Goal: Navigation & Orientation: Find specific page/section

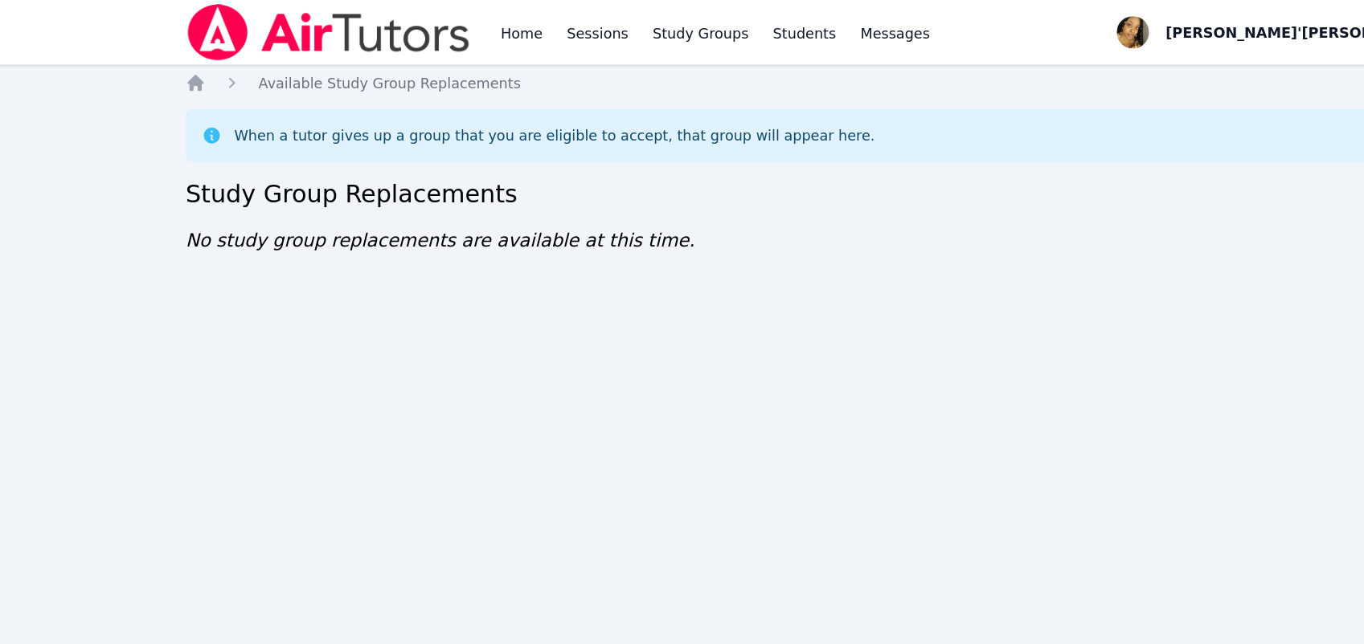
click at [231, 43] on img at bounding box center [283, 25] width 227 height 45
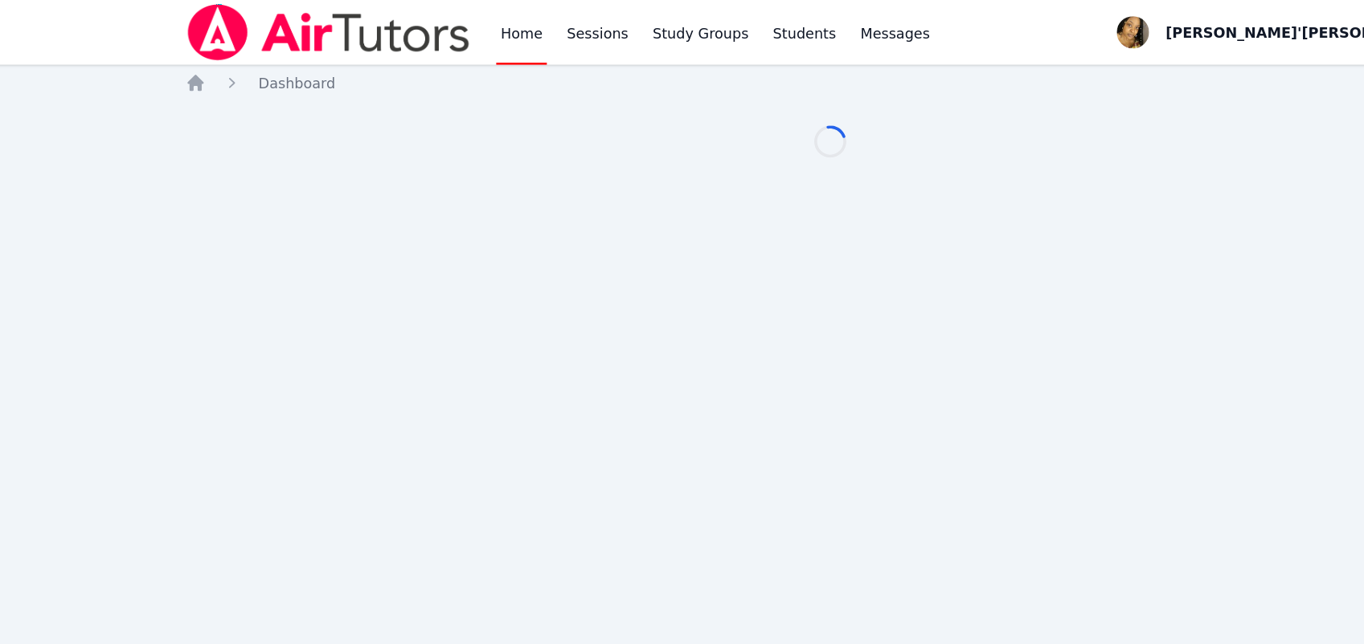
click at [231, 43] on img at bounding box center [283, 25] width 227 height 45
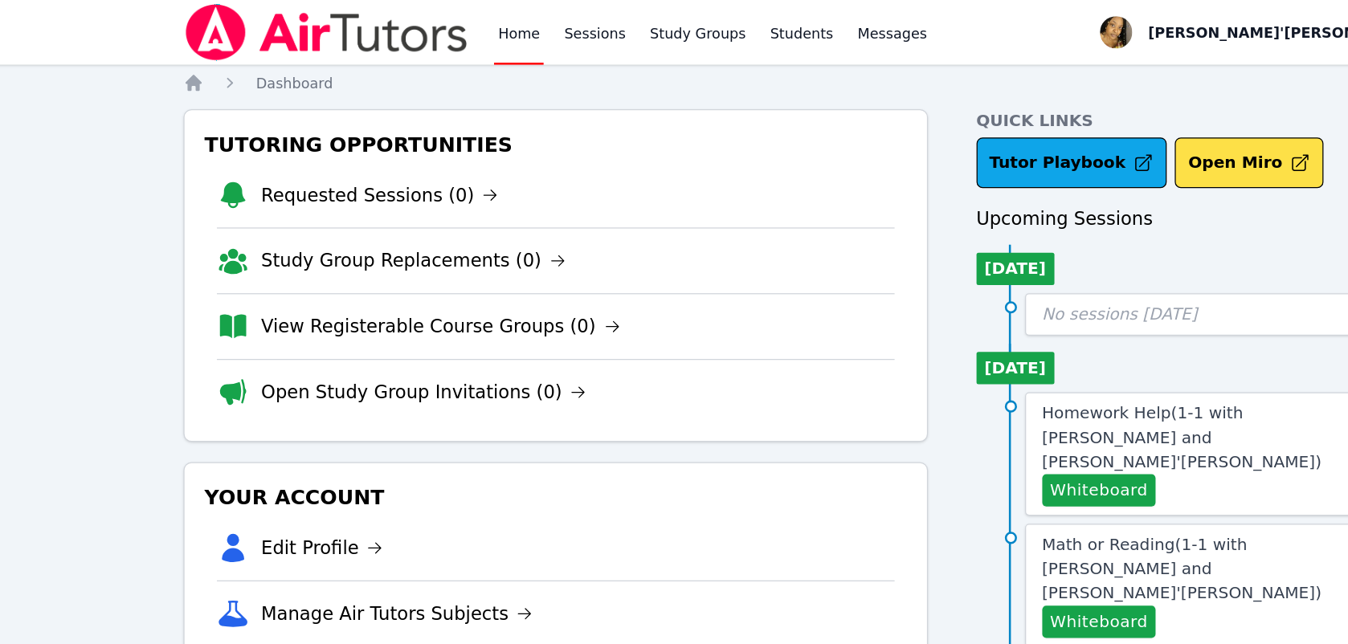
click at [316, 292] on li "Open Study Group Invitations (0)" at bounding box center [464, 311] width 538 height 52
click at [326, 317] on link "Open Study Group Invitations (0)" at bounding box center [360, 312] width 259 height 22
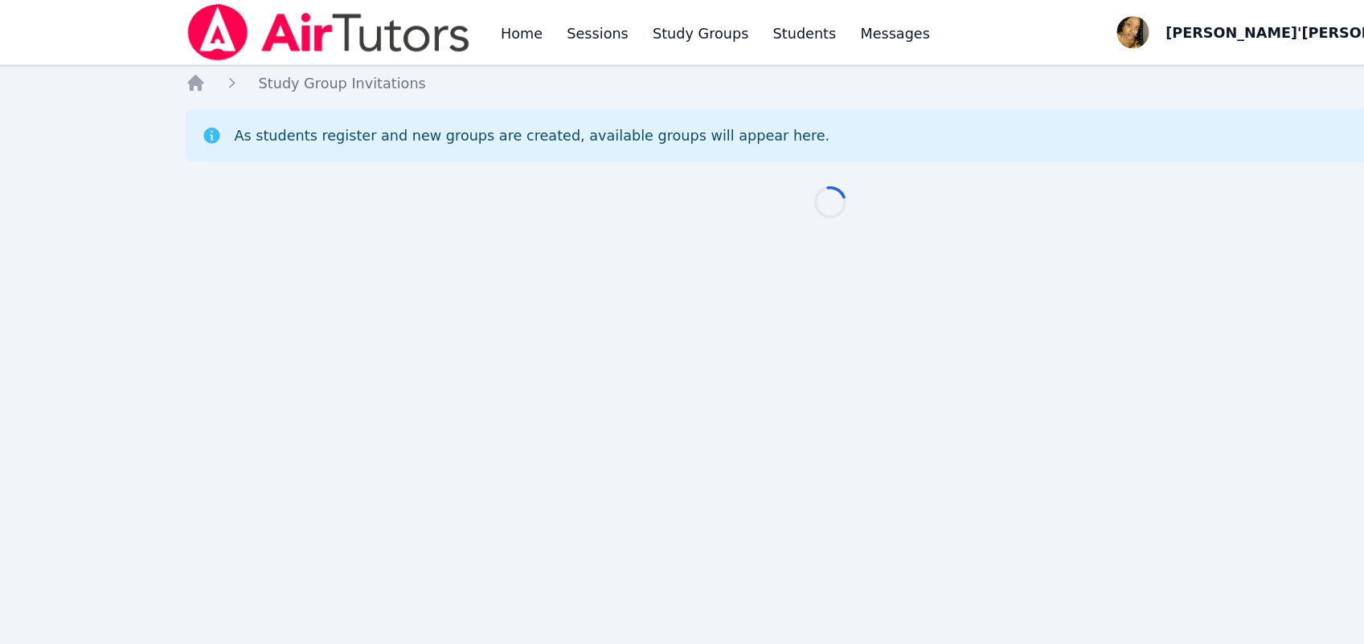
click at [326, 317] on div "Home Sessions Study Groups Students Messages Open user menu Lee'Tayna Hostick O…" at bounding box center [682, 322] width 1364 height 644
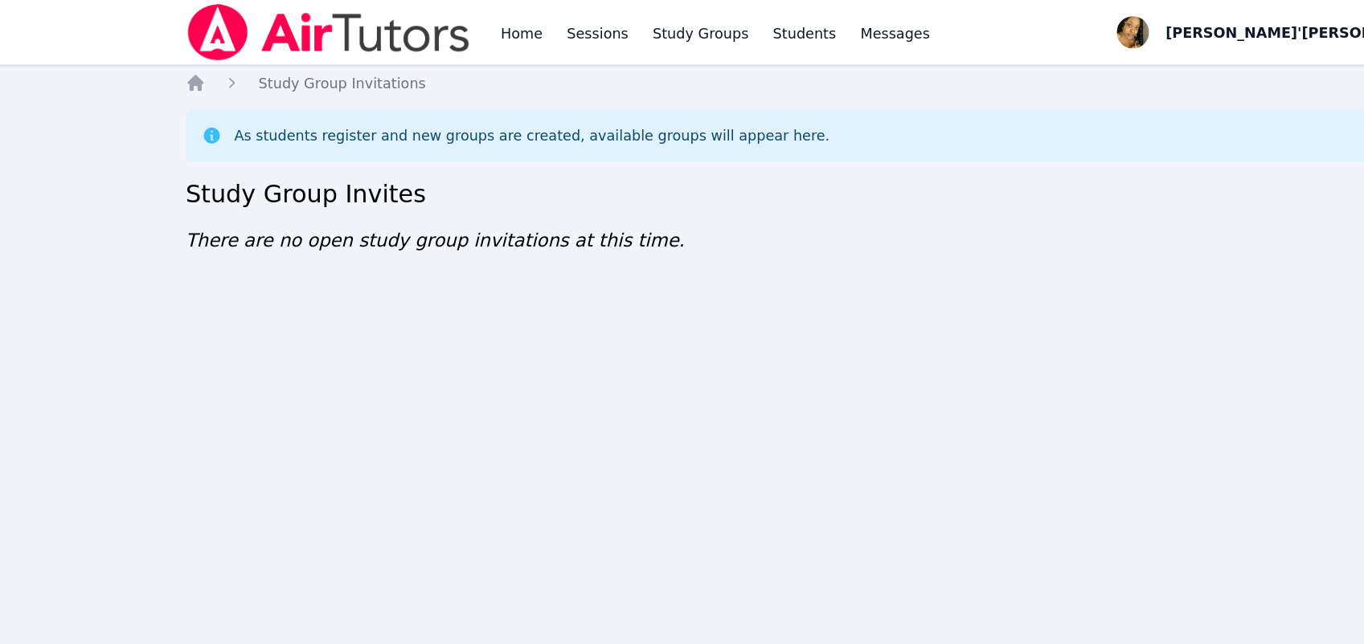
click at [104, 112] on div "Home Sessions Study Groups Students Messages Open user menu Lee'Tayna Hostick O…" at bounding box center [682, 322] width 1364 height 644
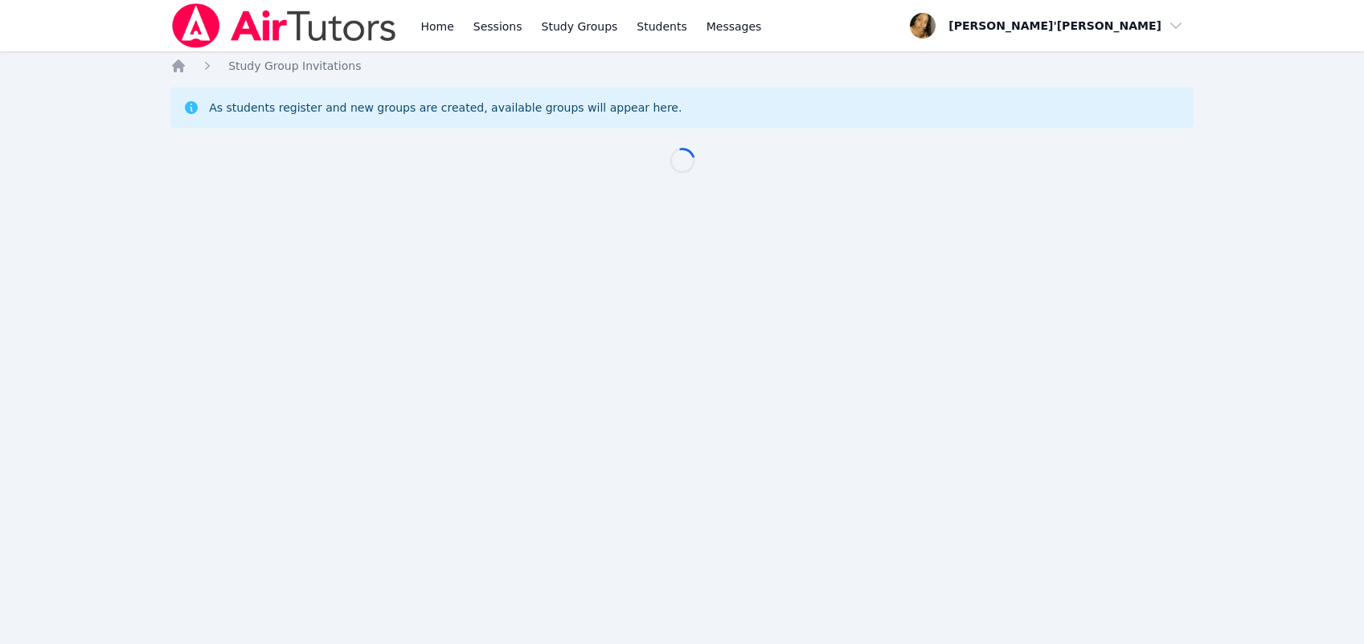
click at [575, 278] on div "Home Sessions Study Groups Students Messages Open user menu [PERSON_NAME]'[PERS…" at bounding box center [682, 322] width 1364 height 644
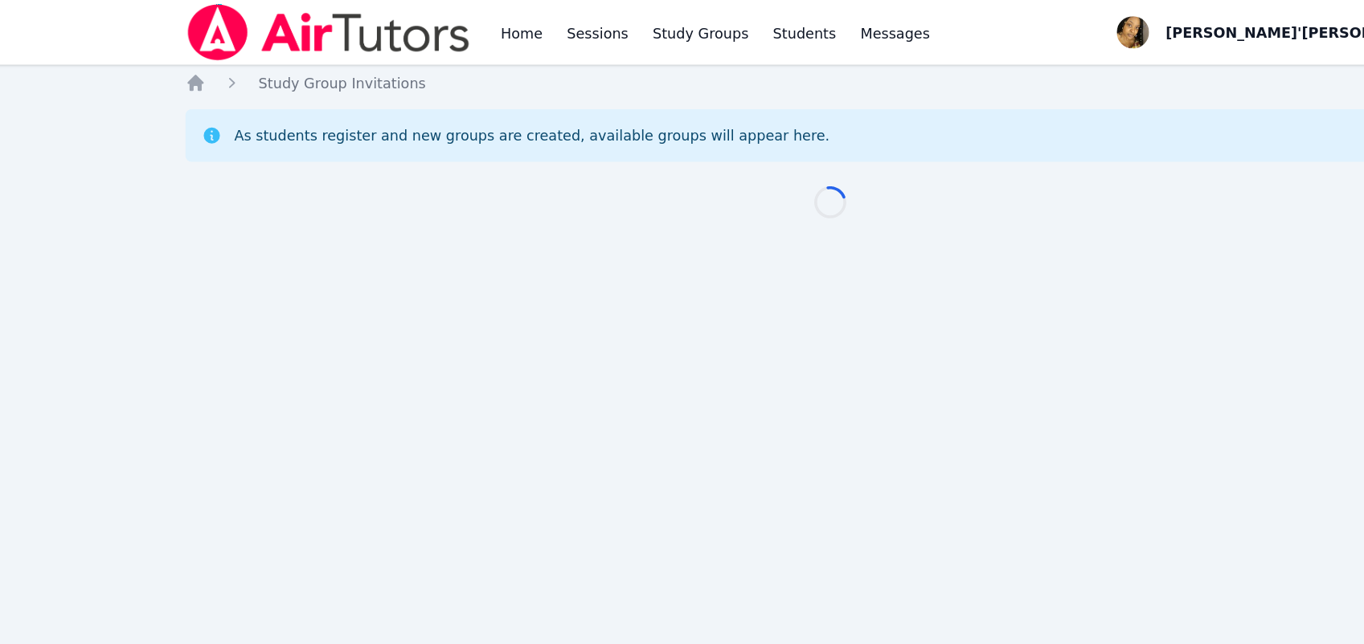
click at [575, 293] on div "Home Sessions Study Groups Students Messages Open user menu [PERSON_NAME]'[PERS…" at bounding box center [682, 322] width 1364 height 644
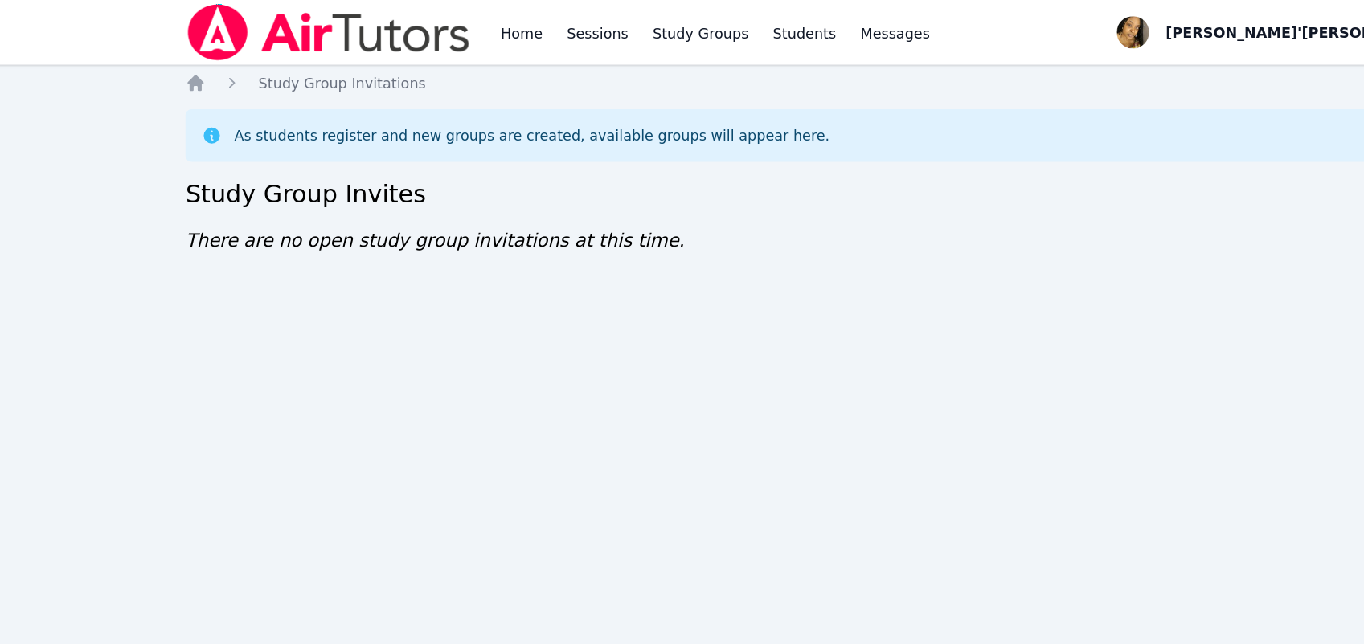
click at [575, 294] on div "Home Sessions Study Groups Students Messages Open user menu Lee'Tayna Hostick O…" at bounding box center [682, 322] width 1364 height 644
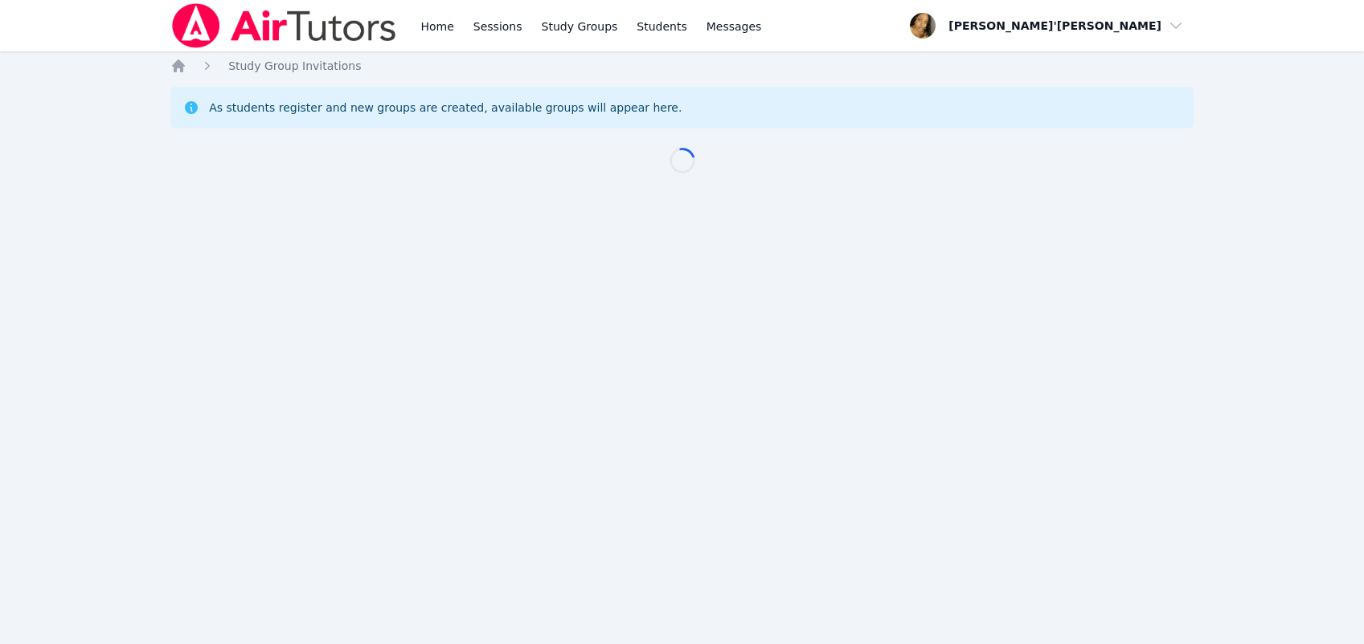
click at [575, 280] on div "Home Sessions Study Groups Students Messages Open user menu Lee'Tayna Hostick O…" at bounding box center [682, 322] width 1364 height 644
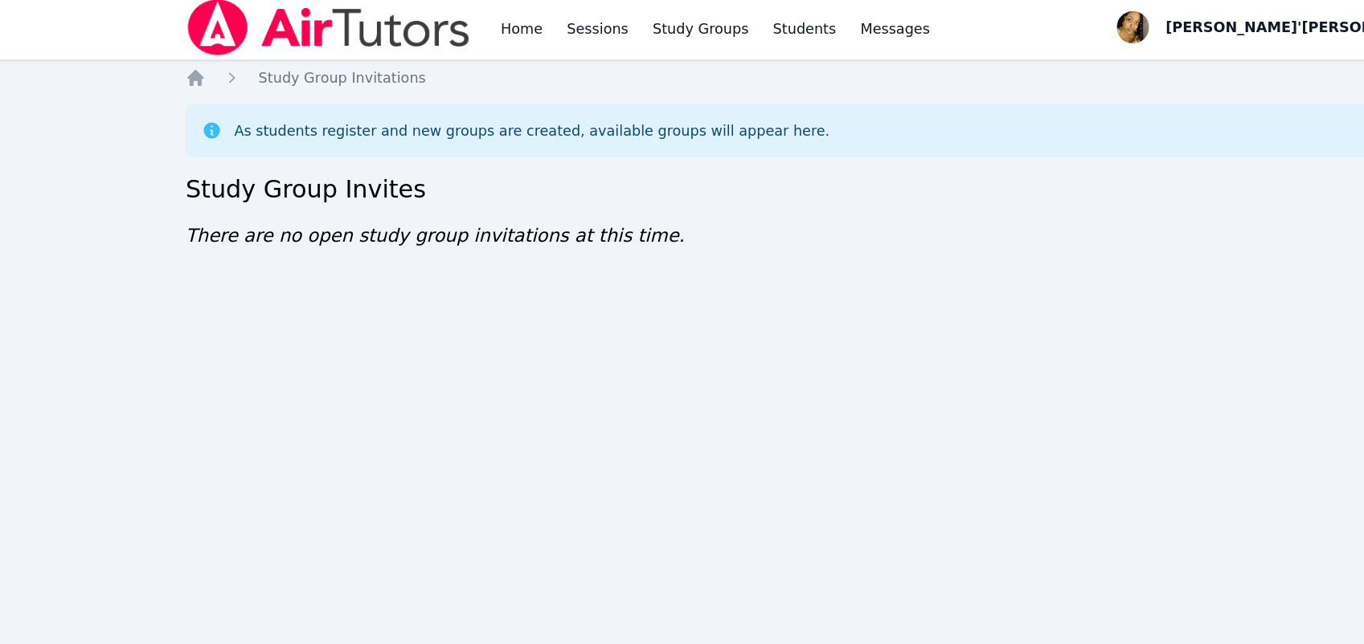
click at [575, 282] on div "Home Sessions Study Groups Students Messages Open user menu Lee'Tayna Hostick O…" at bounding box center [682, 322] width 1364 height 644
click at [575, 293] on div "Home Sessions Study Groups Students Messages Open user menu Lee'Tayna Hostick O…" at bounding box center [682, 322] width 1364 height 644
click at [573, 284] on div "Home Sessions Study Groups Students Messages Open user menu Lee'Tayna Hostick O…" at bounding box center [682, 322] width 1364 height 644
click at [575, 282] on div "Home Sessions Study Groups Students Messages Open user menu Lee'Tayna Hostick O…" at bounding box center [682, 322] width 1364 height 644
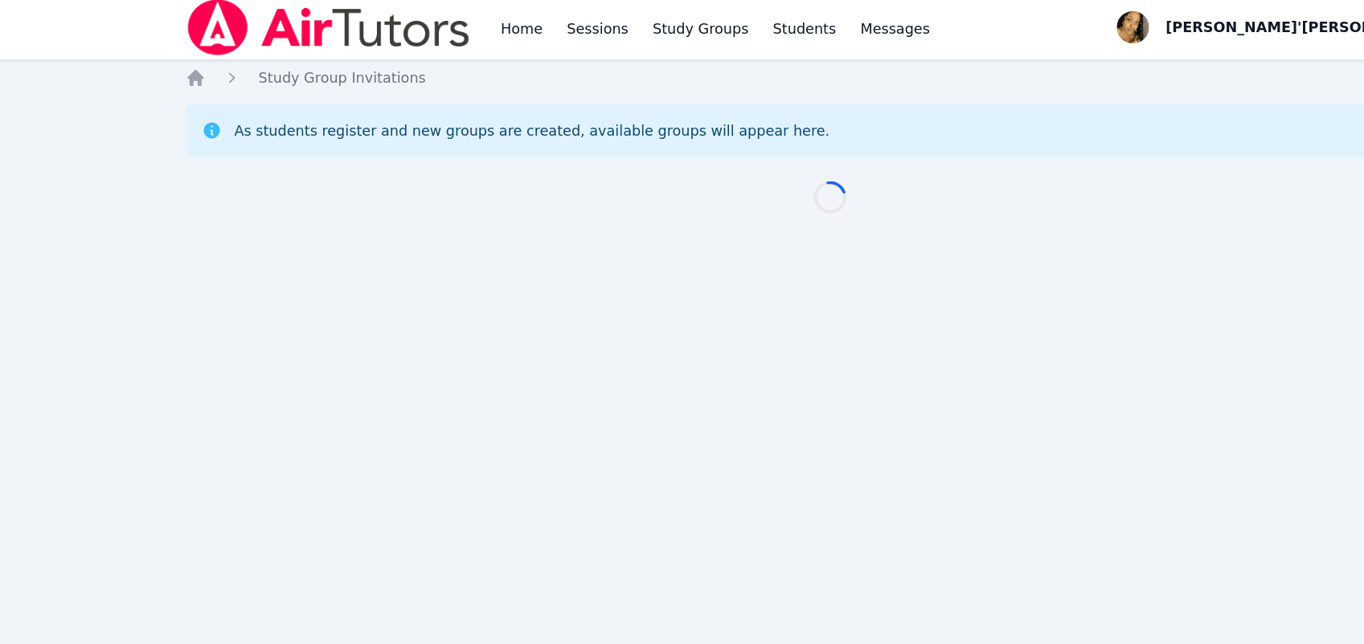
click at [591, 206] on div "Home Study Group Invitations As students register and new groups are created, a…" at bounding box center [681, 132] width 1023 height 148
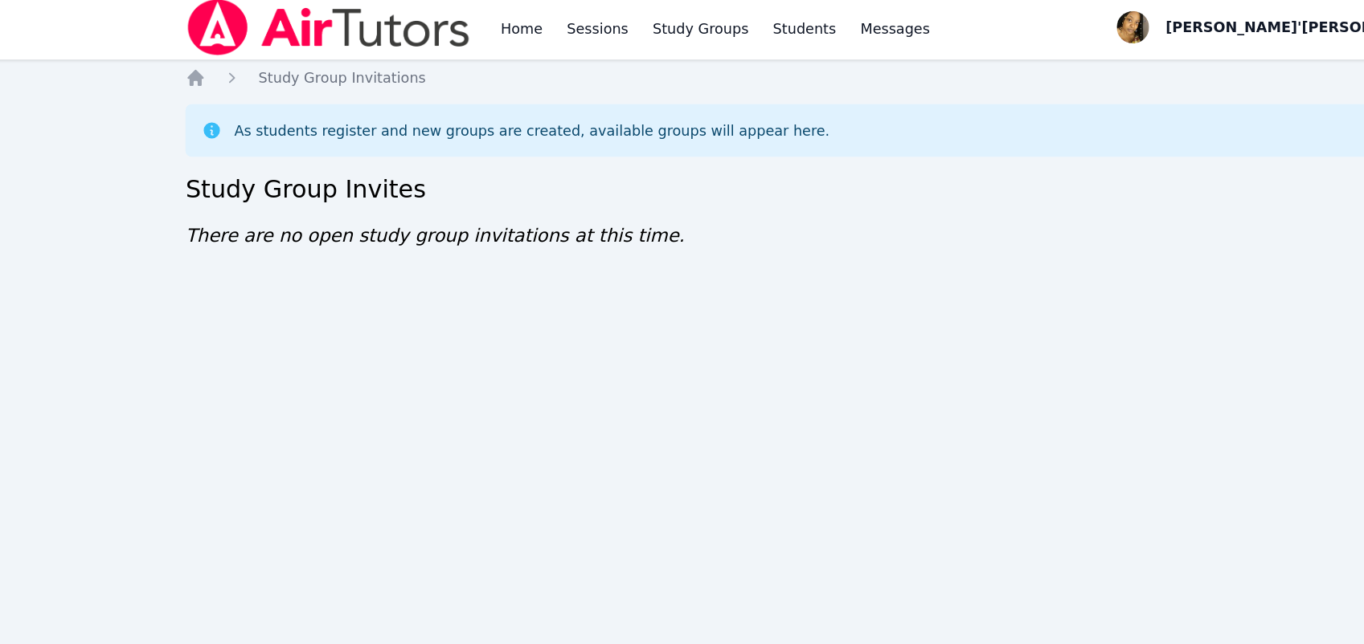
click at [575, 266] on div "Home Sessions Study Groups Students Messages Open user menu Lee'Tayna Hostick O…" at bounding box center [682, 322] width 1364 height 644
click at [575, 298] on div "Home Sessions Study Groups Students Messages Open user menu Lee'Tayna Hostick O…" at bounding box center [682, 322] width 1364 height 644
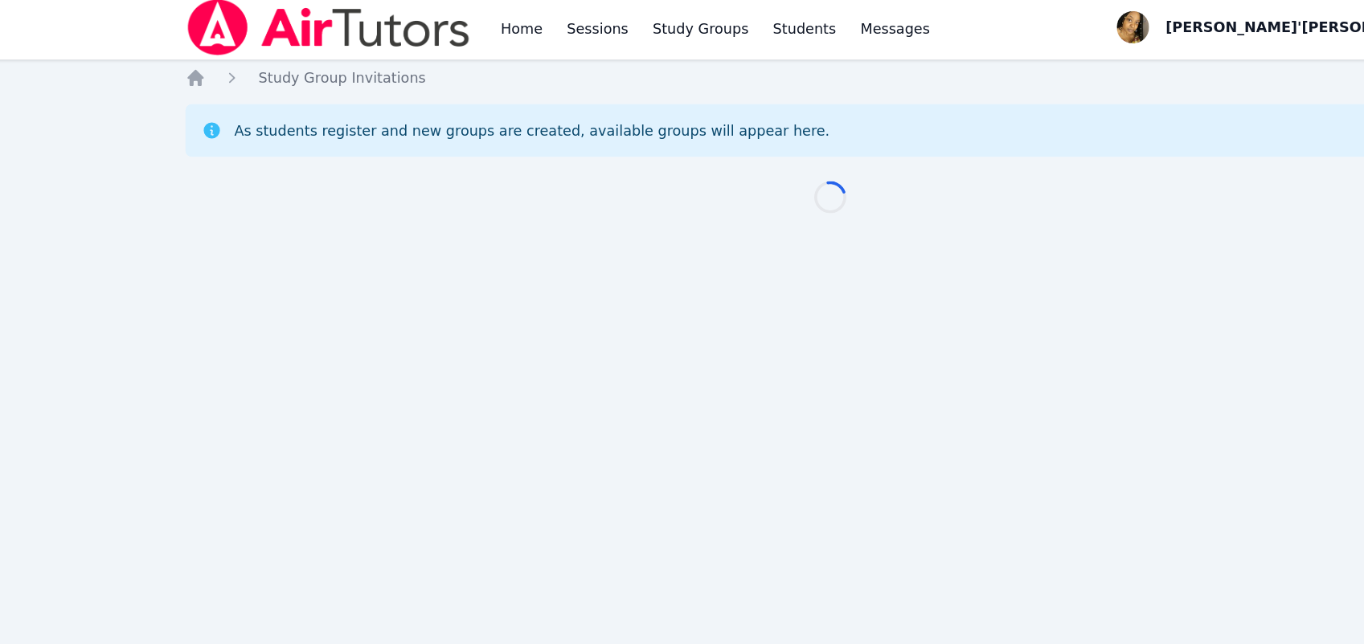
click at [575, 298] on div "Home Sessions Study Groups Students Messages Open user menu [PERSON_NAME]'[PERS…" at bounding box center [682, 322] width 1364 height 644
click at [573, 284] on div "Home Sessions Study Groups Students Messages Open user menu [PERSON_NAME]'[PERS…" at bounding box center [682, 322] width 1364 height 644
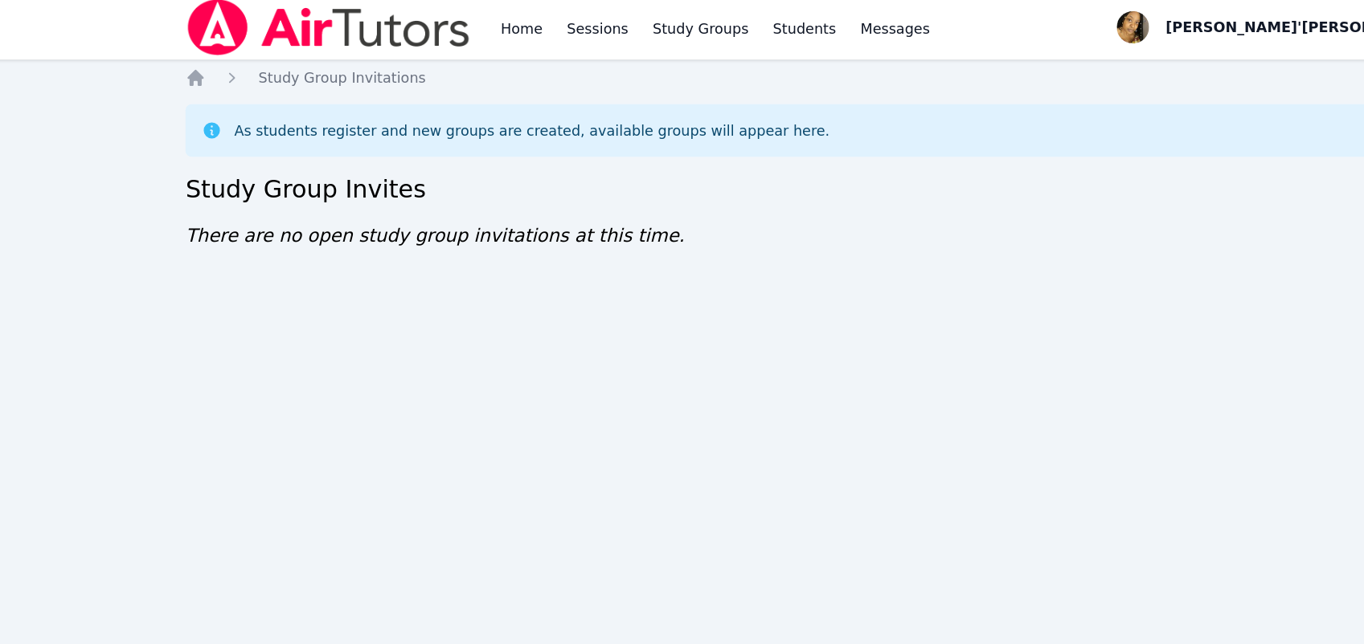
click at [575, 297] on div "Home Sessions Study Groups Students Messages Open user menu [PERSON_NAME]'[PERS…" at bounding box center [682, 322] width 1364 height 644
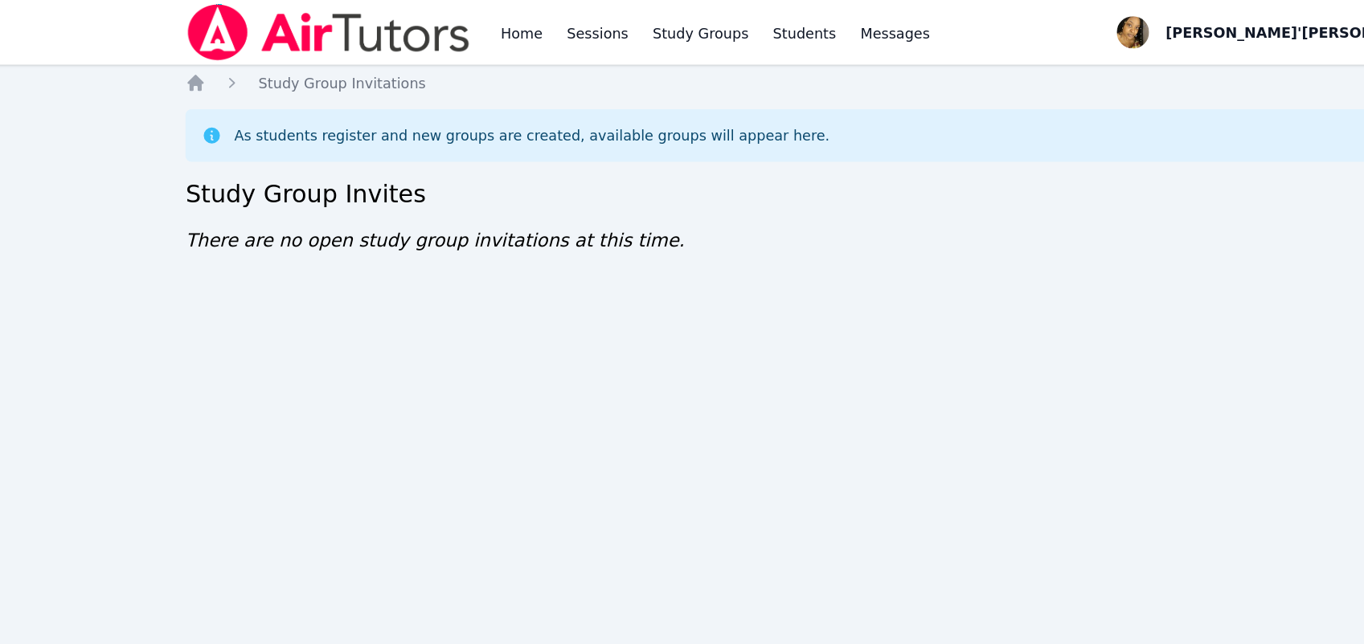
click at [575, 293] on div "Home Sessions Study Groups Students Messages Open user menu Lee'Tayna Hostick O…" at bounding box center [682, 322] width 1364 height 644
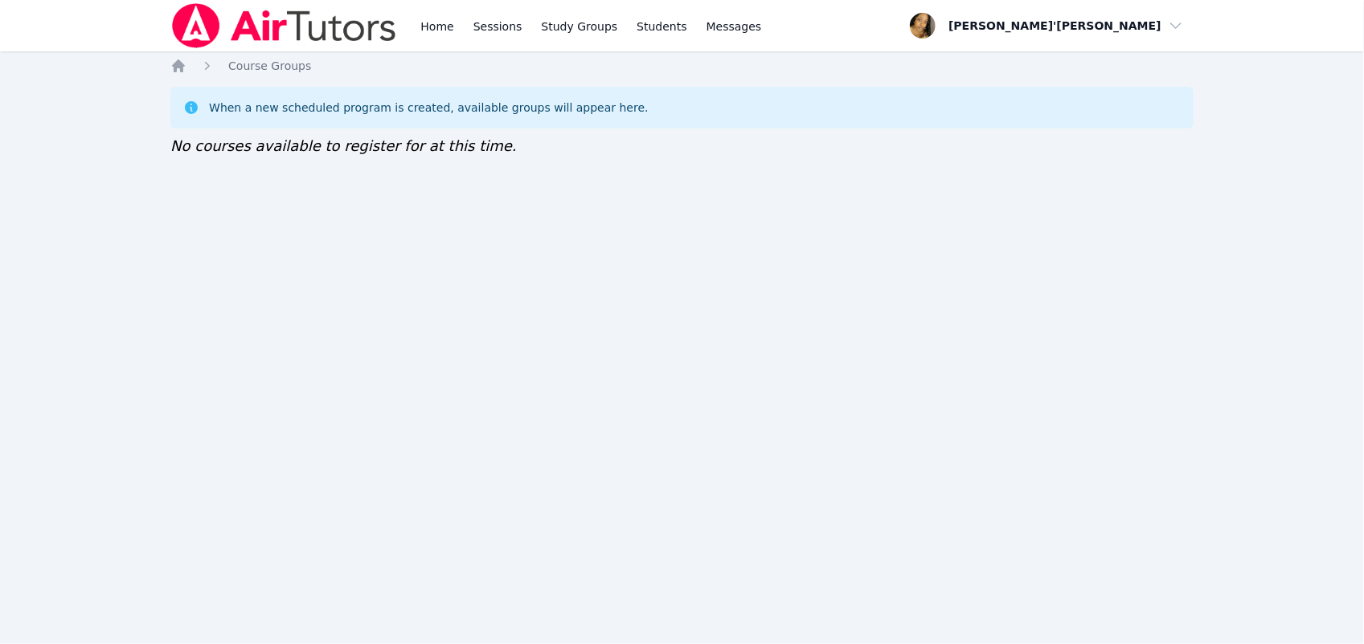
click at [242, 28] on img at bounding box center [283, 25] width 227 height 45
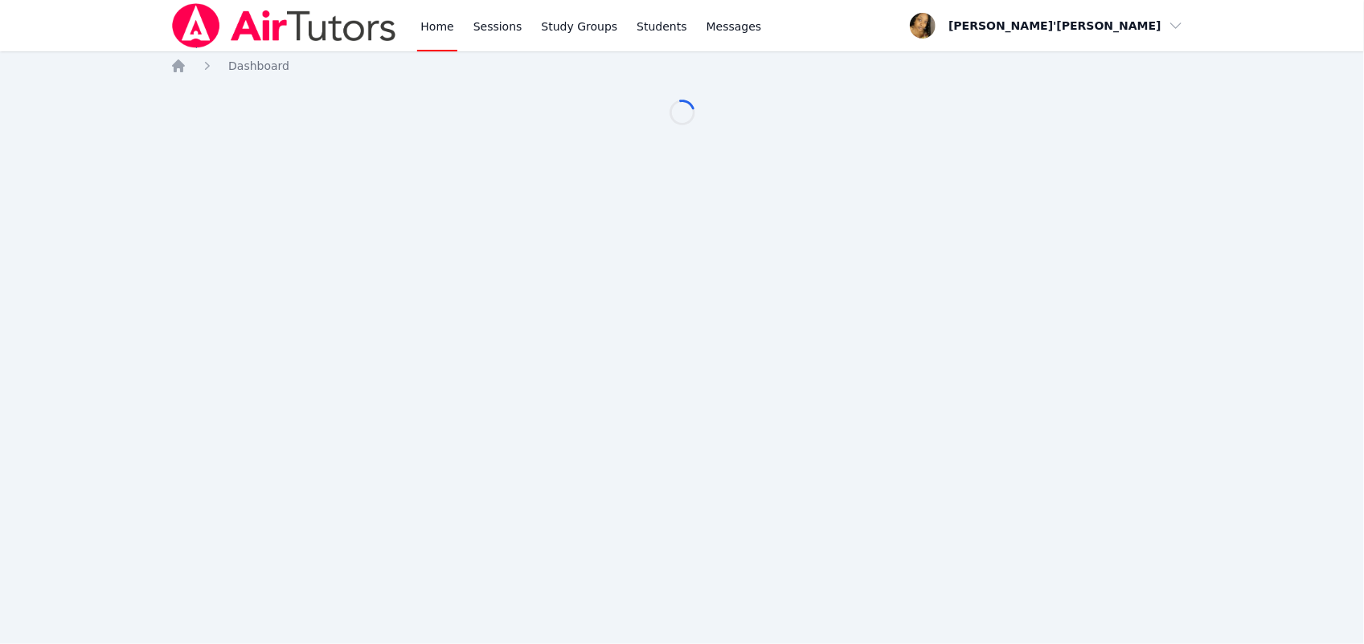
click at [242, 28] on img at bounding box center [283, 25] width 227 height 45
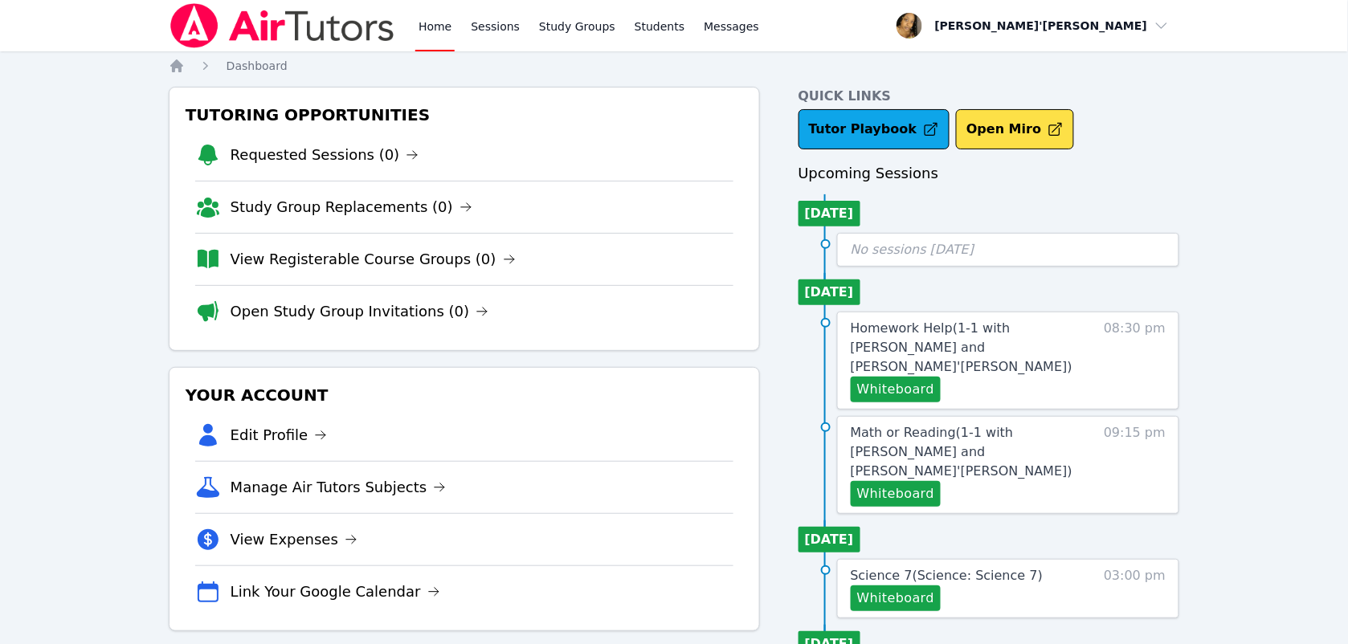
drag, startPoint x: 33, startPoint y: 436, endPoint x: 44, endPoint y: 478, distance: 44.0
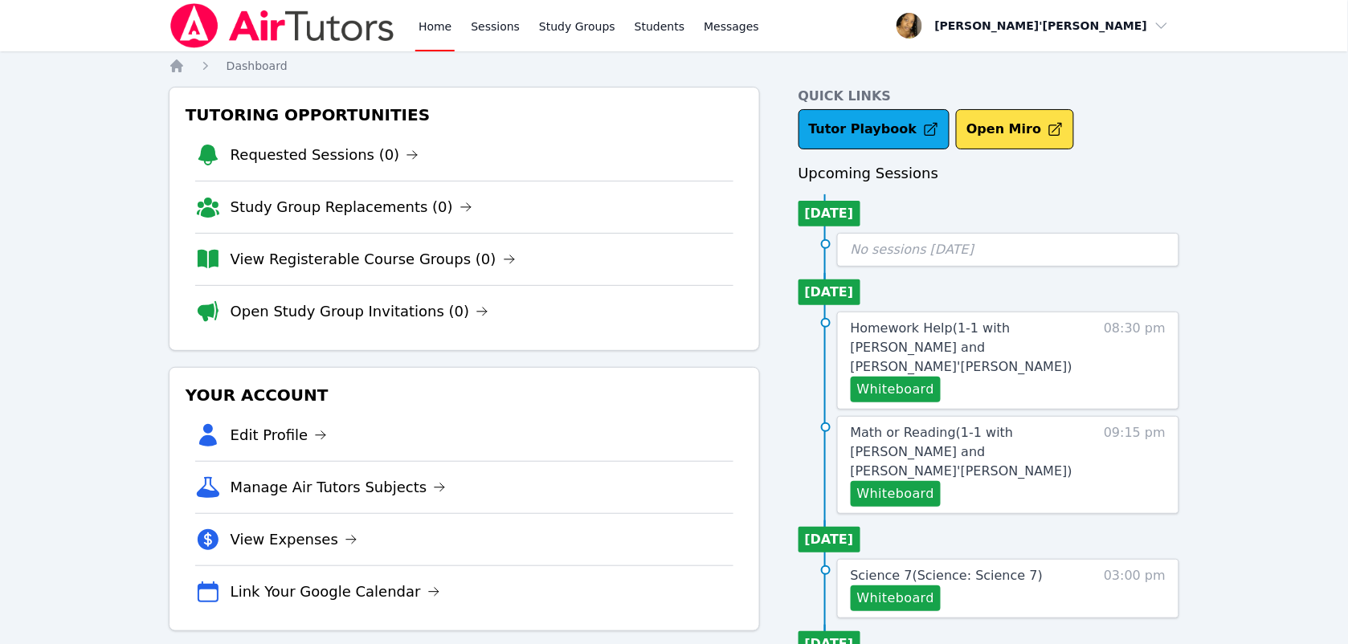
click at [289, 305] on link "Open Study Group Invitations (0)" at bounding box center [360, 312] width 259 height 22
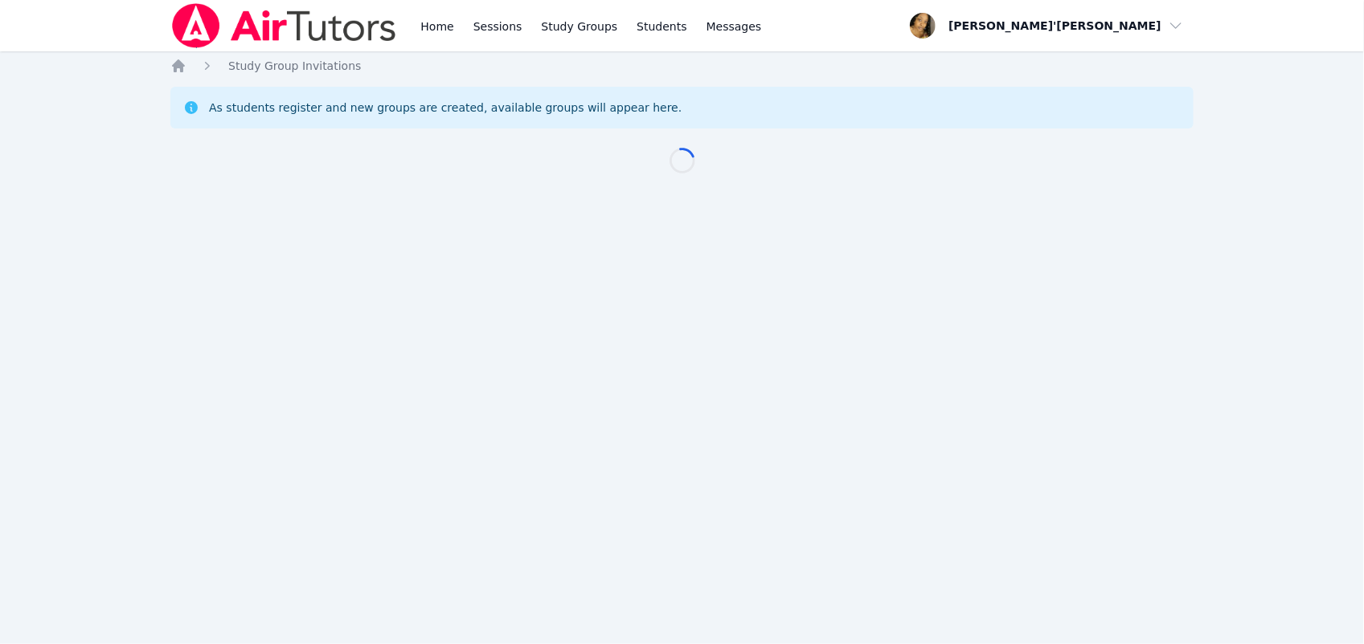
click at [289, 305] on div "Home Sessions Study Groups Students Messages Open user menu Lee'Tayna Hostick O…" at bounding box center [682, 322] width 1364 height 644
click at [695, 366] on div "Home Sessions Study Groups Students Messages Open user menu [PERSON_NAME]'[PERS…" at bounding box center [682, 322] width 1364 height 644
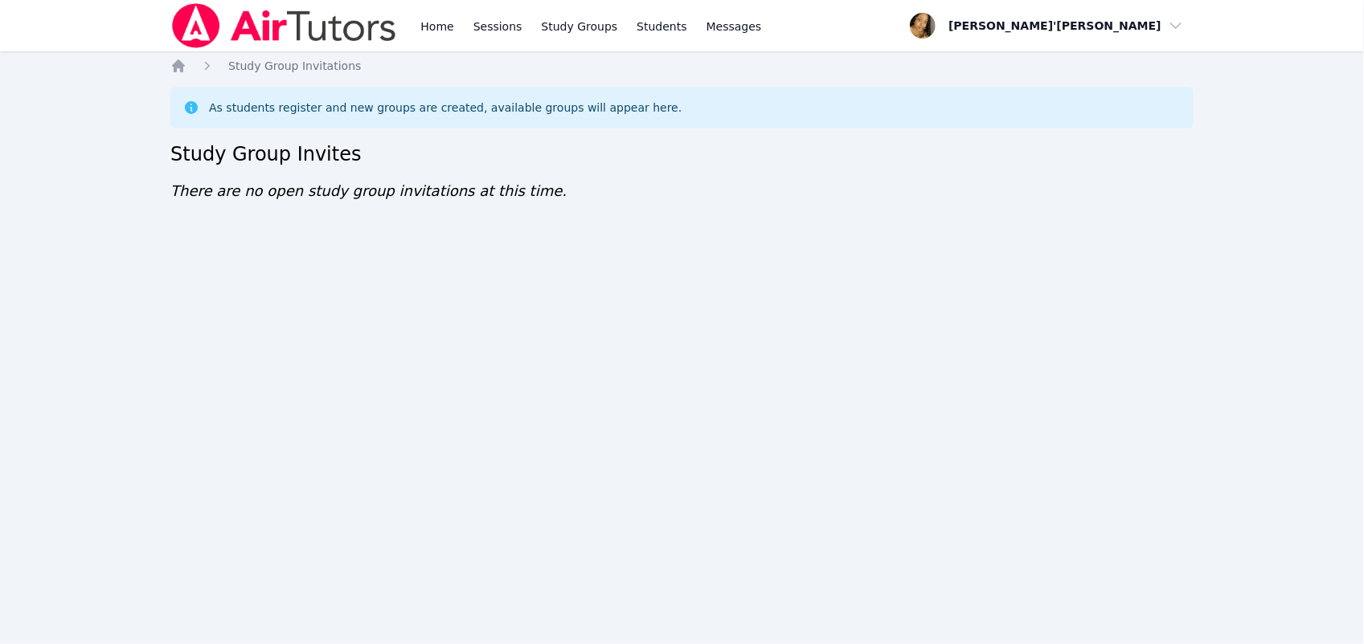
click at [695, 363] on div "Home Sessions Study Groups Students Messages Open user menu [PERSON_NAME]'[PERS…" at bounding box center [682, 322] width 1364 height 644
click at [440, 22] on div "Home Sessions Study Groups Students Messages Open user menu Lee'Tayna Hostick O…" at bounding box center [681, 25] width 1023 height 51
click at [438, 253] on div "Home Sessions Study Groups Students Messages Open user menu Lee'Tayna Hostick O…" at bounding box center [682, 322] width 1364 height 644
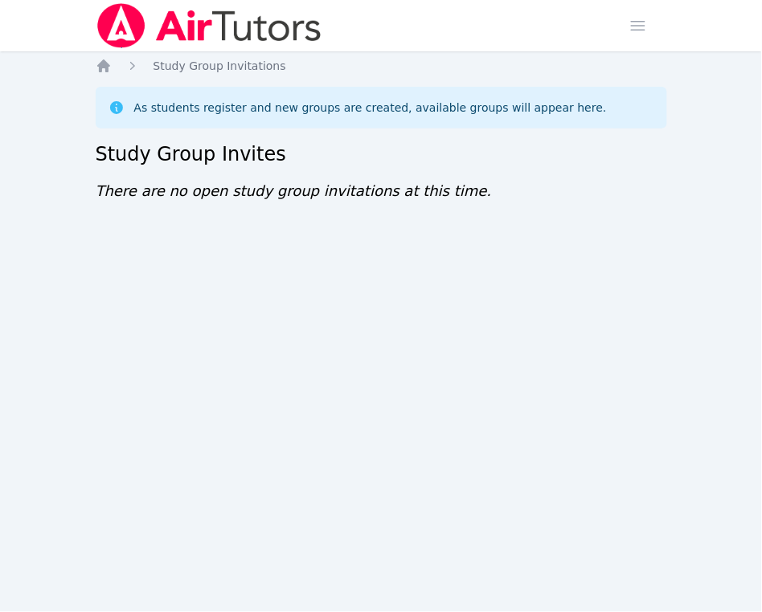
click at [444, 257] on div "Home Sessions Study Groups Students Messages Open user menu Lee'Tayna Hostick O…" at bounding box center [381, 306] width 762 height 612
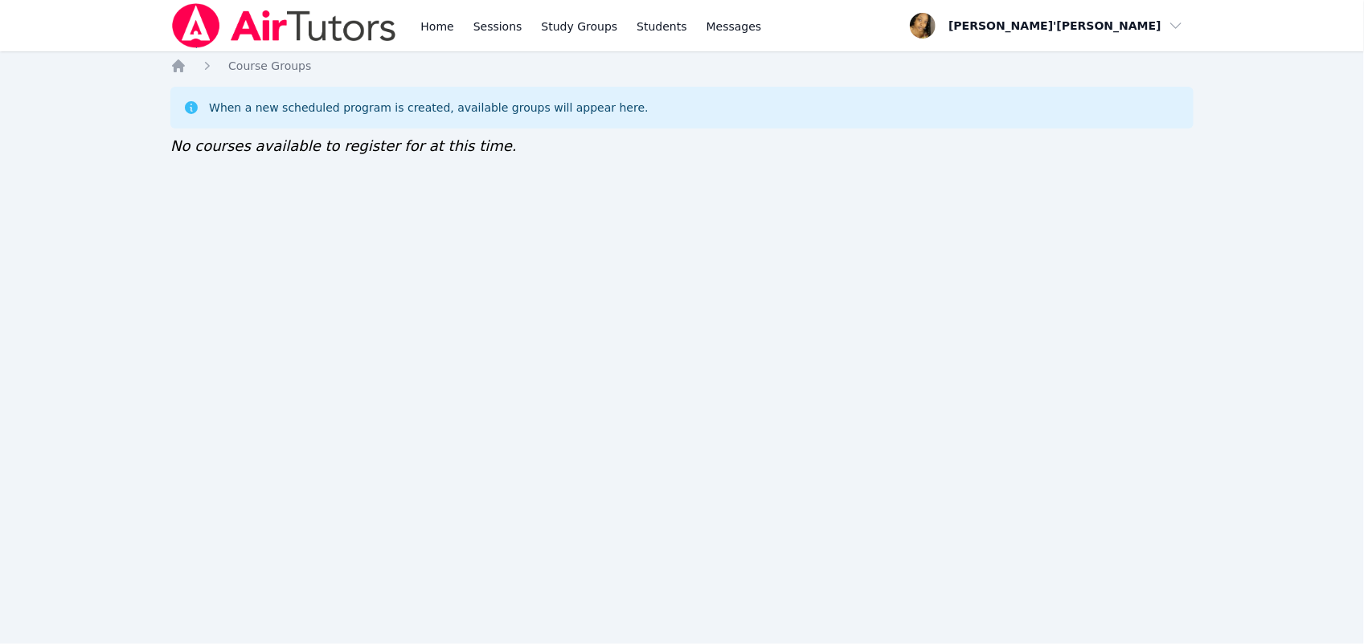
click at [302, 29] on img at bounding box center [283, 25] width 227 height 45
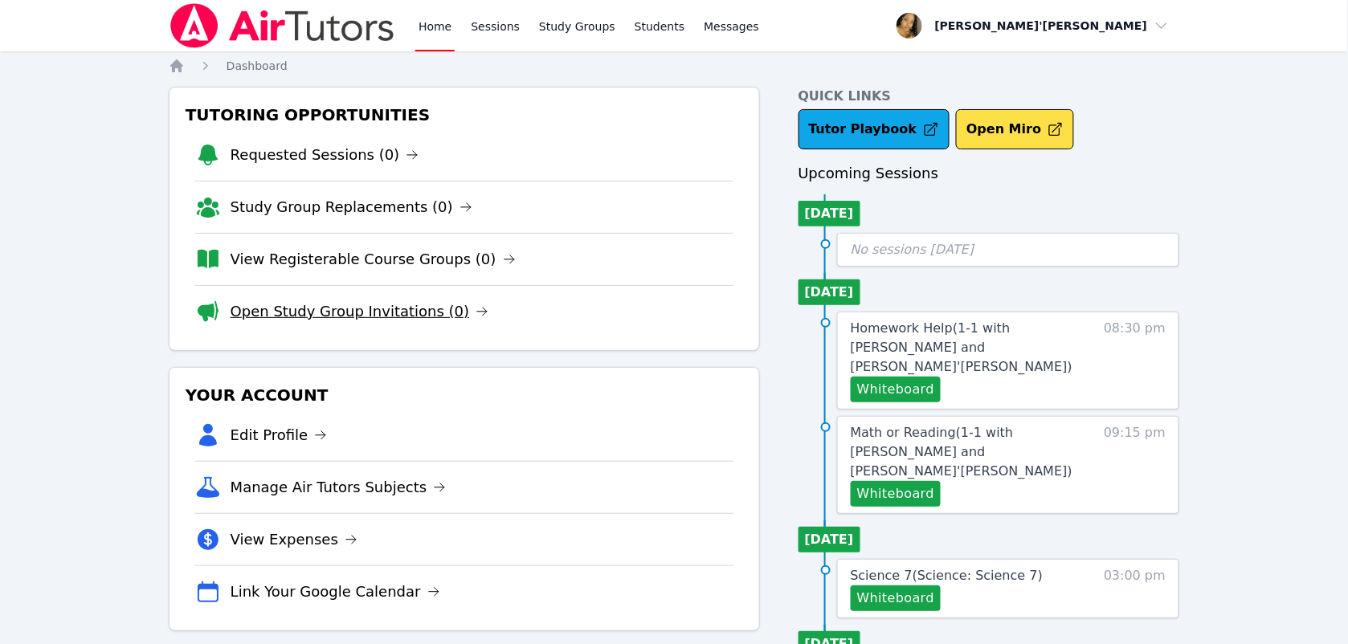
click at [299, 308] on link "Open Study Group Invitations (0)" at bounding box center [360, 312] width 259 height 22
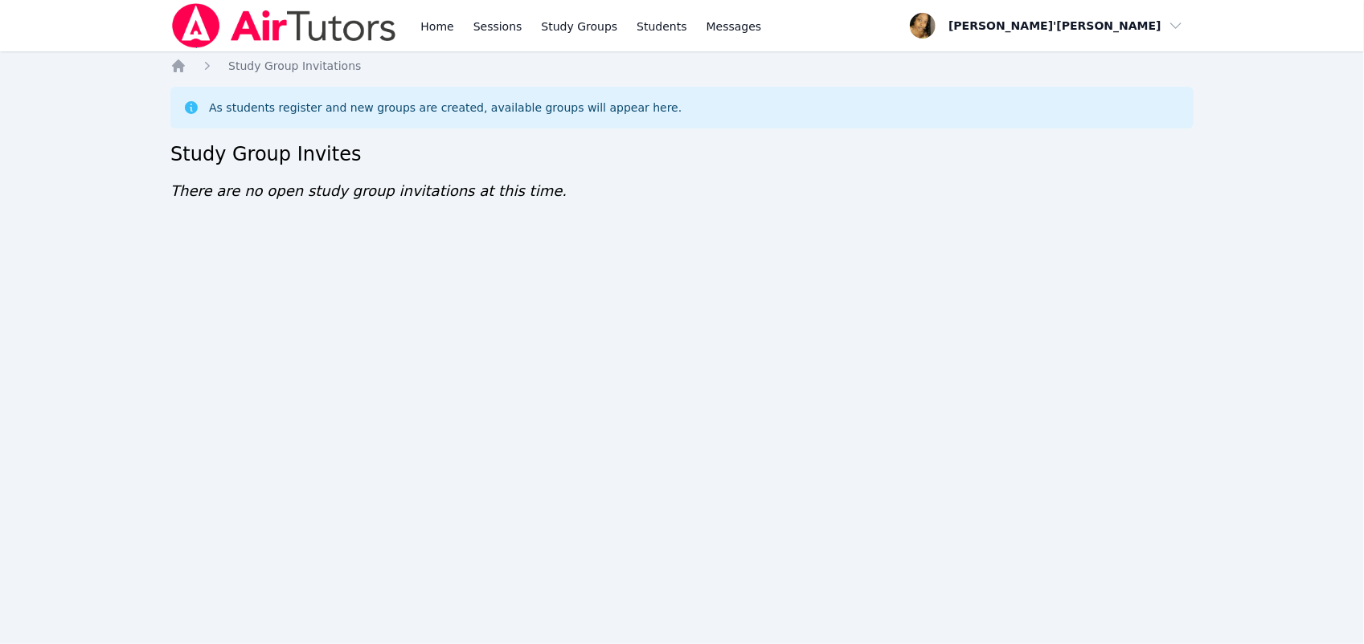
click at [761, 162] on h2 "Study Group Invites" at bounding box center [681, 154] width 1023 height 26
click at [693, 636] on div "Home Sessions Study Groups Students Messages Open user menu Lee'Tayna Hostick O…" at bounding box center [682, 322] width 1364 height 644
click at [693, 629] on div "Home Sessions Study Groups Students Messages Open user menu Lee'Tayna Hostick O…" at bounding box center [682, 322] width 1364 height 644
click at [695, 629] on div "Home Sessions Study Groups Students Messages Open user menu Lee'Tayna Hostick O…" at bounding box center [682, 322] width 1364 height 644
click at [715, 110] on div "As students register and new groups are created, available groups will appear h…" at bounding box center [681, 108] width 997 height 16
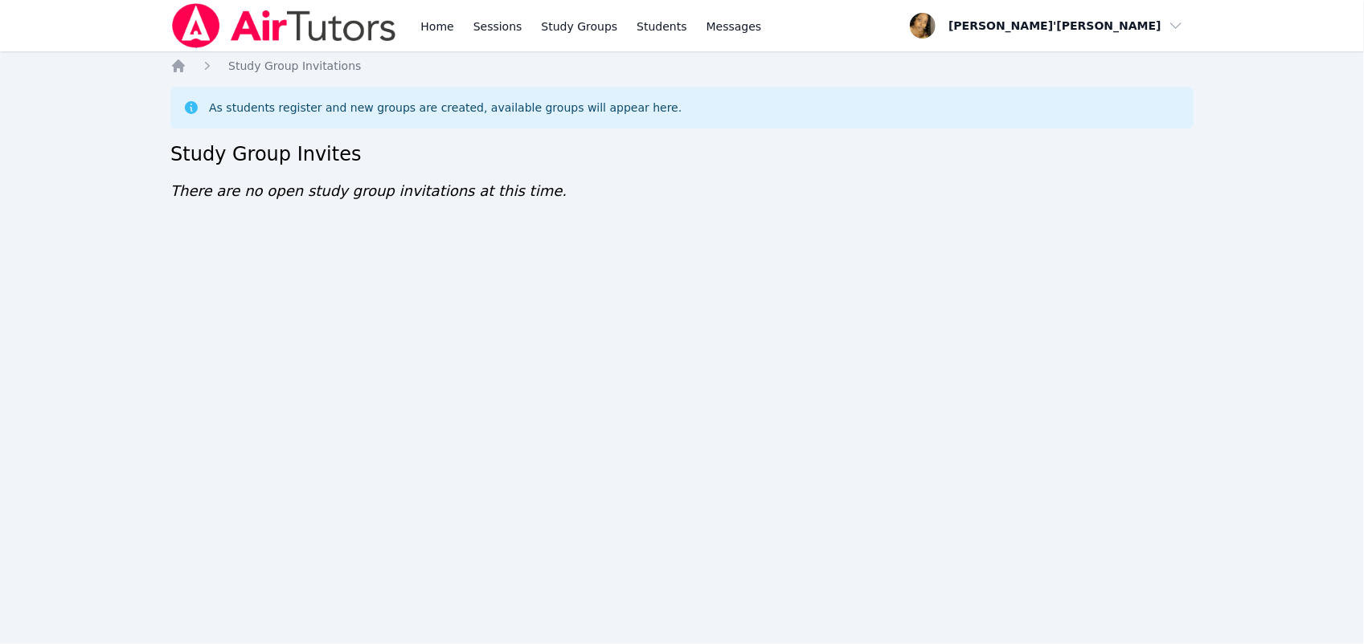
click at [695, 643] on div "Home Sessions Study Groups Students Messages Open user menu [PERSON_NAME]'[PERS…" at bounding box center [682, 322] width 1364 height 644
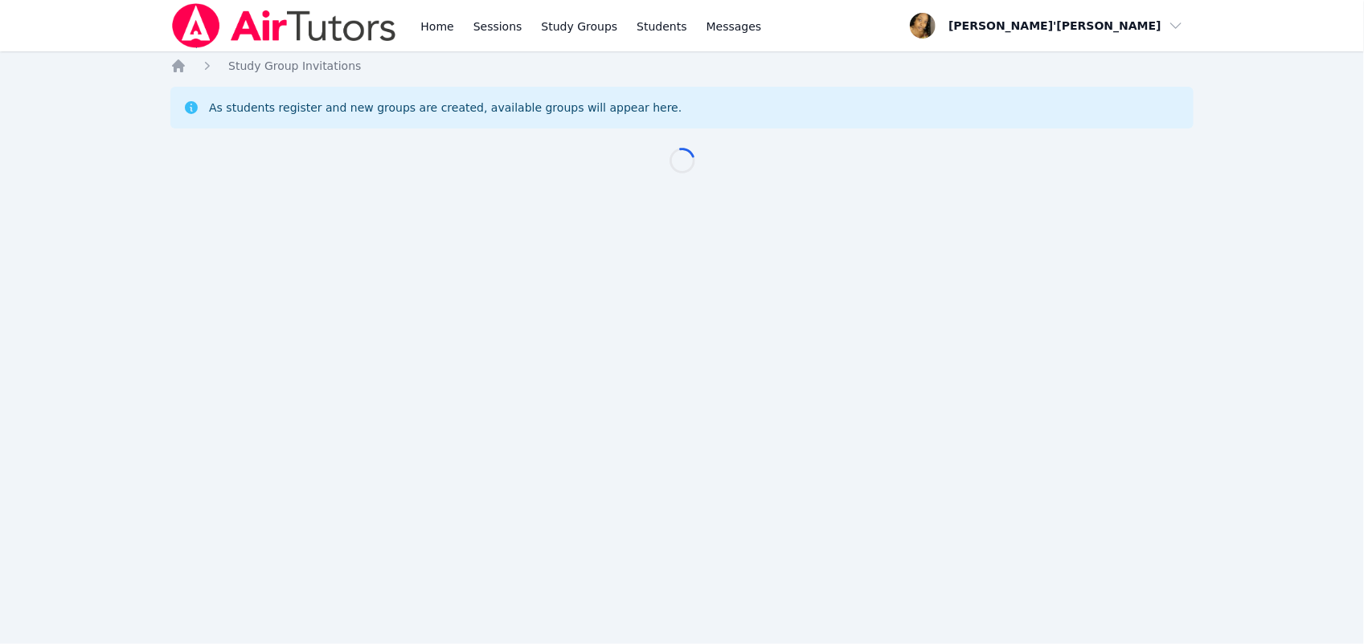
click at [693, 629] on div "Home Sessions Study Groups Students Messages Open user menu Lee'Tayna Hostick O…" at bounding box center [682, 322] width 1364 height 644
click at [696, 631] on div "Home Sessions Study Groups Students Messages Open user menu Lee'Tayna Hostick O…" at bounding box center [682, 322] width 1364 height 644
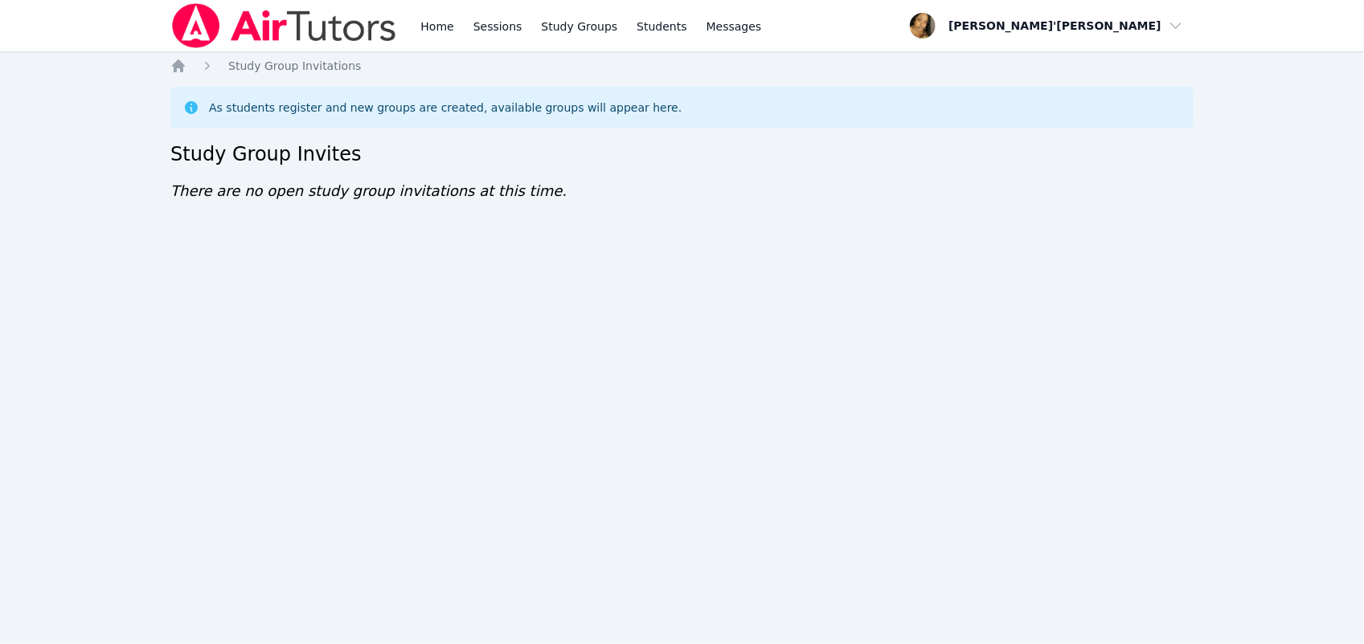
click at [696, 627] on div "Home Sessions Study Groups Students Messages Open user menu [PERSON_NAME]'[PERS…" at bounding box center [682, 322] width 1364 height 644
click at [1363, 336] on html "Home Sessions Study Groups Students Messages Open user menu [PERSON_NAME]'[PERS…" at bounding box center [682, 322] width 1364 height 644
click at [873, 518] on div "Home Sessions Study Groups Students Messages Open user menu [PERSON_NAME]'[PERS…" at bounding box center [682, 322] width 1364 height 644
click at [13, 515] on div "Home Sessions Study Groups Students Messages Open user menu [PERSON_NAME]'[PERS…" at bounding box center [682, 322] width 1364 height 644
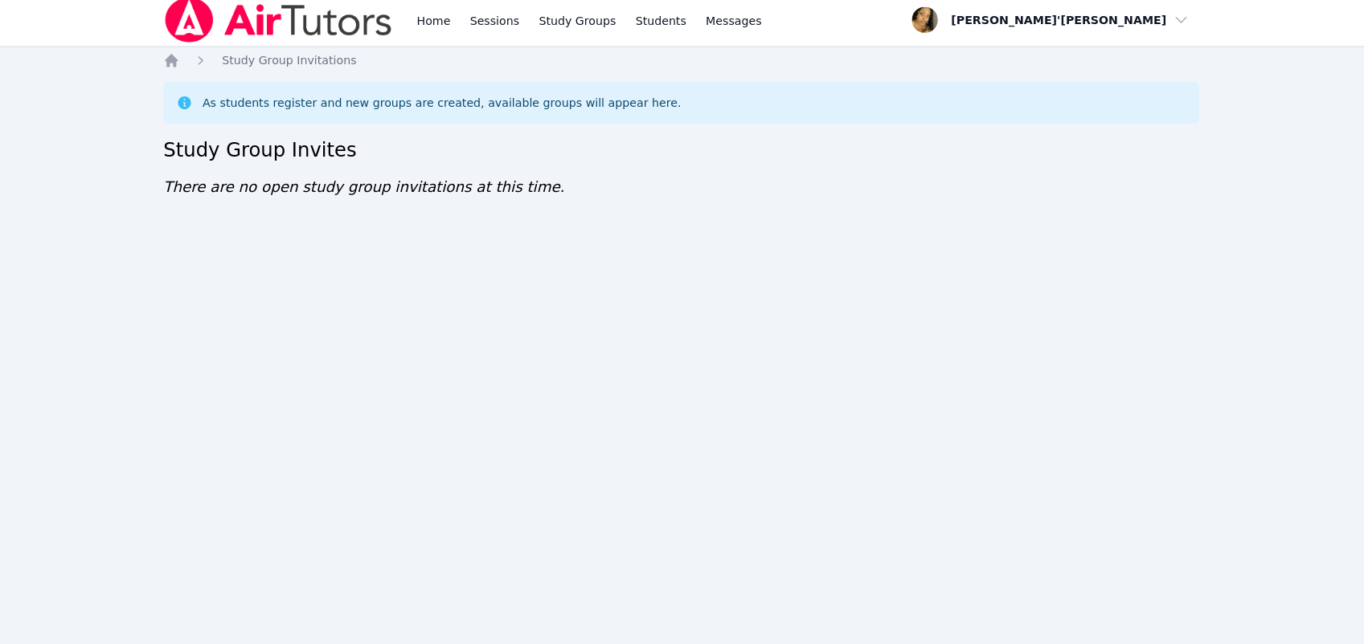
click at [695, 628] on div "Home Sessions Study Groups Students Messages Open user menu [PERSON_NAME]'[PERS…" at bounding box center [682, 322] width 1364 height 644
click at [696, 628] on div "Home Sessions Study Groups Students Messages Open user menu [PERSON_NAME]'[PERS…" at bounding box center [682, 322] width 1364 height 644
click at [696, 632] on div "Home Sessions Study Groups Students Messages Open user menu [PERSON_NAME]'[PERS…" at bounding box center [682, 322] width 1364 height 644
click at [696, 628] on div "Home Sessions Study Groups Students Messages Open user menu [PERSON_NAME]'[PERS…" at bounding box center [682, 322] width 1364 height 644
click at [696, 625] on div "Home Sessions Study Groups Students Messages Open user menu [PERSON_NAME]'[PERS…" at bounding box center [682, 322] width 1364 height 644
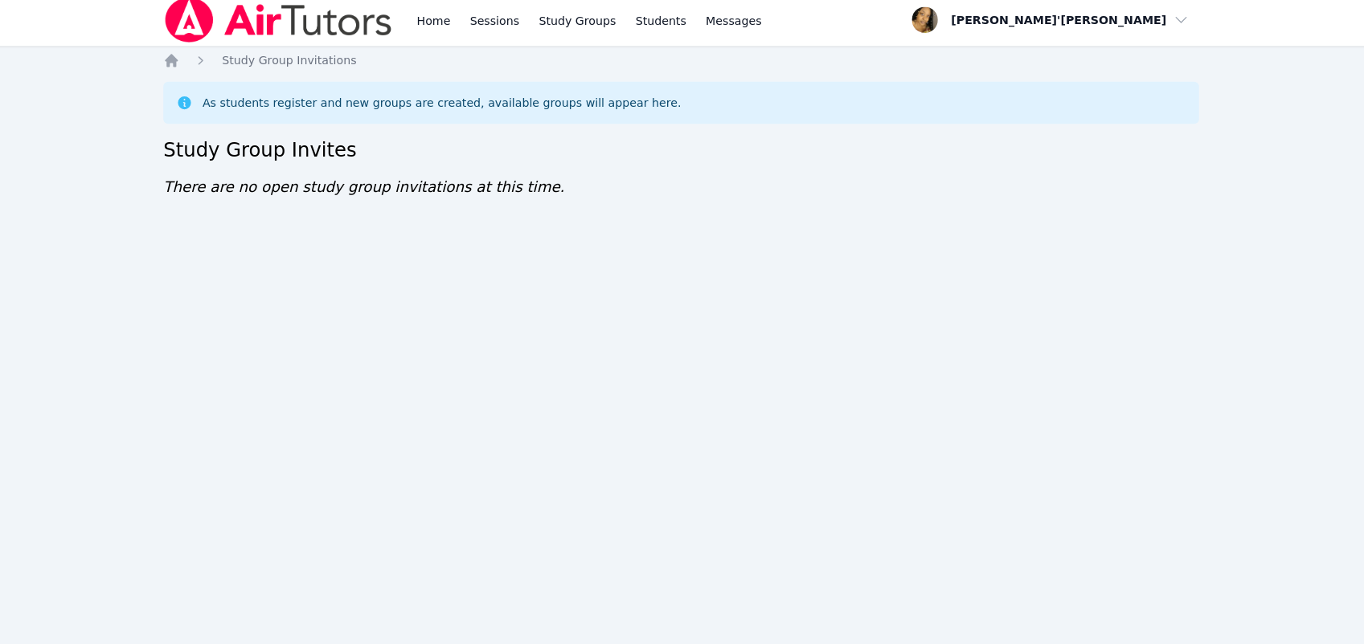
click at [696, 627] on div "Home Sessions Study Groups Students Messages Open user menu [PERSON_NAME]'[PERS…" at bounding box center [682, 322] width 1364 height 644
click at [695, 627] on div "Home Sessions Study Groups Students Messages Open user menu [PERSON_NAME]'[PERS…" at bounding box center [682, 322] width 1364 height 644
click at [695, 628] on div "Home Sessions Study Groups Students Messages Open user menu [PERSON_NAME]'[PERS…" at bounding box center [682, 322] width 1364 height 644
click at [695, 615] on div "Home Sessions Study Groups Students Messages Open user menu [PERSON_NAME]'[PERS…" at bounding box center [682, 322] width 1364 height 644
click at [695, 627] on div "Home Sessions Study Groups Students Messages Open user menu [PERSON_NAME]'[PERS…" at bounding box center [682, 322] width 1364 height 644
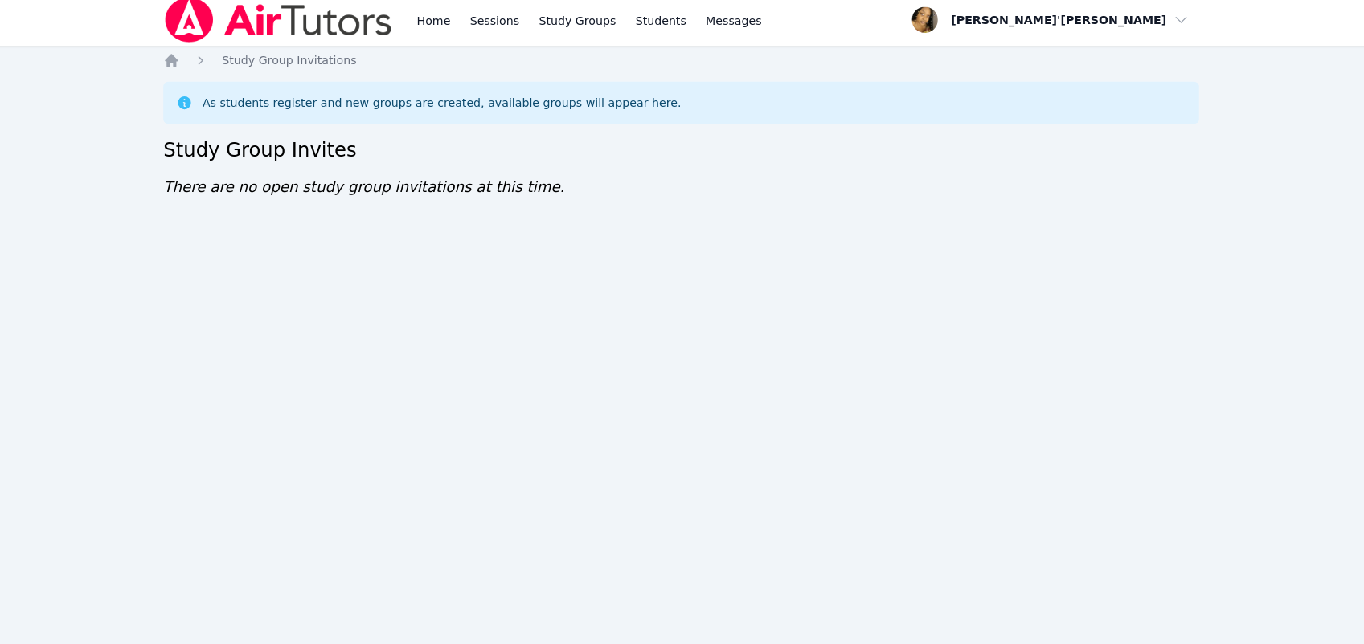
click at [696, 628] on div "Home Sessions Study Groups Students Messages Open user menu [PERSON_NAME]'[PERS…" at bounding box center [682, 322] width 1364 height 644
click at [695, 624] on div "Home Sessions Study Groups Students Messages Open user menu Lee'Tayna Hostick O…" at bounding box center [682, 322] width 1364 height 644
click at [695, 621] on div "Home Sessions Study Groups Students Messages Open user menu Lee'Tayna Hostick O…" at bounding box center [682, 322] width 1364 height 644
click at [695, 628] on div "Home Sessions Study Groups Students Messages Open user menu Lee'Tayna Hostick O…" at bounding box center [682, 322] width 1364 height 644
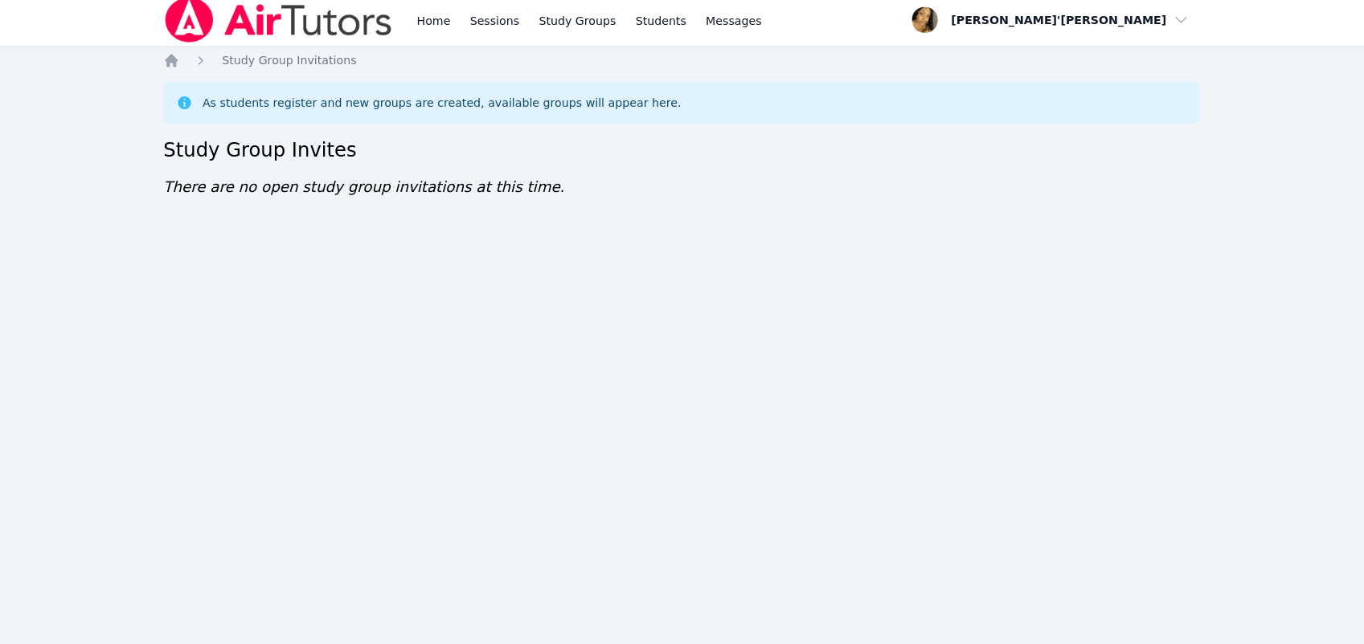
click at [696, 624] on div "Home Sessions Study Groups Students Messages Open user menu Lee'Tayna Hostick O…" at bounding box center [682, 322] width 1364 height 644
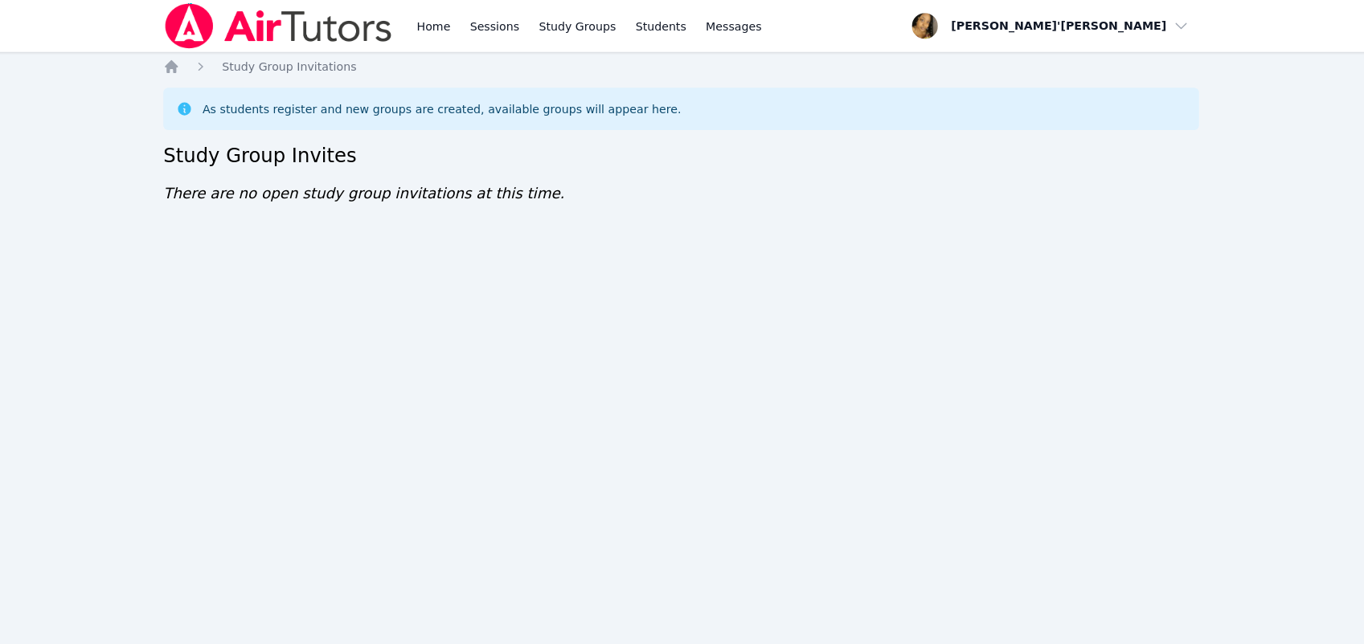
click at [696, 623] on div "Home Sessions Study Groups Students Messages Open user menu Lee'Tayna Hostick O…" at bounding box center [682, 322] width 1364 height 644
click at [715, 48] on link "Messages" at bounding box center [734, 25] width 62 height 51
click at [696, 620] on div "Home Sessions Study Groups Students Messages Open user menu Lee'Tayna Hostick O…" at bounding box center [682, 322] width 1364 height 644
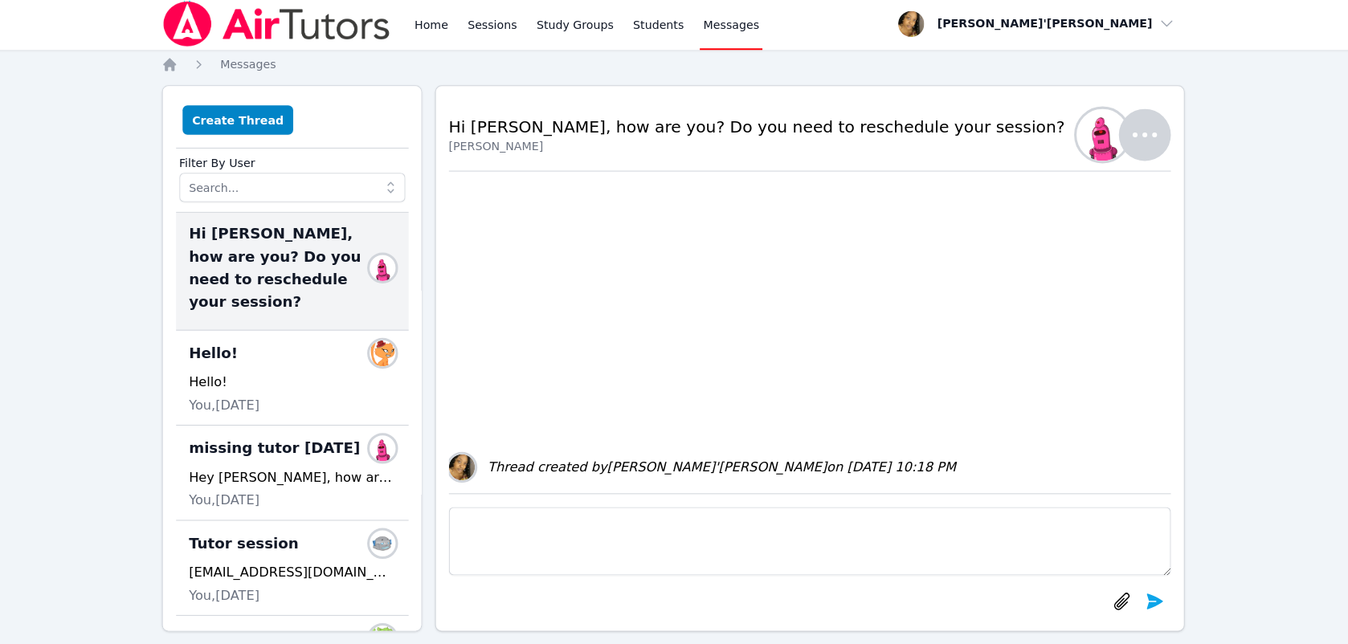
click at [713, 636] on div "Home Messages Create Thread Filter By User Hi Darion, how are you? Do you need …" at bounding box center [675, 358] width 1012 height 601
click at [695, 624] on div "Back to Threads Hi Darion, how are you? Do you need to reschedule your session?…" at bounding box center [810, 357] width 742 height 540
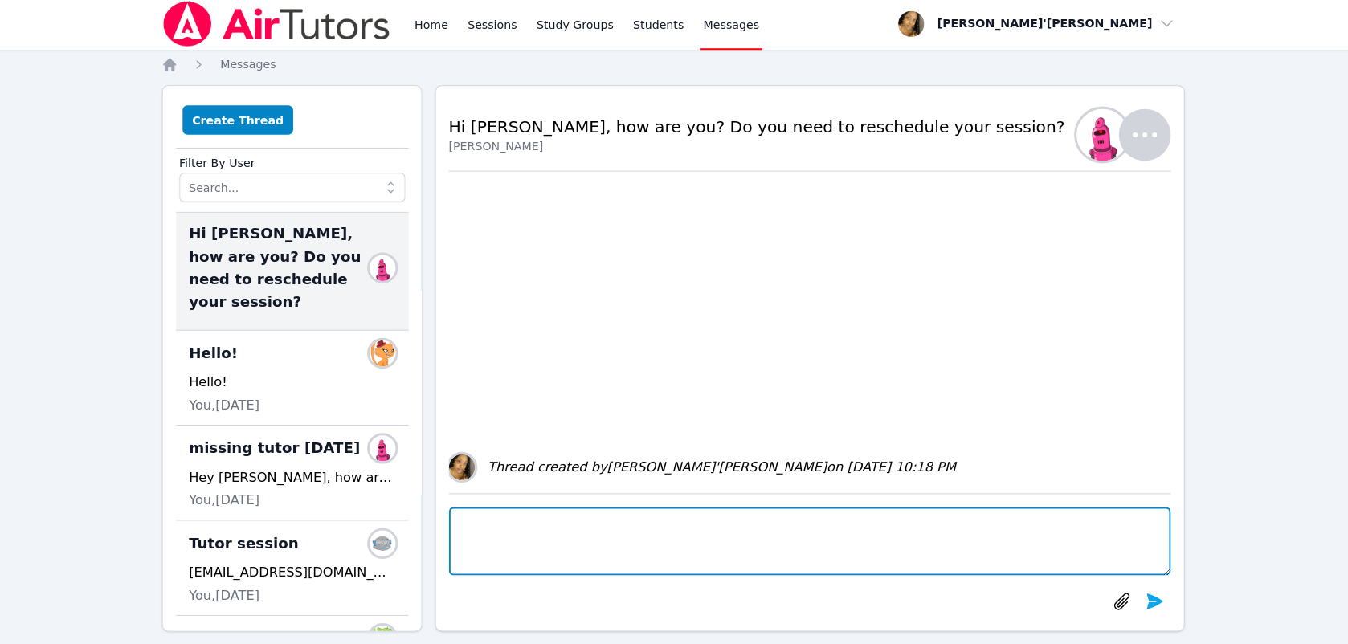
click at [565, 563] on textarea at bounding box center [809, 537] width 714 height 67
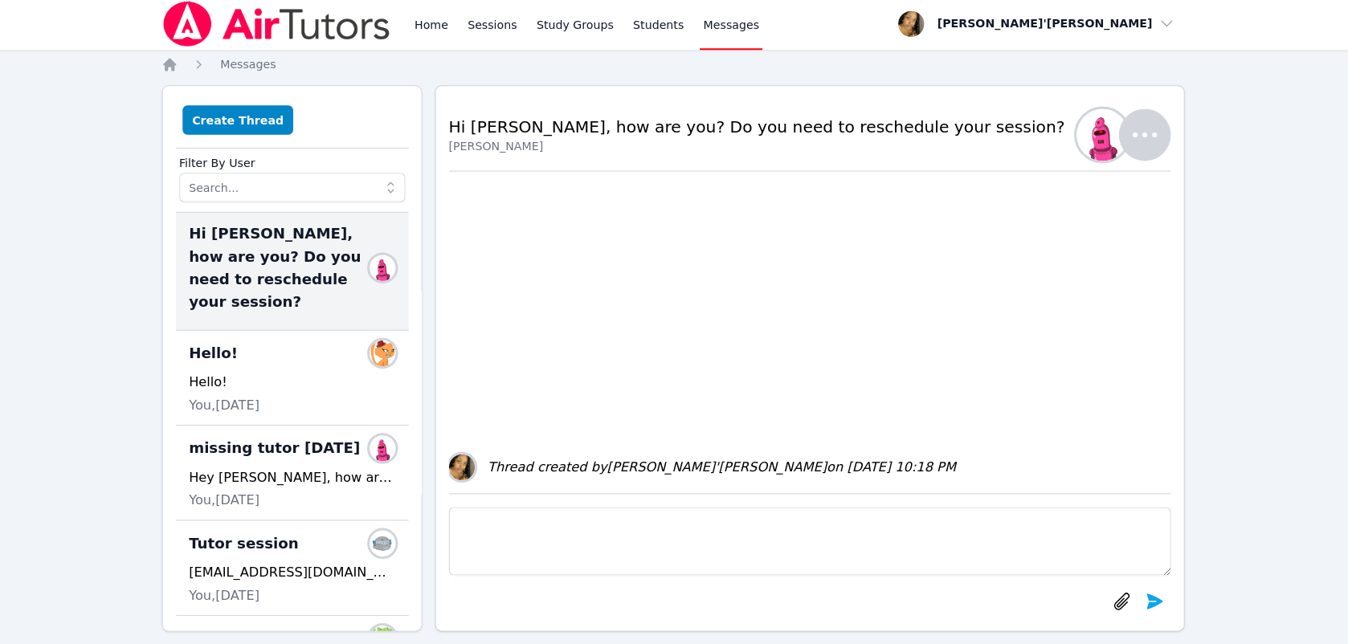
click at [695, 624] on div "Back to Threads Hi Darion, how are you? Do you need to reschedule your session?…" at bounding box center [810, 357] width 742 height 540
click at [695, 611] on div at bounding box center [809, 597] width 714 height 32
click at [695, 624] on div "Back to Threads Hi Darion, how are you? Do you need to reschedule your session?…" at bounding box center [810, 357] width 742 height 540
click at [26, 74] on div "Home Sessions Study Groups Students Messages Open user menu Lee'Tayna Hostick O…" at bounding box center [674, 329] width 1348 height 659
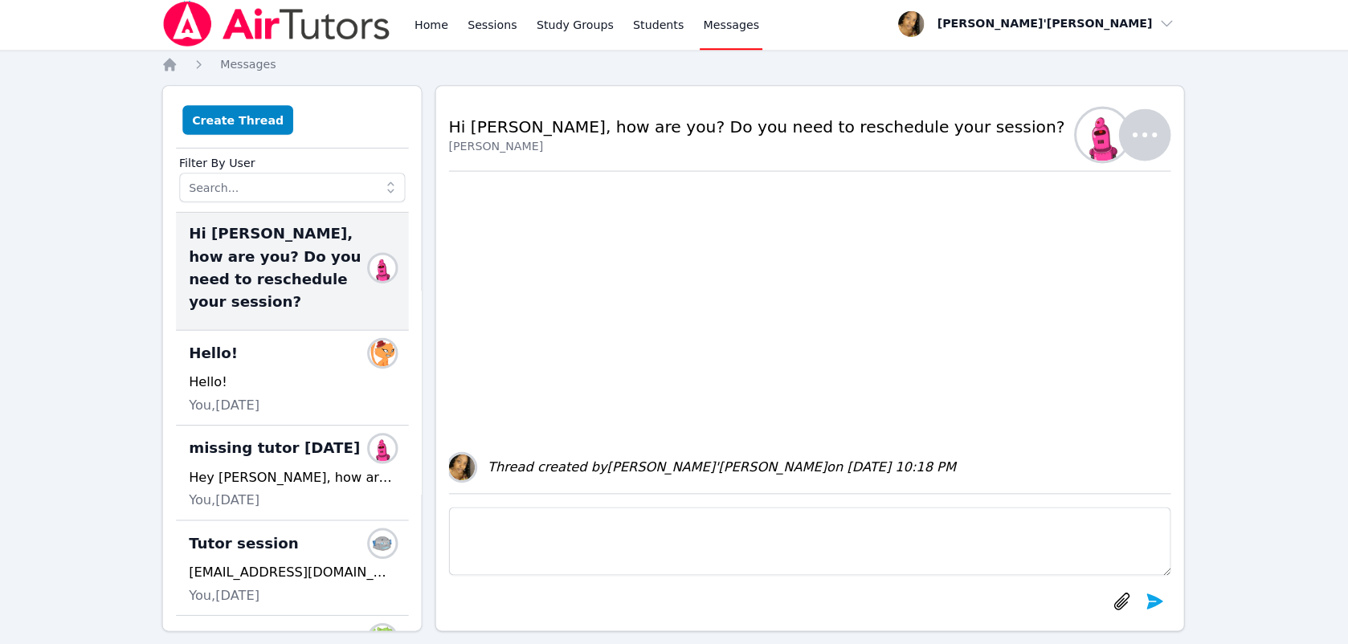
click at [695, 623] on div "Back to Threads Hi Darion, how are you? Do you need to reschedule your session?…" at bounding box center [810, 357] width 742 height 540
click at [696, 624] on div "Back to Threads Hi Darion, how are you? Do you need to reschedule your session?…" at bounding box center [810, 357] width 742 height 540
click at [695, 624] on div "Back to Threads Hi Darion, how are you? Do you need to reschedule your session?…" at bounding box center [810, 357] width 742 height 540
click at [695, 625] on div "Back to Threads Hi Darion, how are you? Do you need to reschedule your session?…" at bounding box center [810, 357] width 742 height 540
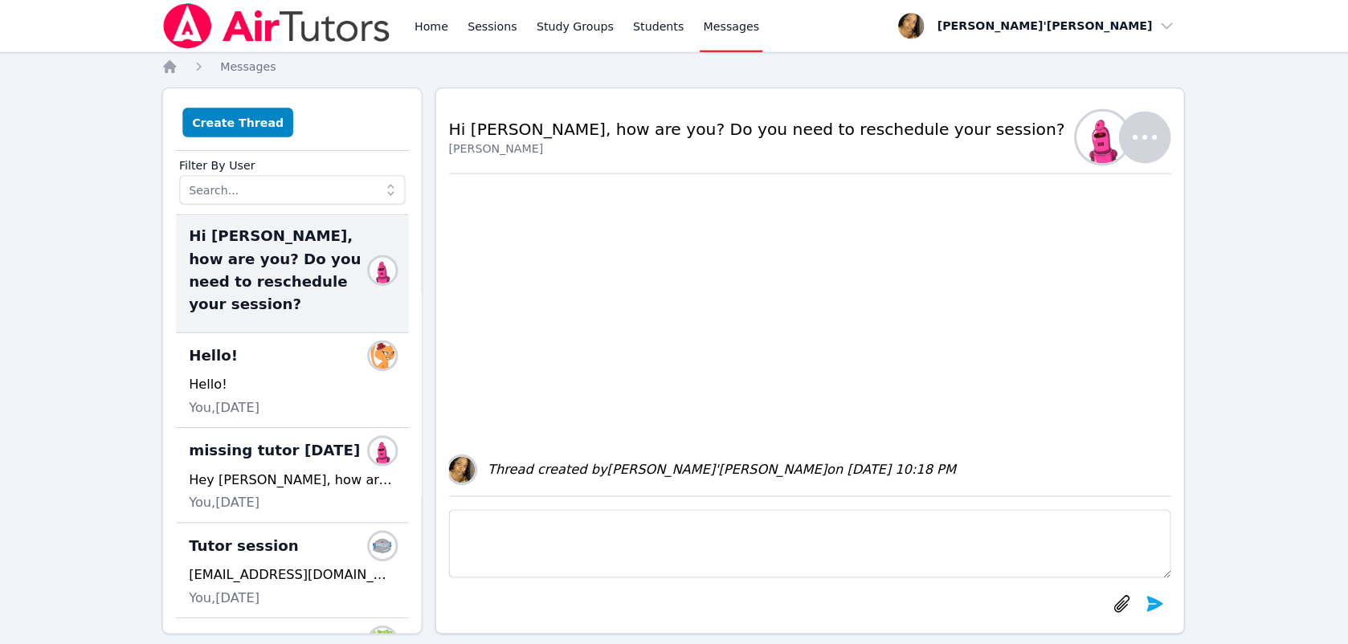
click at [695, 615] on div "Back to Threads Hi Darion, how are you? Do you need to reschedule your session?…" at bounding box center [810, 357] width 742 height 540
click at [695, 628] on div "Home Messages Create Thread Filter By User Hi Darion, how are you? Do you need …" at bounding box center [675, 358] width 1012 height 601
click at [303, 23] on img at bounding box center [282, 25] width 227 height 45
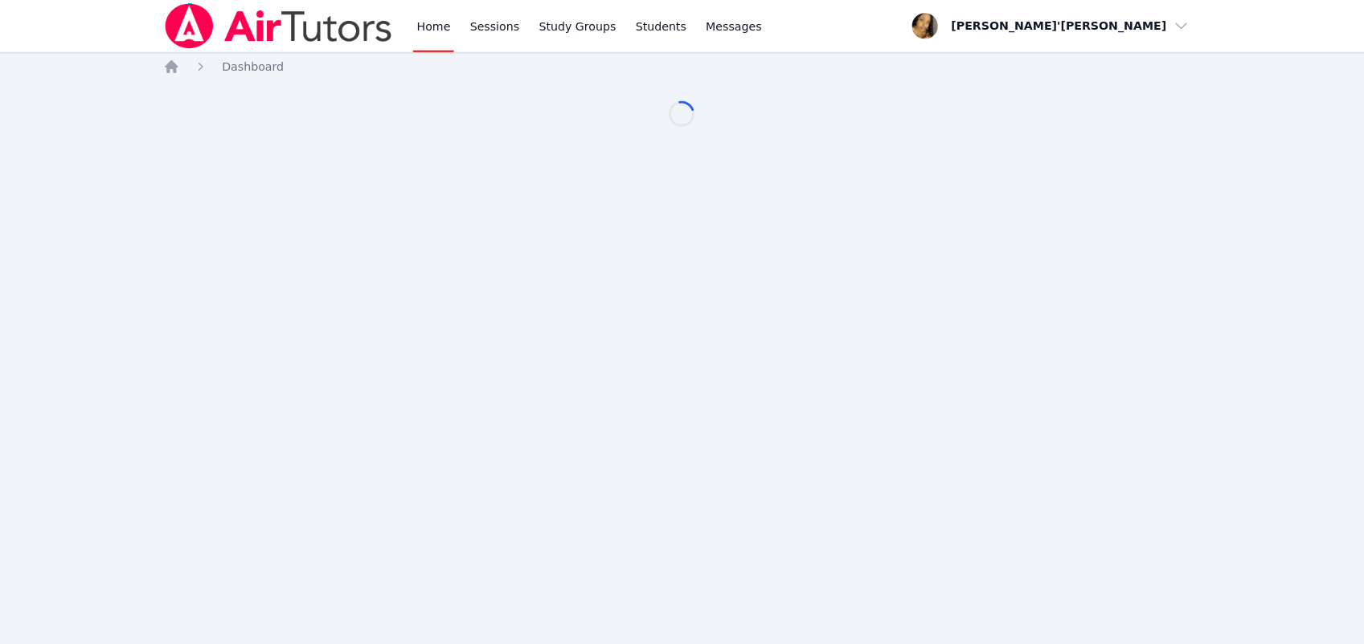
click at [303, 23] on img at bounding box center [283, 25] width 227 height 45
click at [695, 621] on div "Home Sessions Study Groups Students Messages Open user menu [PERSON_NAME]'[PERS…" at bounding box center [682, 322] width 1364 height 644
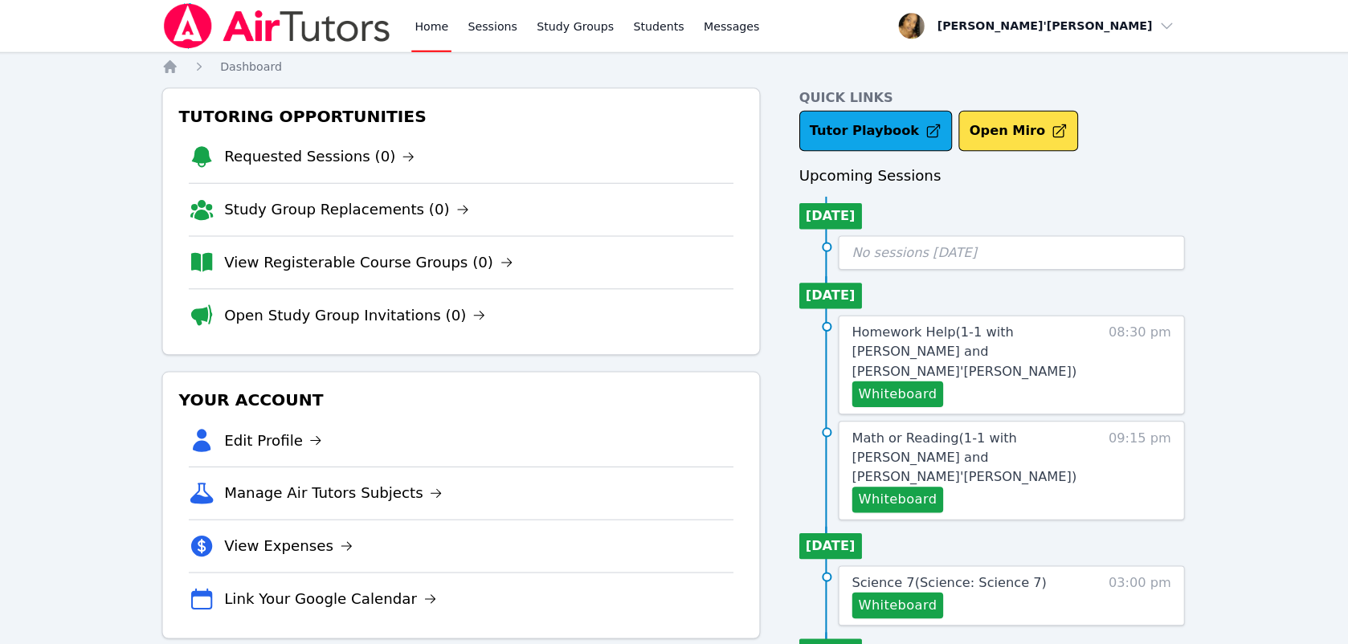
click at [694, 168] on li "Requested Sessions (0)" at bounding box center [464, 154] width 538 height 51
click at [718, 623] on div "Your Account Edit Profile Manage Air Tutors Subjects View Expenses Link Your Go…" at bounding box center [464, 499] width 591 height 264
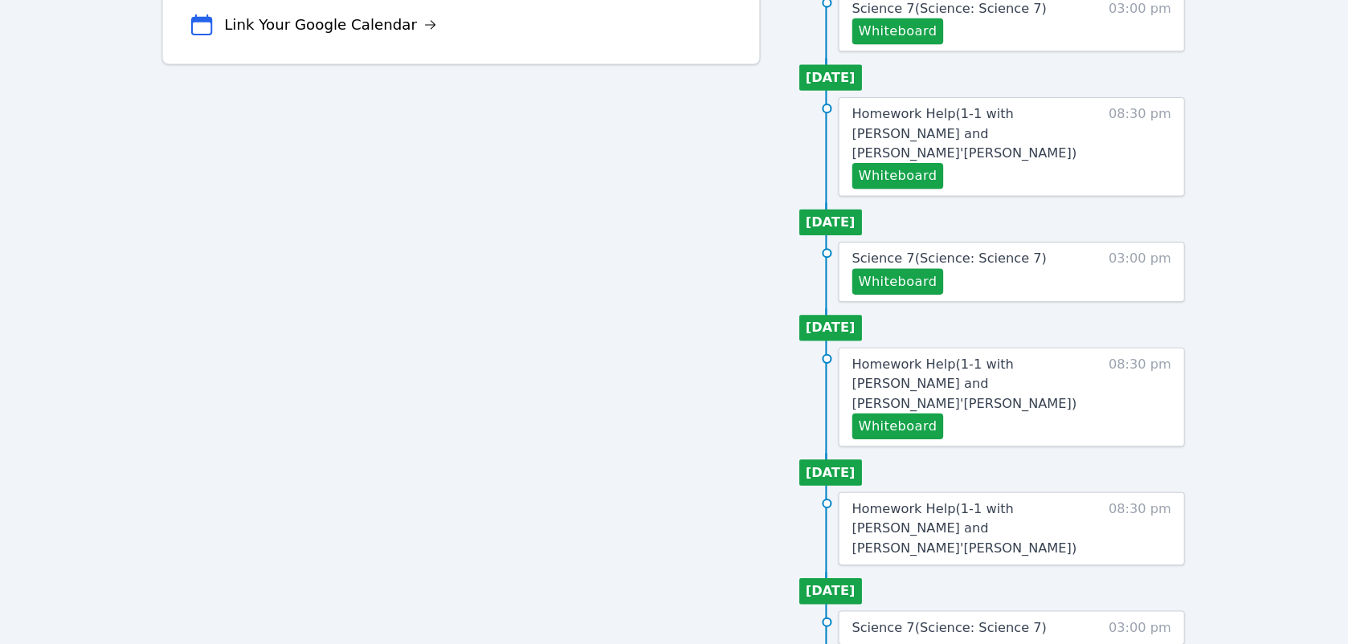
scroll to position [701, 0]
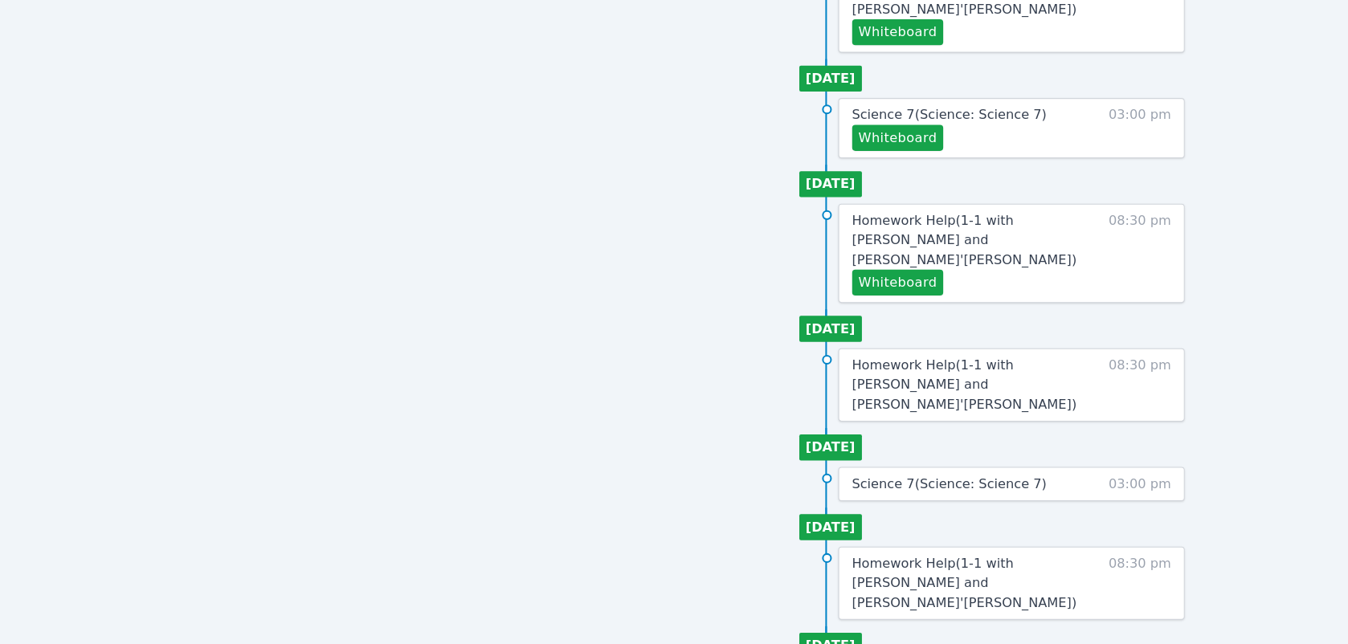
click at [10, 303] on div "Home Sessions Study Groups Students Messages Open user menu Lee'Tayna Hostick O…" at bounding box center [674, 38] width 1348 height 1478
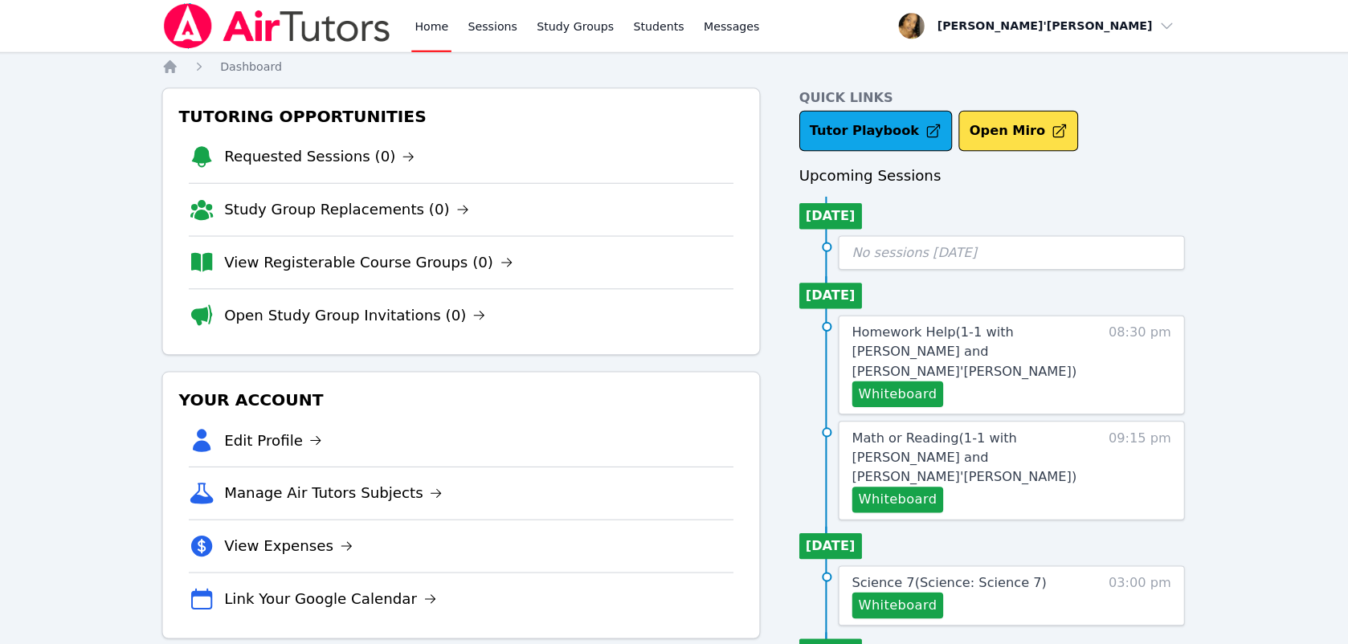
click at [712, 378] on div "Your Account Edit Profile Manage Air Tutors Subjects View Expenses Link Your Go…" at bounding box center [464, 499] width 591 height 264
click at [695, 346] on div "Tutoring Opportunities Requested Sessions (0) Study Group Replacements (0) View…" at bounding box center [464, 219] width 591 height 264
click at [696, 328] on li "Open Study Group Invitations (0)" at bounding box center [464, 311] width 538 height 52
click at [359, 336] on li "Open Study Group Invitations (0)" at bounding box center [464, 311] width 538 height 52
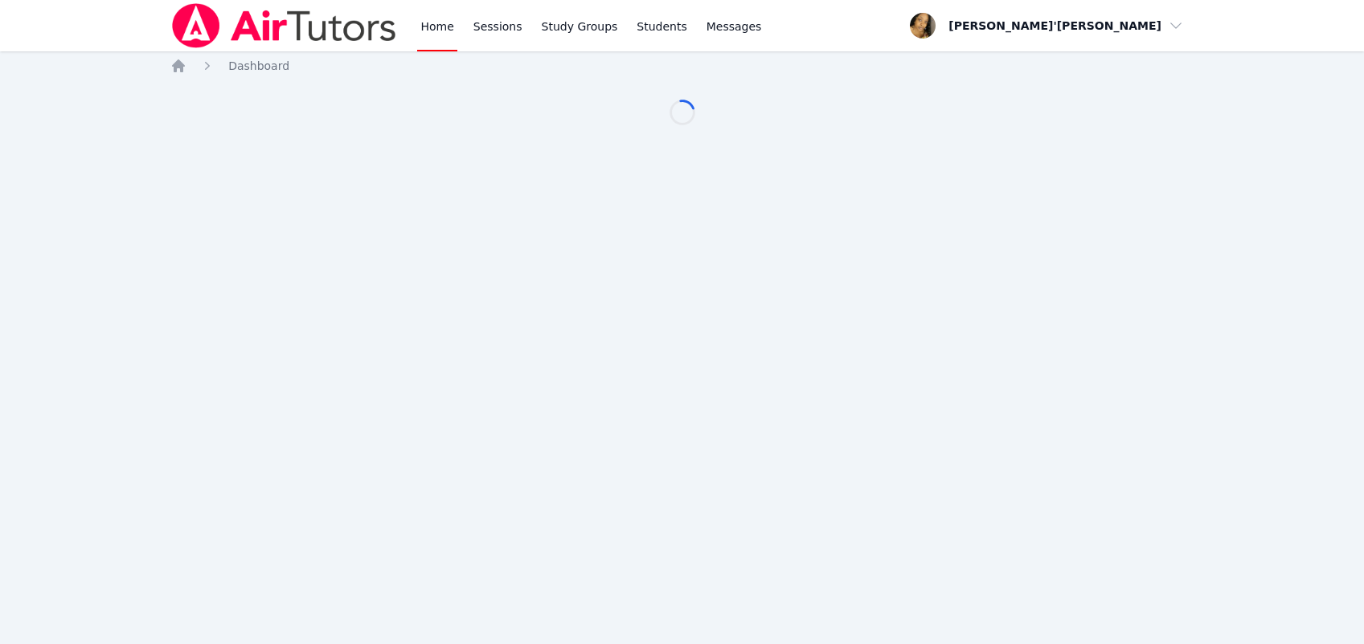
click at [696, 364] on div "Home Sessions Study Groups Students Messages Open user menu [PERSON_NAME]'[PERS…" at bounding box center [682, 322] width 1364 height 644
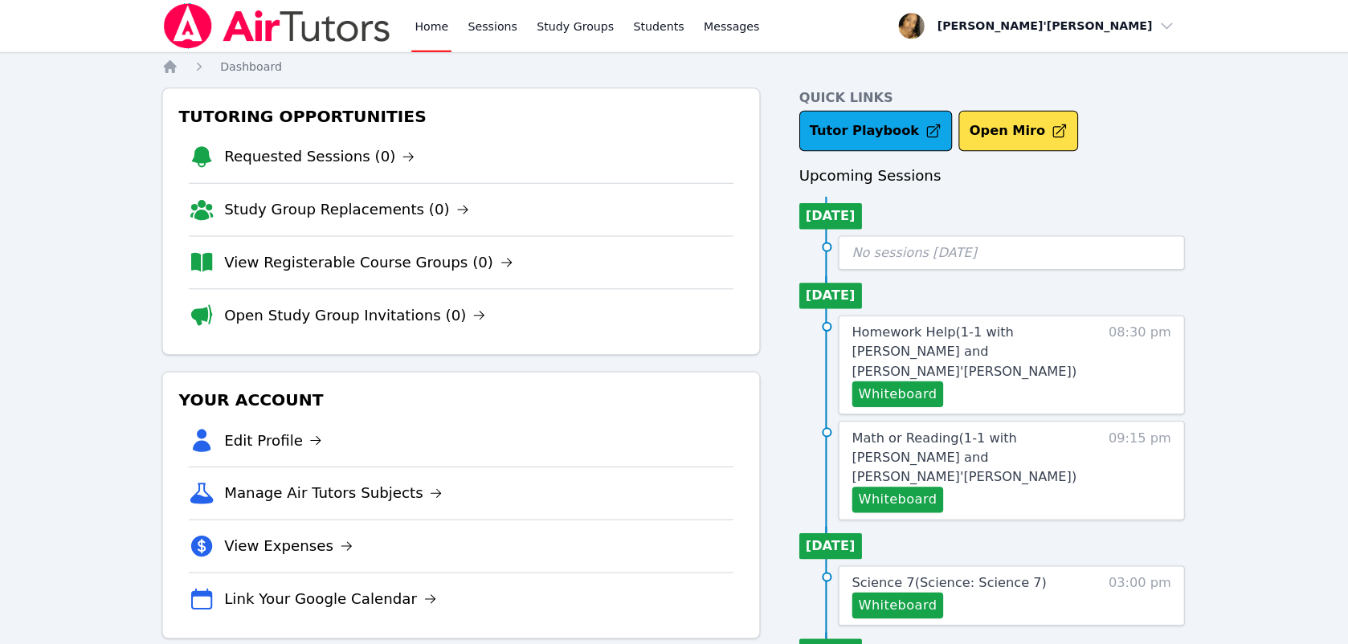
click at [693, 346] on div "Tutoring Opportunities Requested Sessions (0) Study Group Replacements (0) View…" at bounding box center [464, 219] width 591 height 264
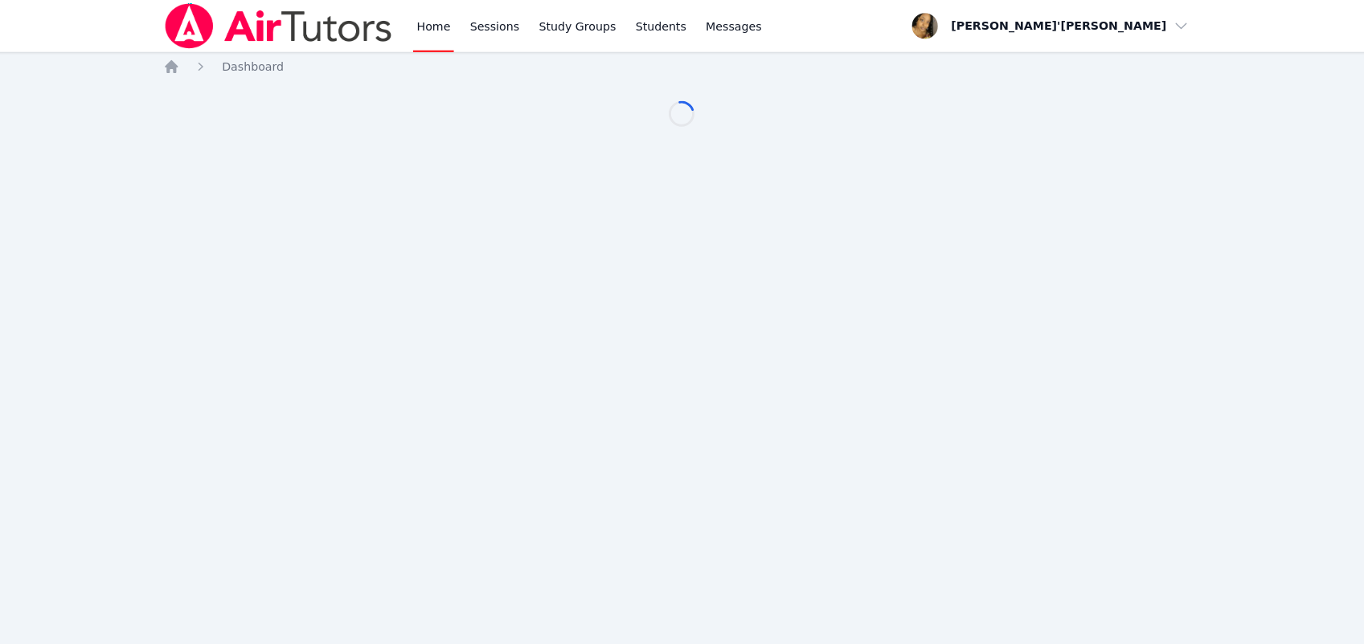
click at [695, 346] on div "Home Sessions Study Groups Students Messages Open user menu [PERSON_NAME]'[PERS…" at bounding box center [682, 322] width 1364 height 644
click at [696, 364] on div "Home Sessions Study Groups Students Messages Open user menu [PERSON_NAME]'[PERS…" at bounding box center [682, 322] width 1364 height 644
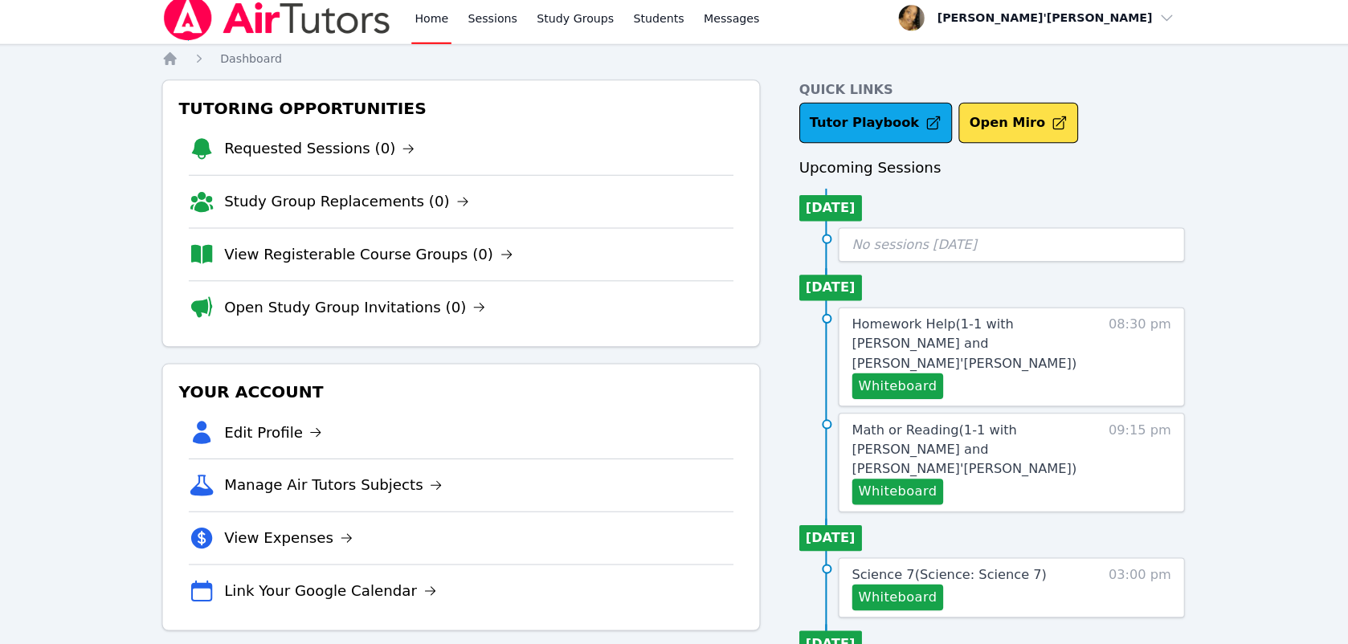
click at [715, 241] on li "View Registerable Course Groups (0)" at bounding box center [464, 259] width 538 height 52
click at [714, 49] on link "Messages" at bounding box center [732, 25] width 62 height 51
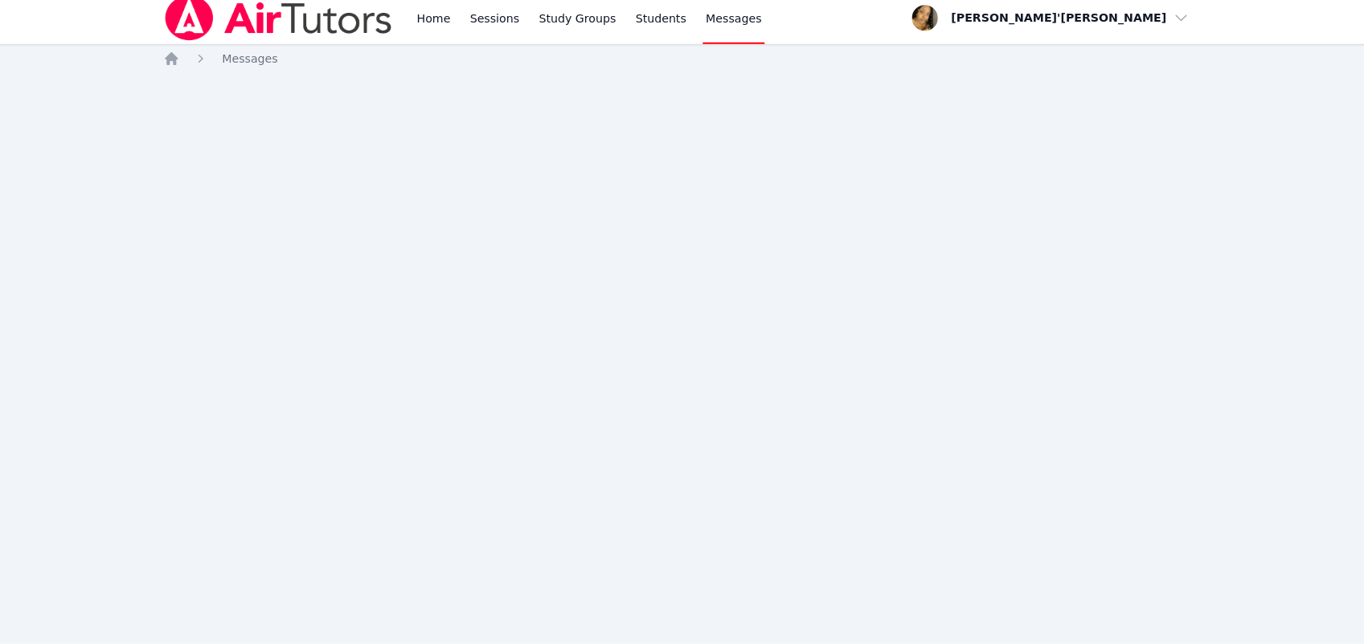
click at [716, 31] on span "Messages" at bounding box center [733, 26] width 55 height 16
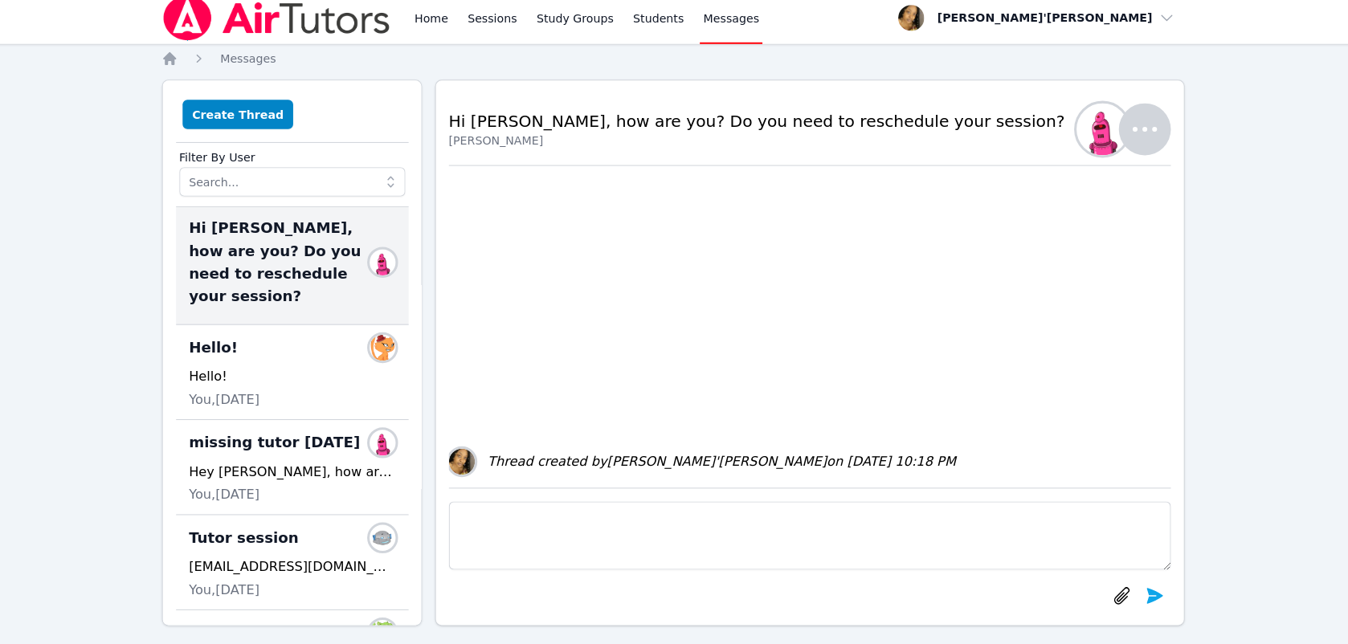
click at [716, 31] on span "Messages" at bounding box center [731, 26] width 55 height 16
click at [336, 22] on img at bounding box center [282, 25] width 227 height 45
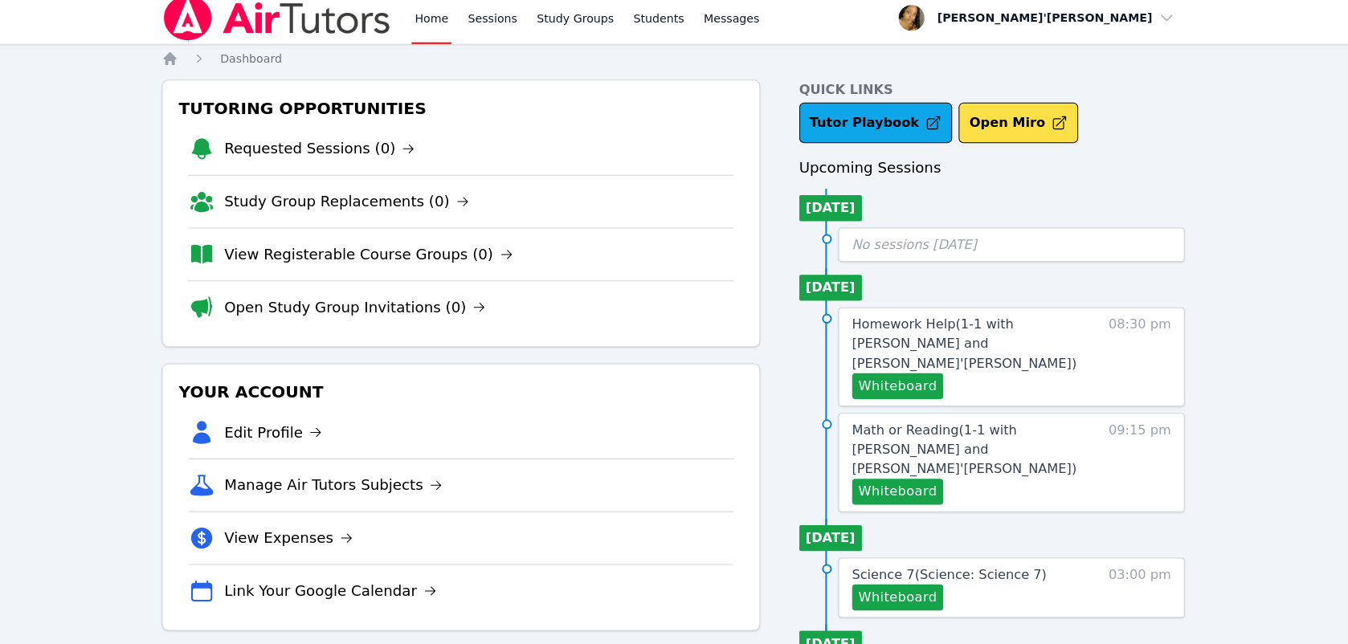
click at [336, 22] on img at bounding box center [282, 25] width 227 height 45
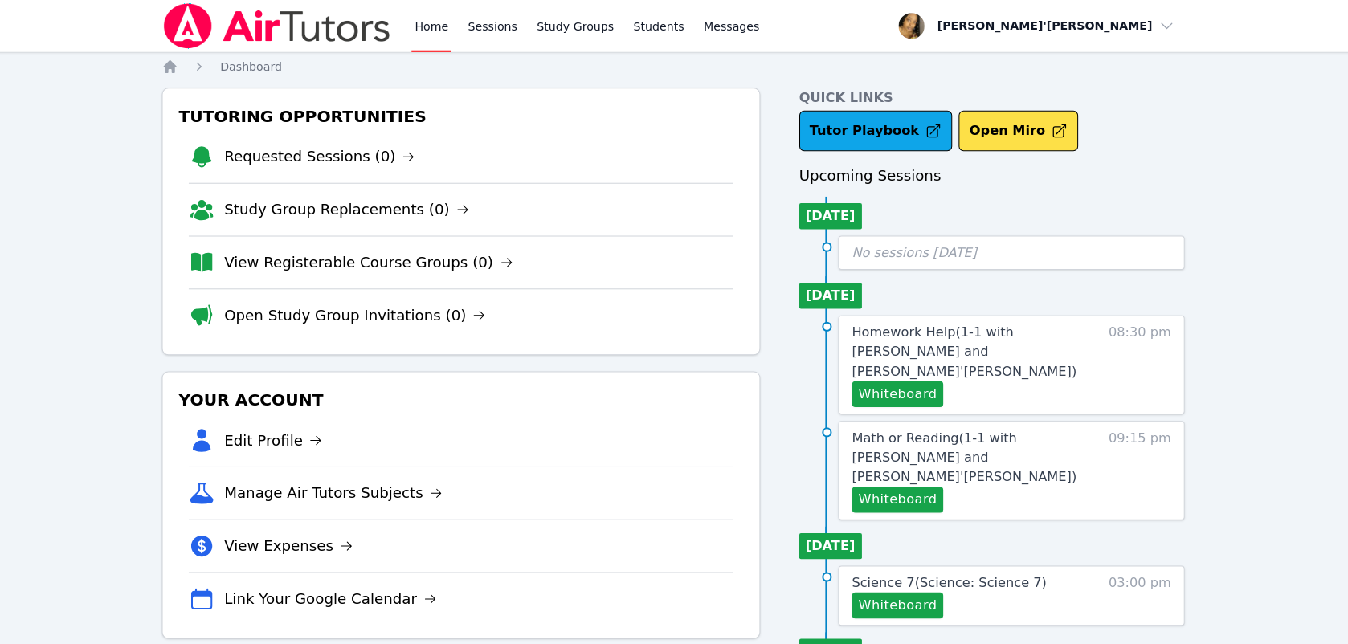
click at [695, 350] on div "Tutoring Opportunities Requested Sessions (0) Study Group Replacements (0) View…" at bounding box center [464, 219] width 591 height 264
click at [696, 350] on div "Tutoring Opportunities Requested Sessions (0) Study Group Replacements (0) View…" at bounding box center [464, 219] width 591 height 264
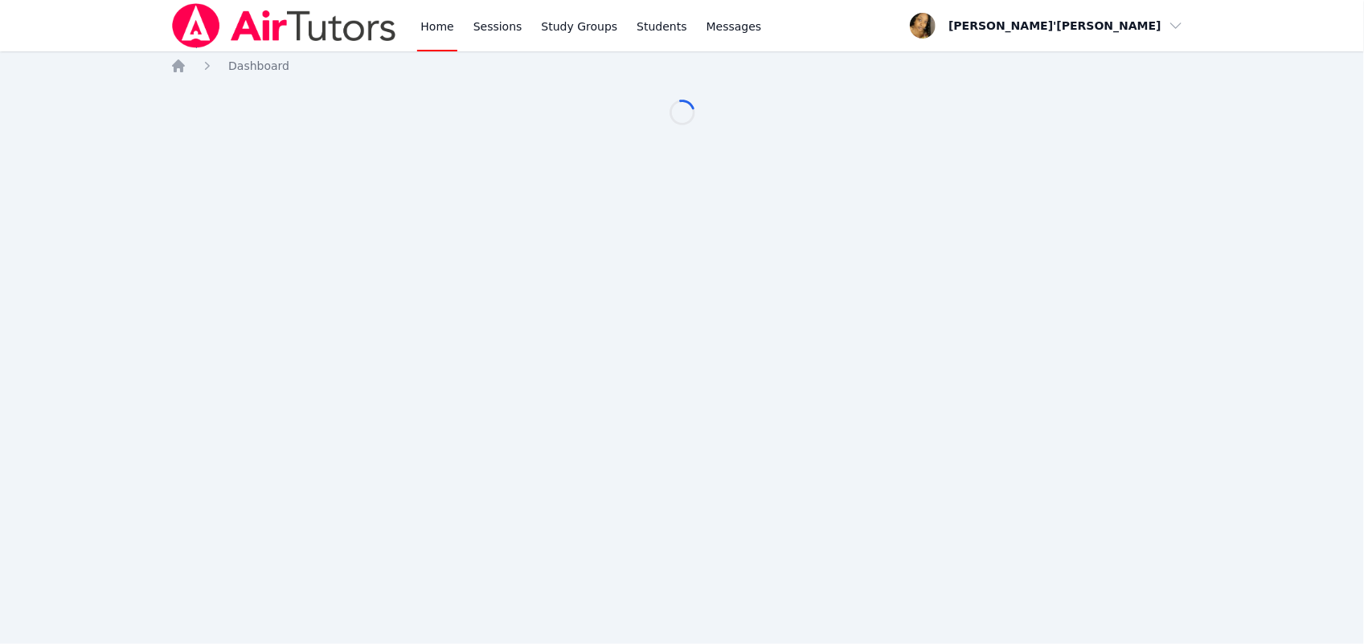
click at [714, 347] on div "Home Sessions Study Groups Students Messages Open user menu Lee'Tayna Hostick O…" at bounding box center [682, 322] width 1364 height 644
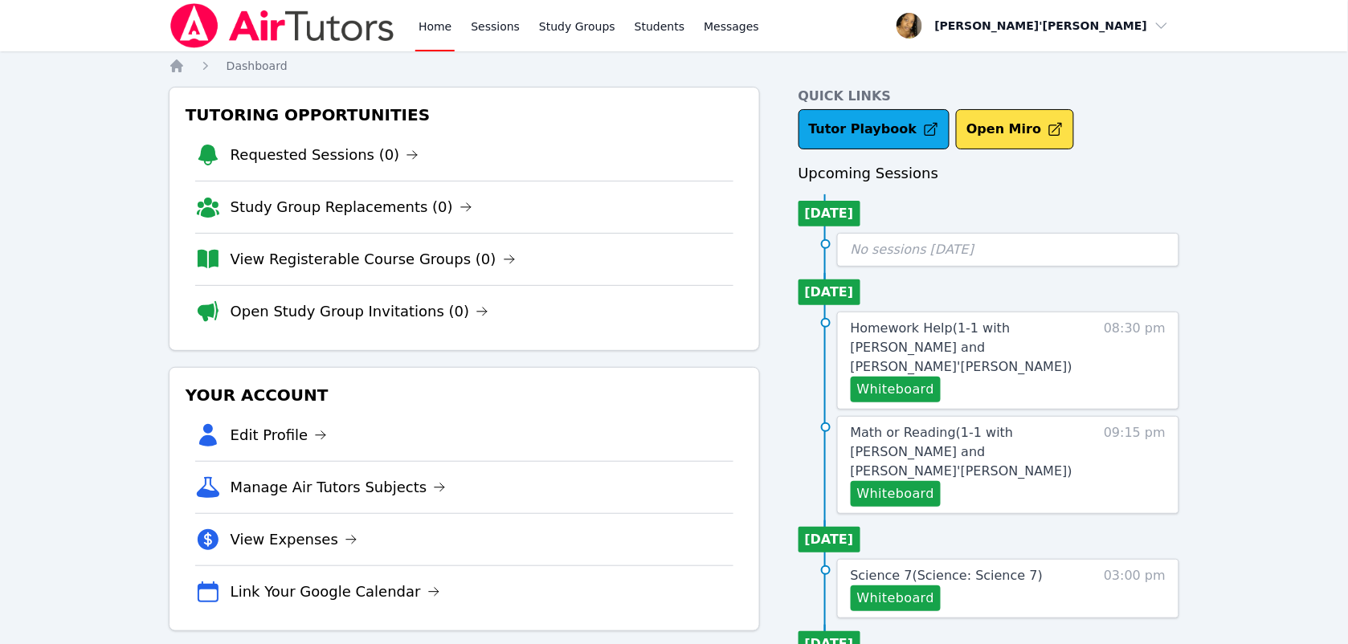
click at [696, 370] on div "Your Account Edit Profile Manage Air Tutors Subjects View Expenses Link Your Go…" at bounding box center [464, 499] width 591 height 264
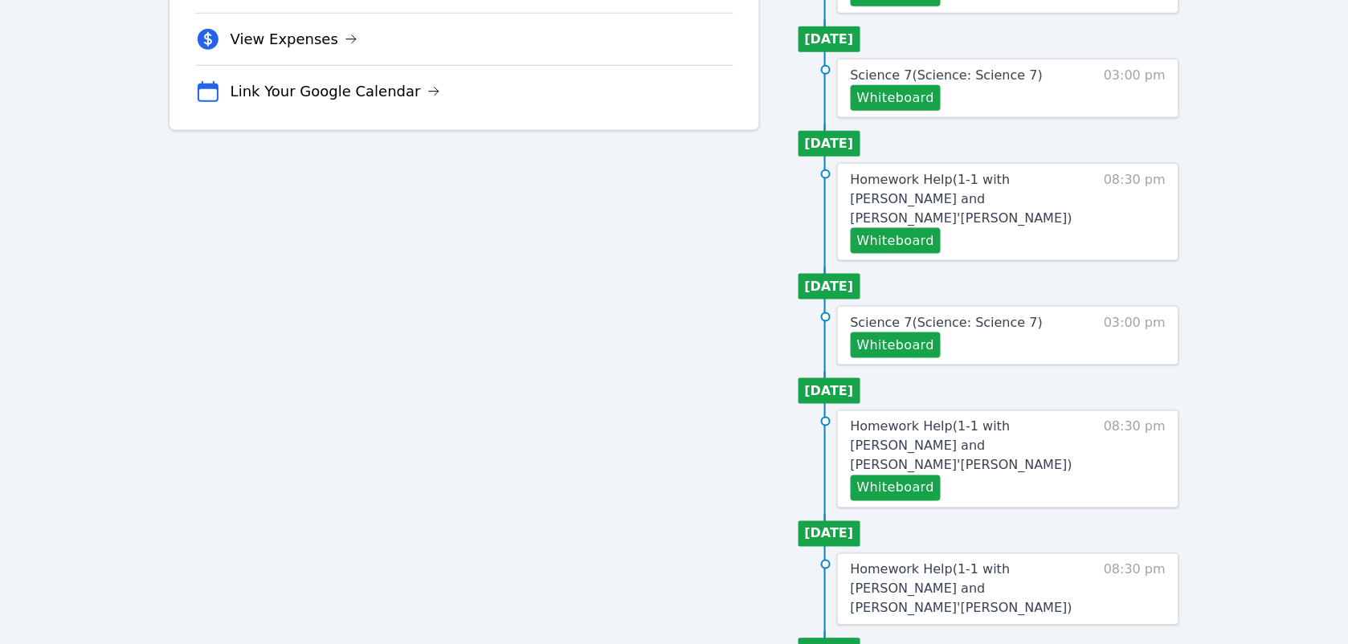
scroll to position [701, 0]
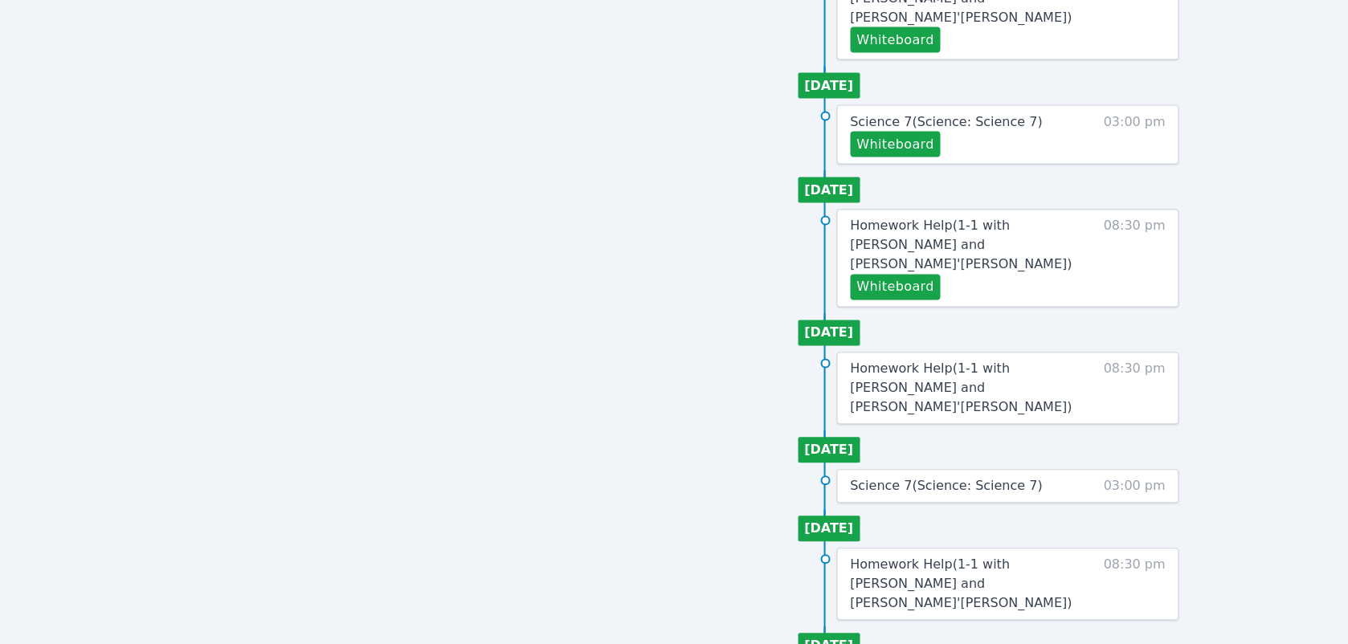
click at [696, 368] on div "Tutoring Opportunities Requested Sessions (0) Study Group Replacements (0) View…" at bounding box center [464, 65] width 591 height 1360
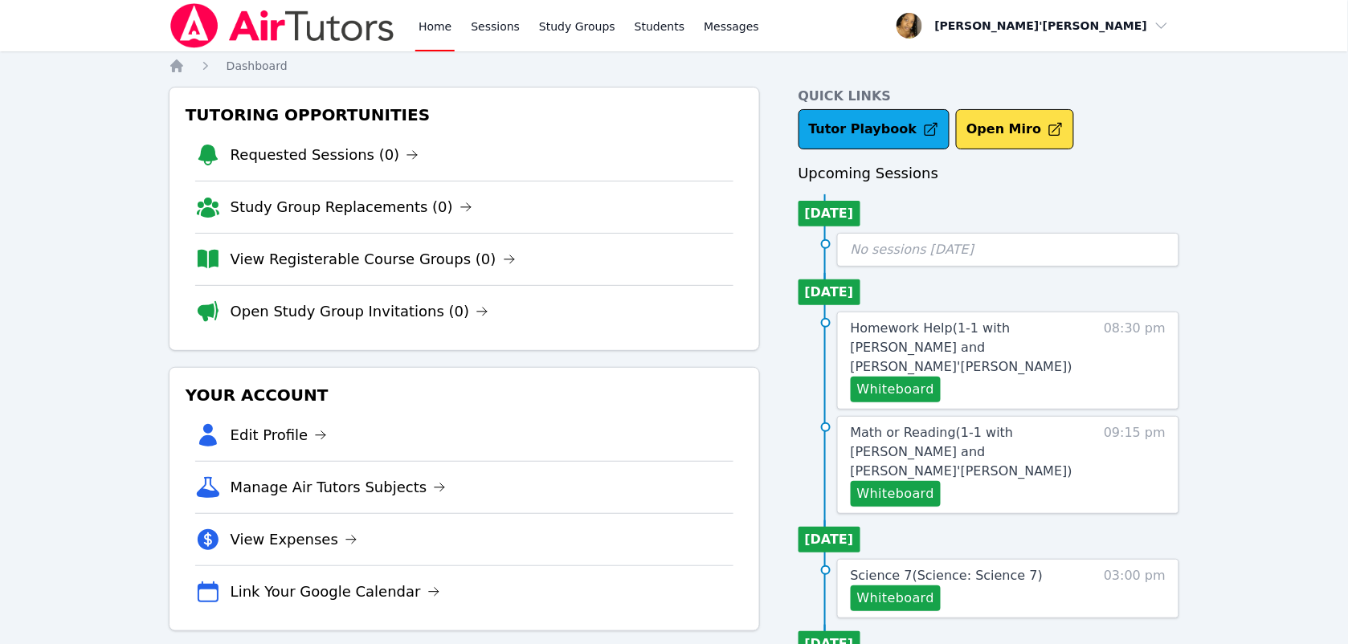
click at [696, 350] on div "Tutoring Opportunities Requested Sessions (0) Study Group Replacements (0) View…" at bounding box center [464, 219] width 591 height 264
click at [695, 370] on div "Your Account Edit Profile Manage Air Tutors Subjects View Expenses Link Your Go…" at bounding box center [464, 499] width 591 height 264
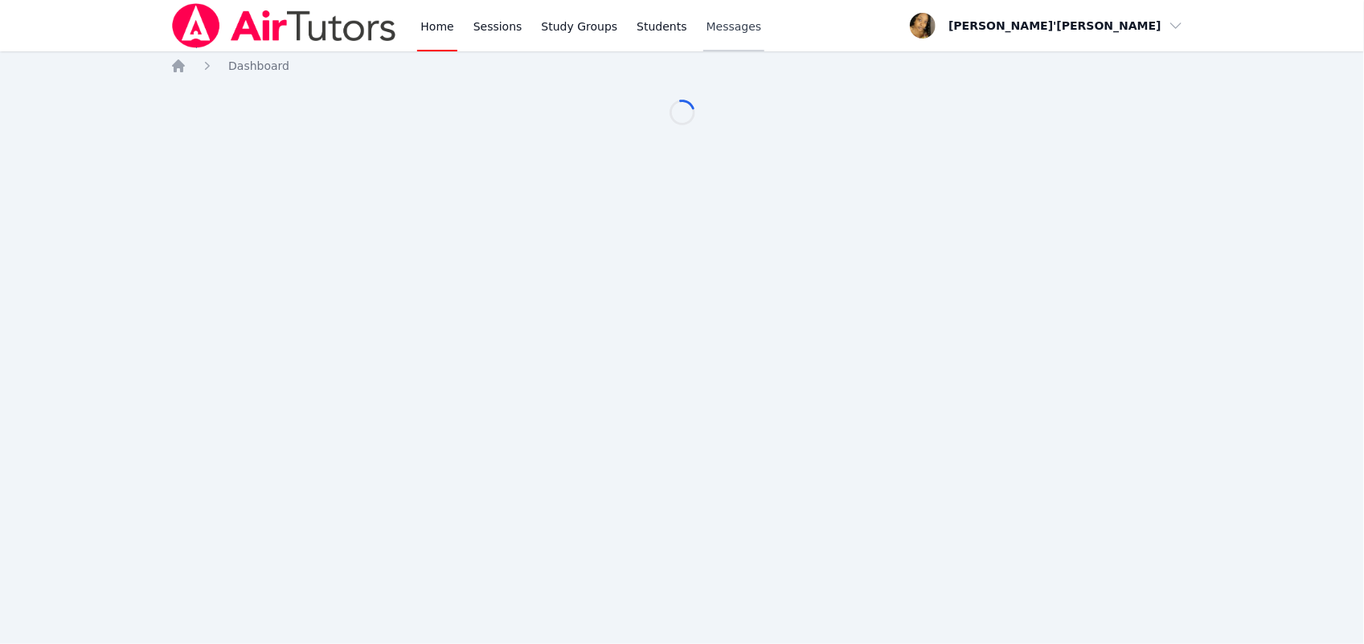
click at [717, 36] on link "Messages" at bounding box center [734, 25] width 62 height 51
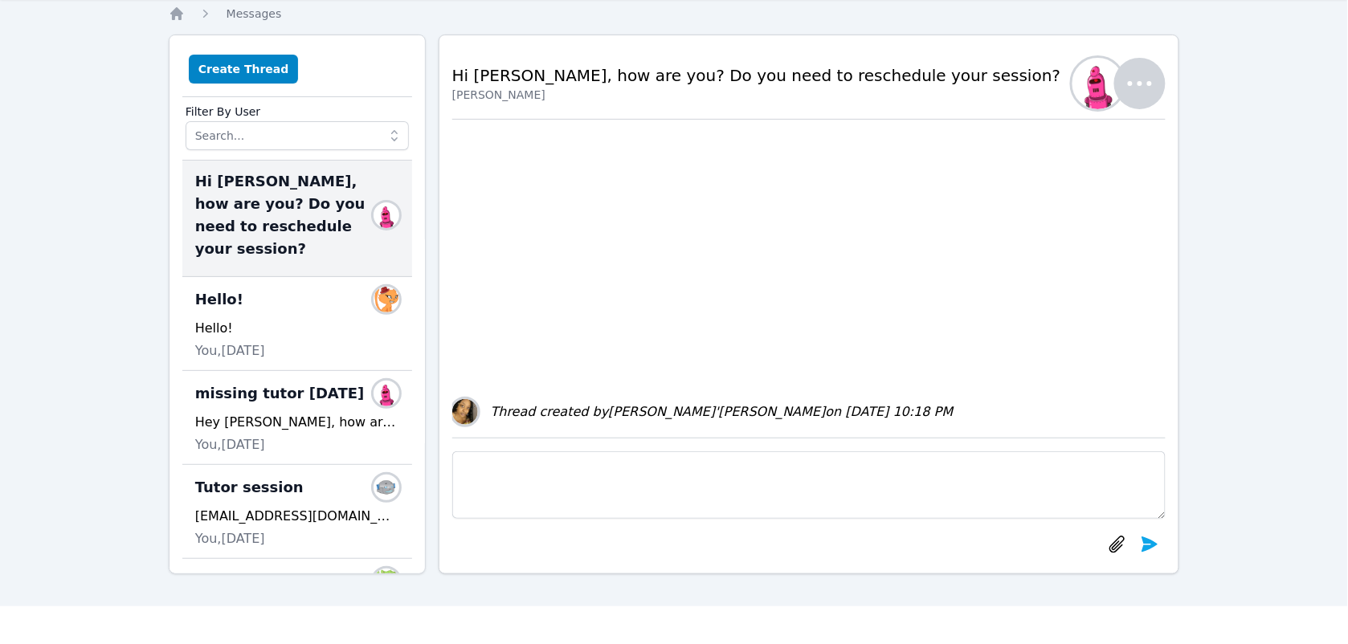
scroll to position [60, 0]
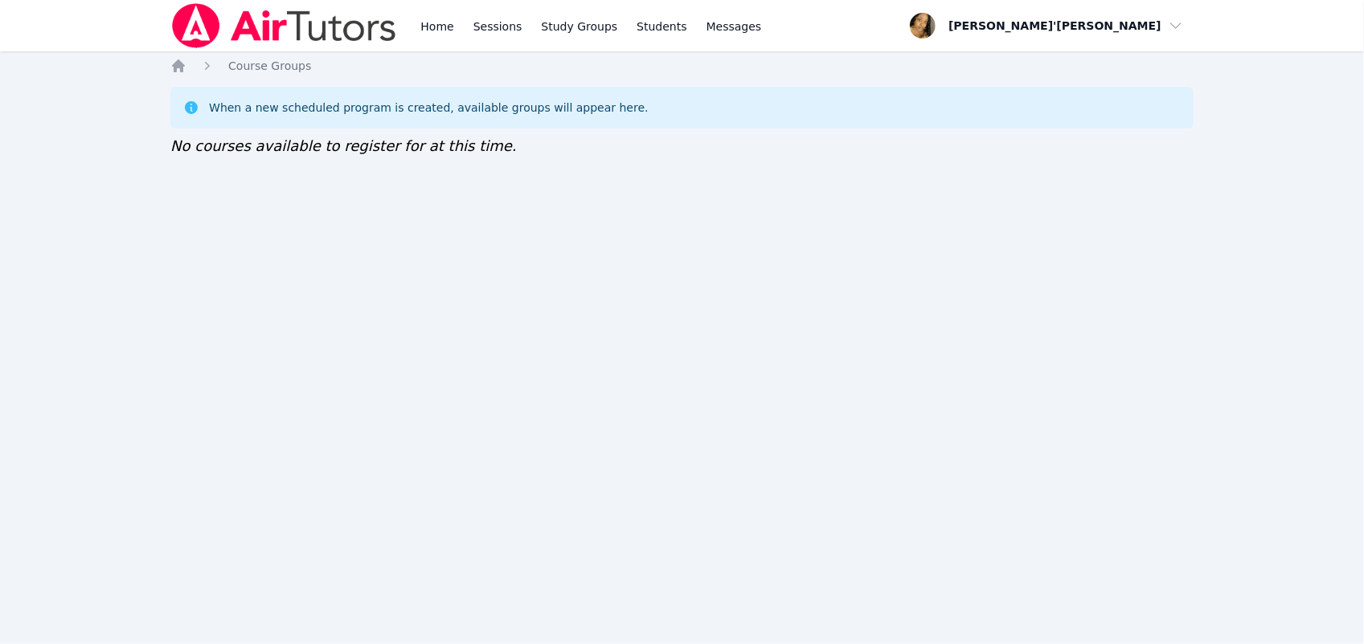
click at [121, 96] on div "Home Sessions Study Groups Students Messages Open user menu Lee'Tayna Hostick O…" at bounding box center [682, 322] width 1364 height 644
click at [254, 37] on img at bounding box center [283, 25] width 227 height 45
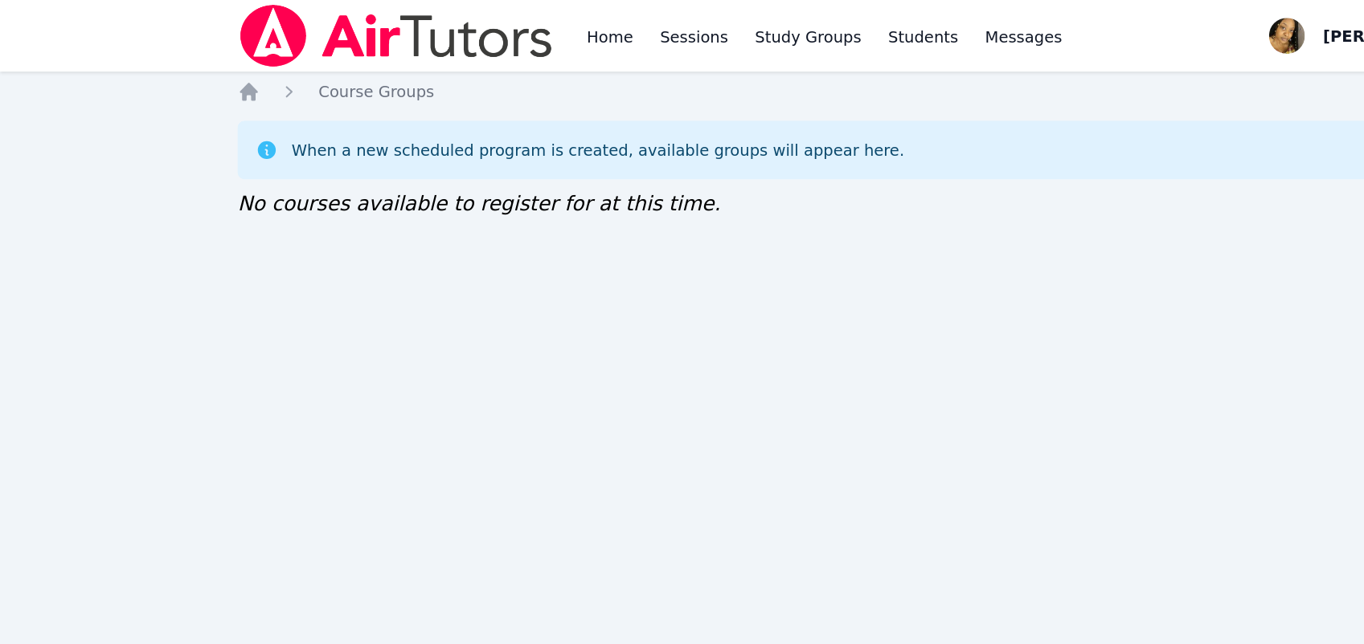
click at [280, 26] on img at bounding box center [283, 25] width 227 height 45
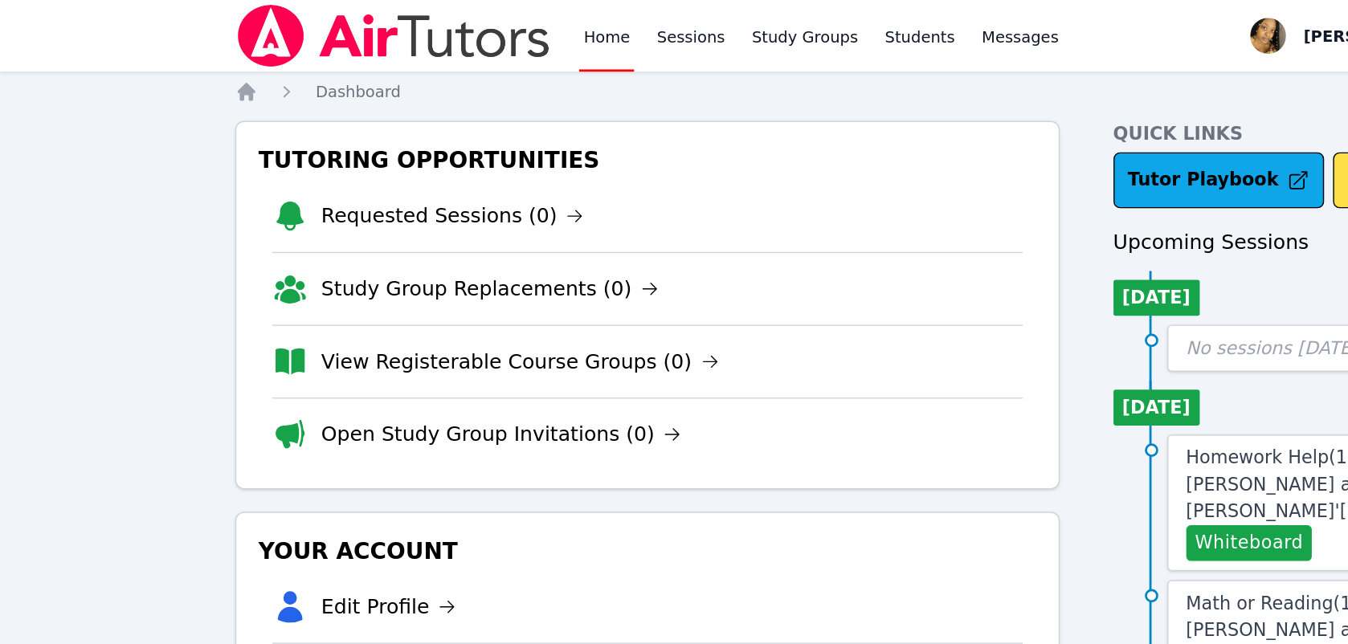
click at [220, 211] on icon at bounding box center [208, 207] width 26 height 26
click at [243, 322] on link "Open Study Group Invitations (0)" at bounding box center [360, 312] width 259 height 22
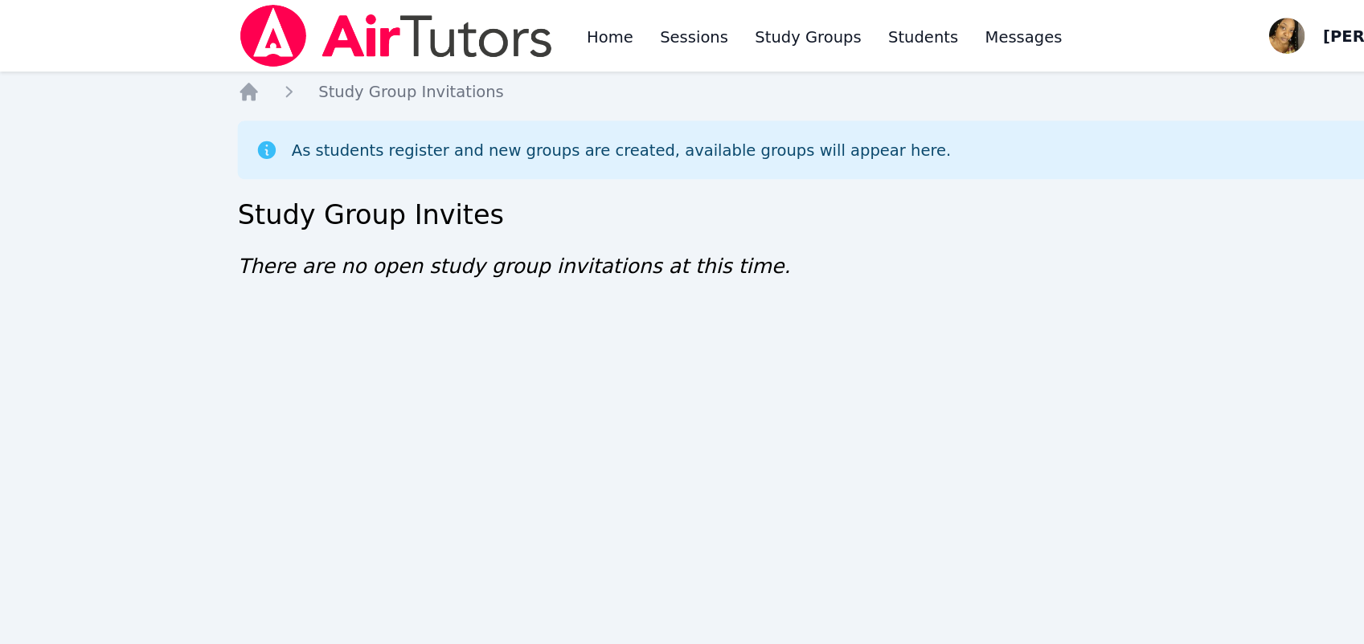
click at [499, 265] on div "Home Sessions Study Groups Students Messages Open user menu Lee'Tayna Hostick O…" at bounding box center [682, 322] width 1364 height 644
click at [499, 264] on div "Home Sessions Study Groups Students Messages Open user menu Lee'Tayna Hostick O…" at bounding box center [682, 322] width 1364 height 644
click at [499, 265] on div "Home Sessions Study Groups Students Messages Open user menu Lee'Tayna Hostick O…" at bounding box center [682, 322] width 1364 height 644
click at [499, 266] on div "Home Sessions Study Groups Students Messages Open user menu Lee'Tayna Hostick O…" at bounding box center [682, 322] width 1364 height 644
click at [498, 263] on div "Home Sessions Study Groups Students Messages Open user menu Lee'Tayna Hostick O…" at bounding box center [682, 322] width 1364 height 644
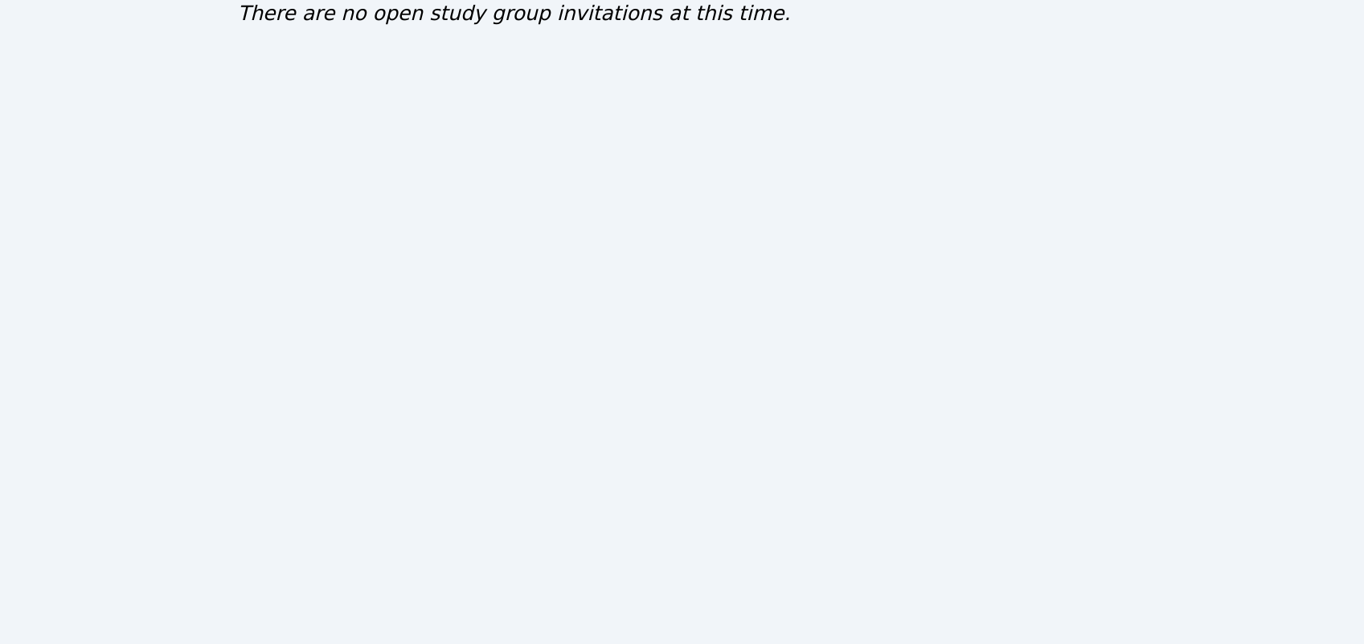
click at [498, 444] on div "Home Sessions Study Groups Students Messages Open user menu Lee'Tayna Hostick O…" at bounding box center [682, 322] width 1364 height 644
click at [35, 196] on div "Home Sessions Study Groups Students Messages Open user menu Lee'Tayna Hostick O…" at bounding box center [682, 322] width 1364 height 644
click at [513, 191] on div "Home Study Group Invitations As students register and new groups are created, a…" at bounding box center [681, 146] width 1023 height 177
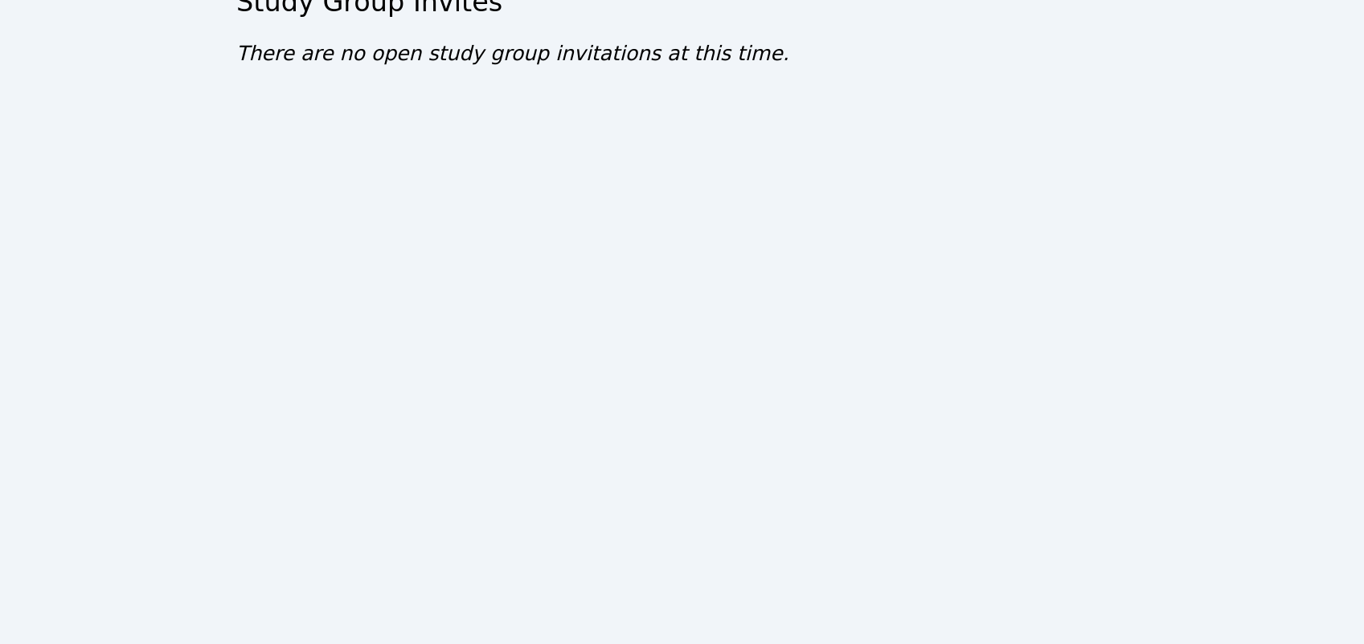
click at [513, 177] on div "Home Study Group Invitations As students register and new groups are created, a…" at bounding box center [681, 146] width 1023 height 177
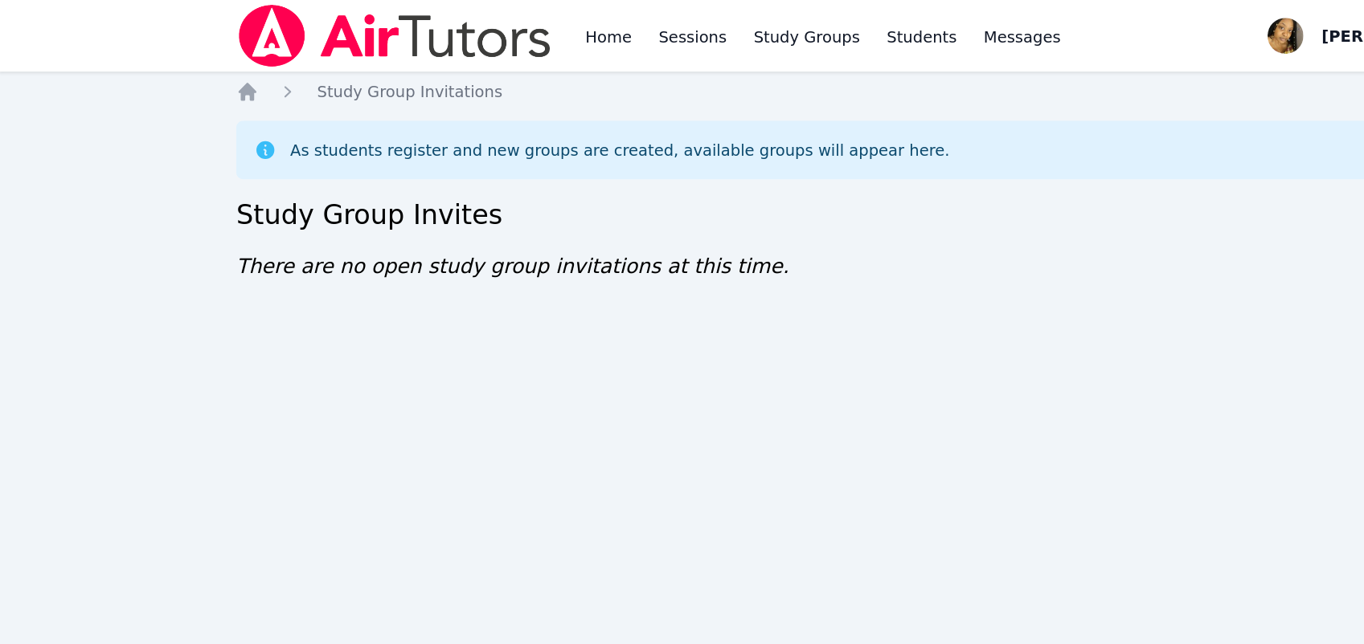
click at [500, 251] on div "Home Sessions Study Groups Students Messages Open user menu [PERSON_NAME]'[PERS…" at bounding box center [682, 322] width 1364 height 644
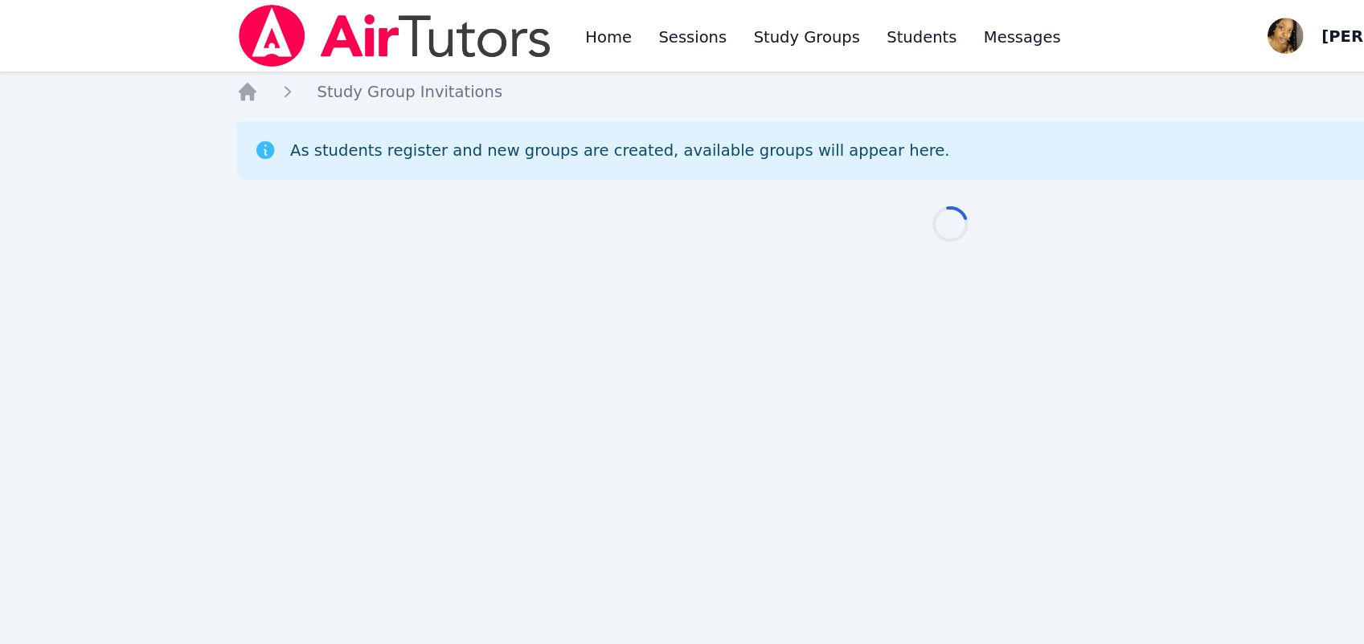
click at [499, 264] on div "Home Sessions Study Groups Students Messages Open user menu [PERSON_NAME]'[PERS…" at bounding box center [682, 322] width 1364 height 644
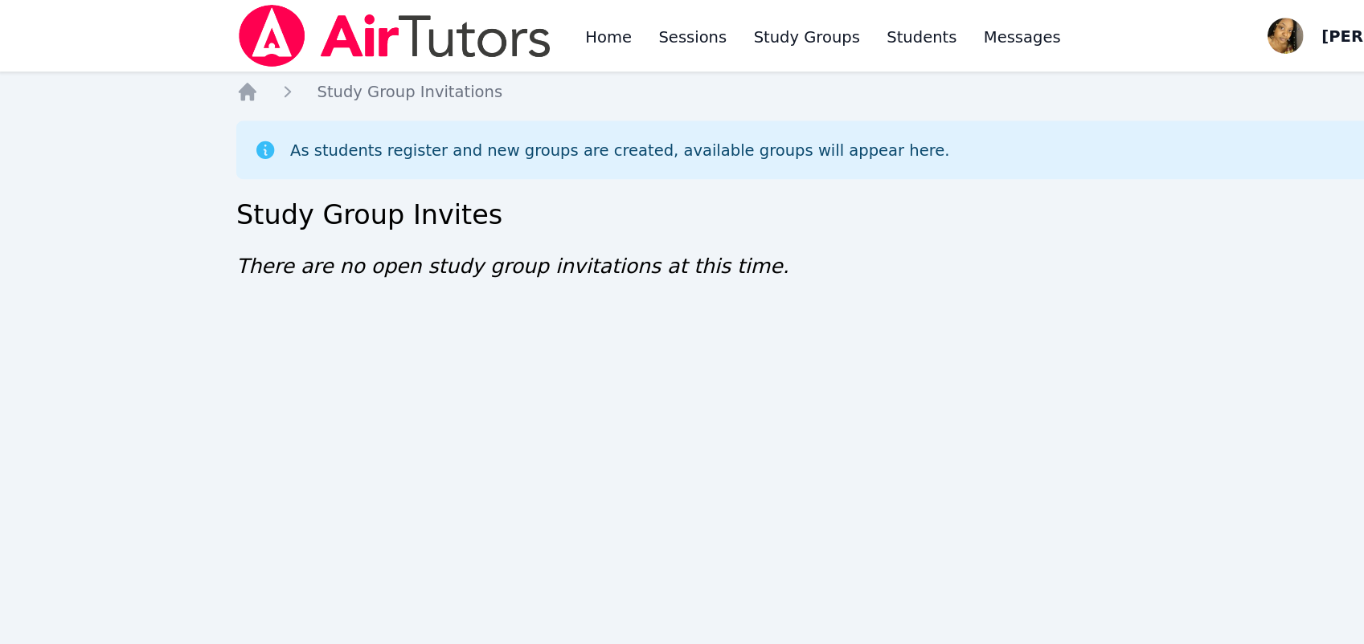
click at [499, 252] on div "Home Sessions Study Groups Students Messages Open user menu [PERSON_NAME]'[PERS…" at bounding box center [682, 322] width 1364 height 644
click at [499, 263] on div "Home Sessions Study Groups Students Messages Open user menu [PERSON_NAME]'[PERS…" at bounding box center [682, 322] width 1364 height 644
click at [500, 265] on div "Home Sessions Study Groups Students Messages Open user menu [PERSON_NAME]'[PERS…" at bounding box center [682, 322] width 1364 height 644
click at [513, 163] on h2 "Study Group Invites" at bounding box center [681, 154] width 1023 height 26
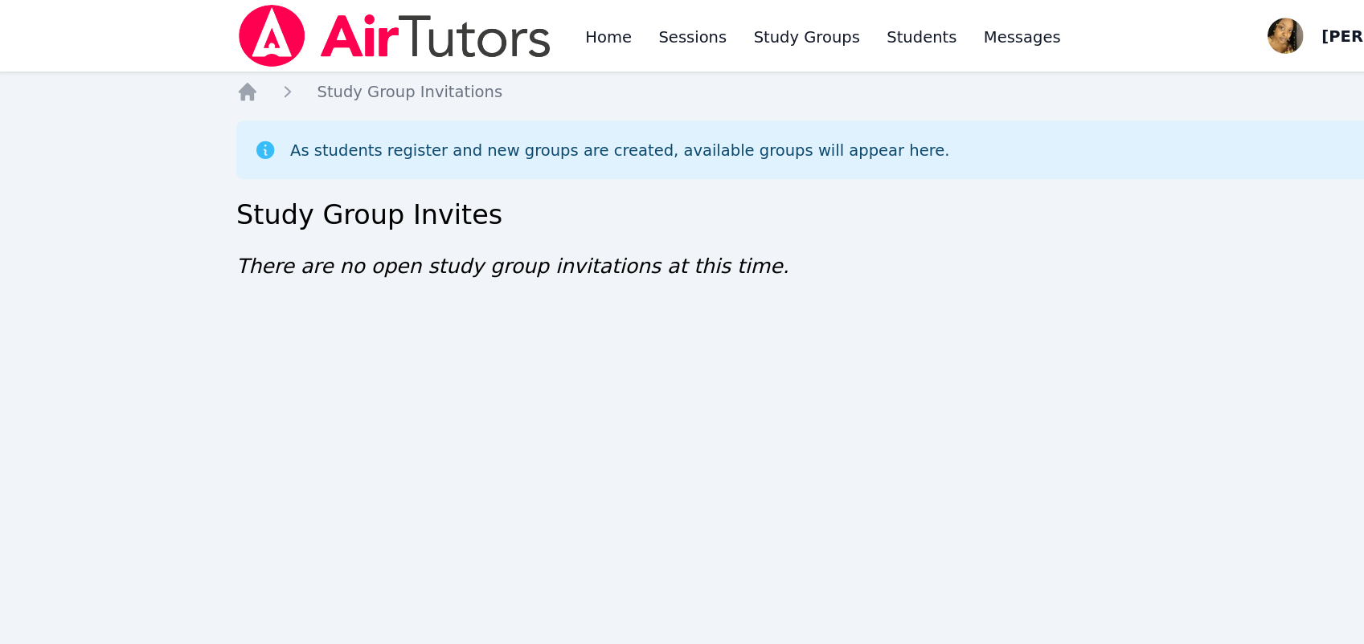
click at [508, 258] on div "Home Sessions Study Groups Students Messages Open user menu Lee'Tayna Hostick O…" at bounding box center [682, 322] width 1364 height 644
click at [344, 15] on img at bounding box center [283, 25] width 227 height 45
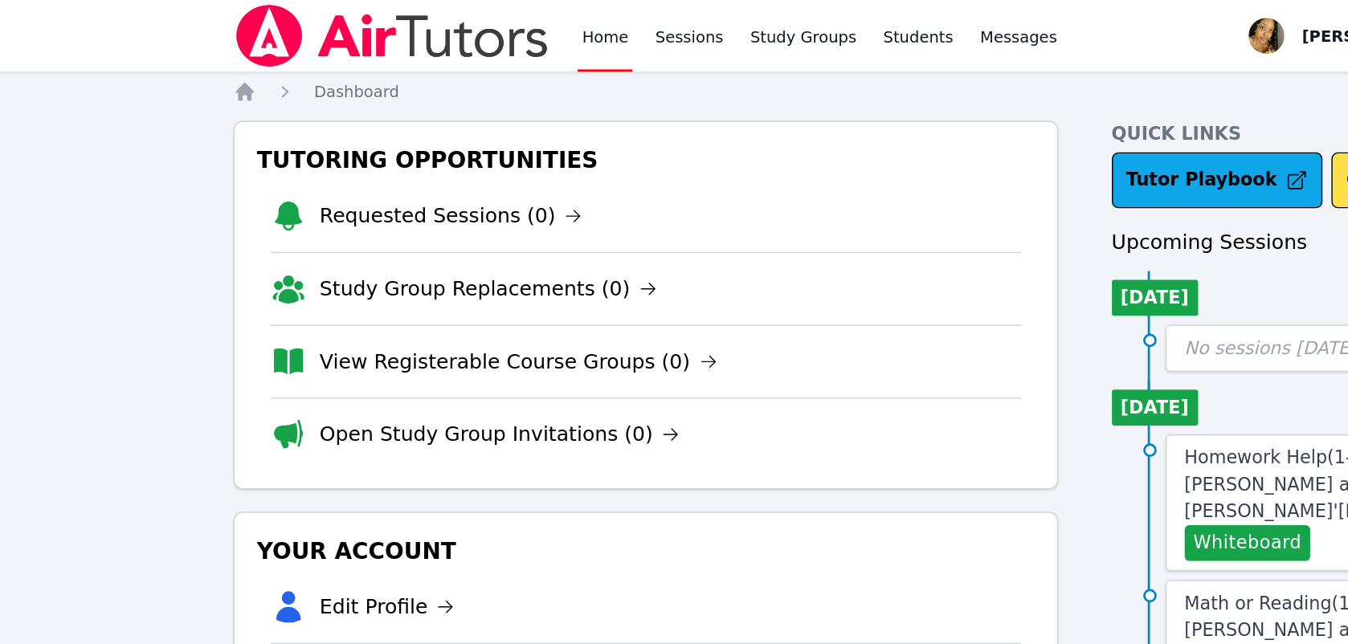
click at [500, 265] on li "View Registerable Course Groups (0)" at bounding box center [464, 259] width 538 height 52
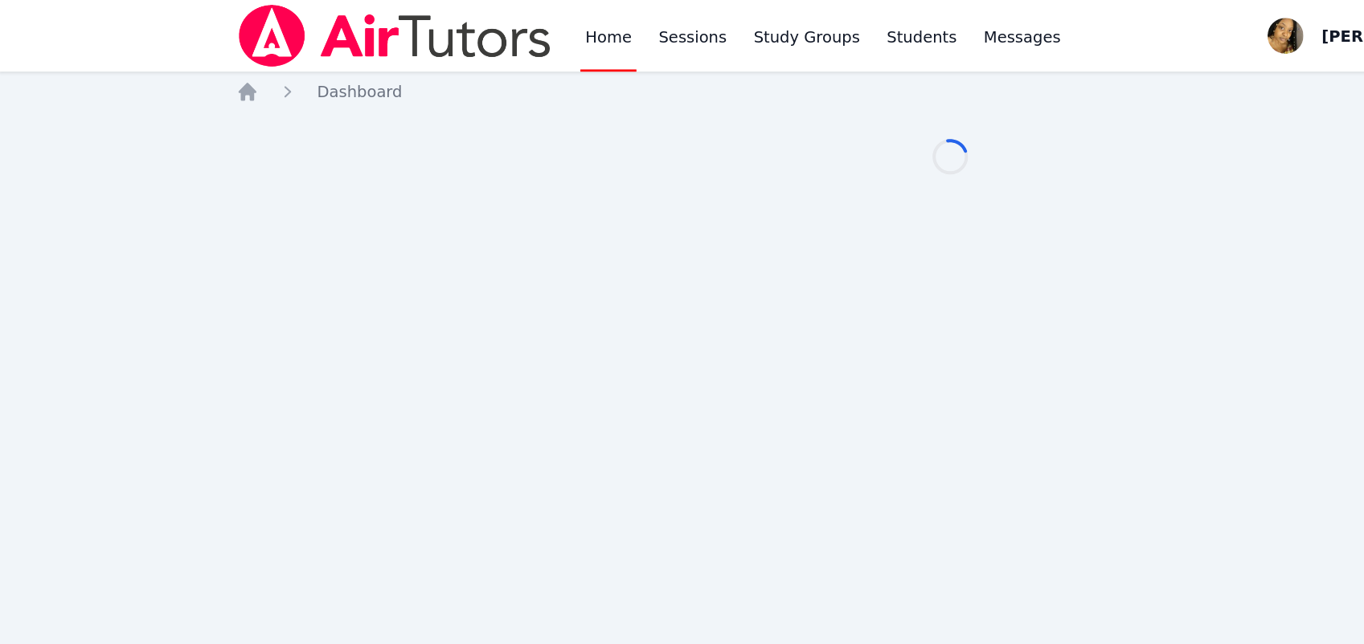
click at [499, 266] on div "Home Sessions Study Groups Students Messages Open user menu [PERSON_NAME]'[PERS…" at bounding box center [682, 322] width 1364 height 644
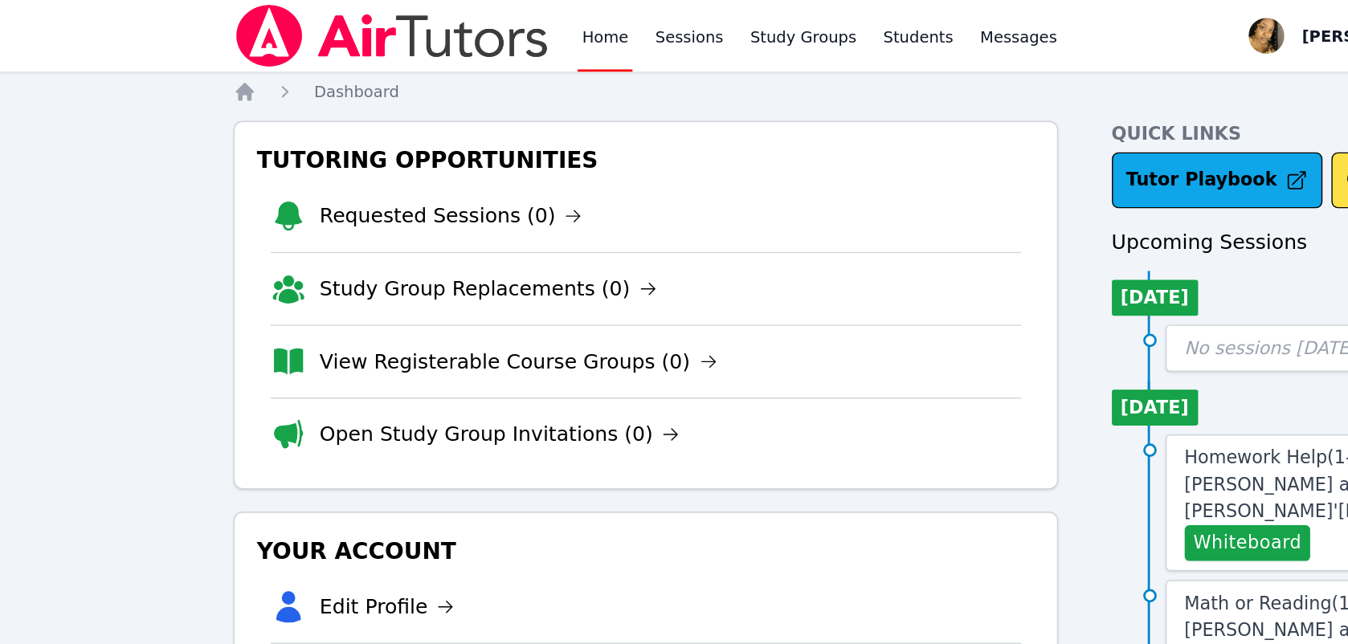
click at [500, 266] on li "View Registerable Course Groups (0)" at bounding box center [464, 259] width 538 height 52
click at [500, 263] on li "View Registerable Course Groups (0)" at bounding box center [464, 259] width 538 height 52
click at [499, 266] on li "View Registerable Course Groups (0)" at bounding box center [464, 259] width 538 height 52
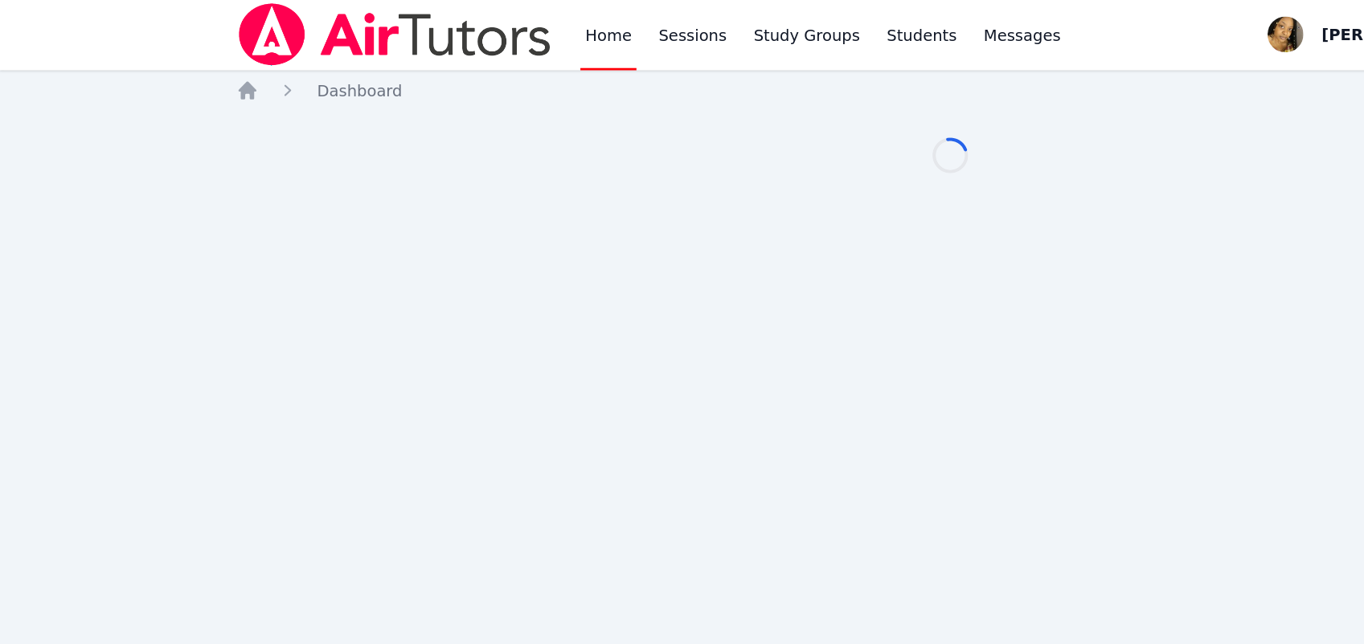
click at [498, 257] on div "Home Sessions Study Groups Students Messages Open user menu [PERSON_NAME]'[PERS…" at bounding box center [682, 322] width 1364 height 644
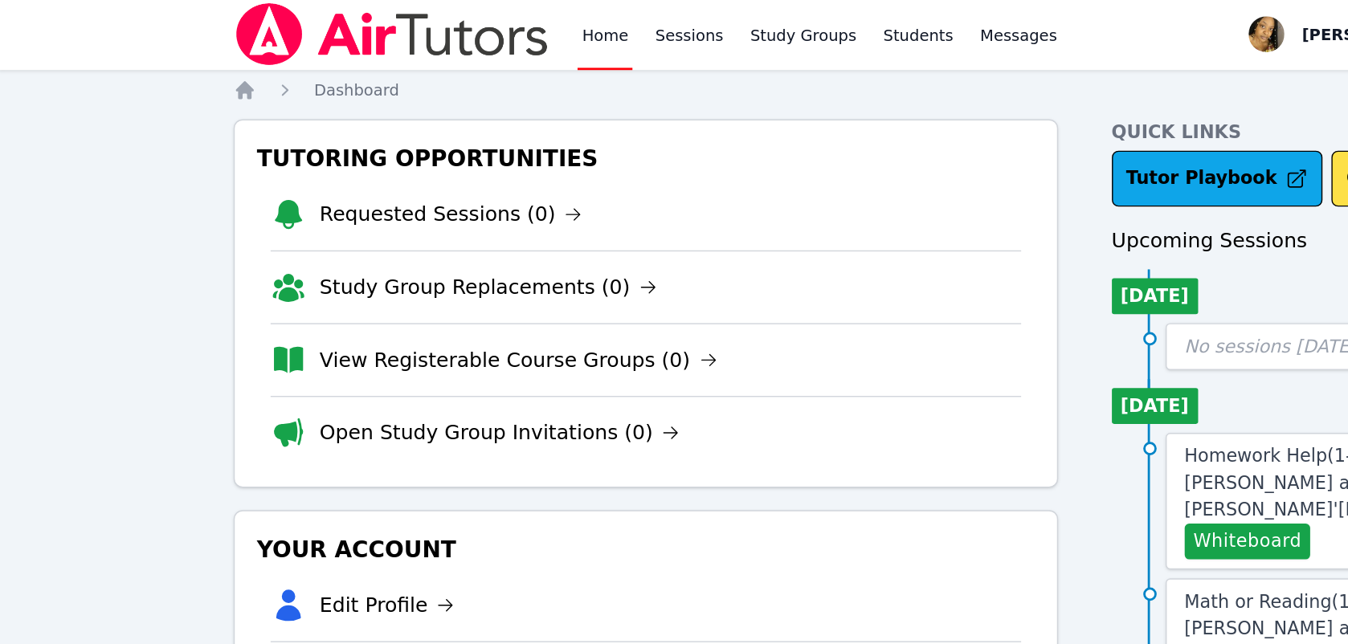
click at [499, 264] on li "View Registerable Course Groups (0)" at bounding box center [464, 259] width 538 height 52
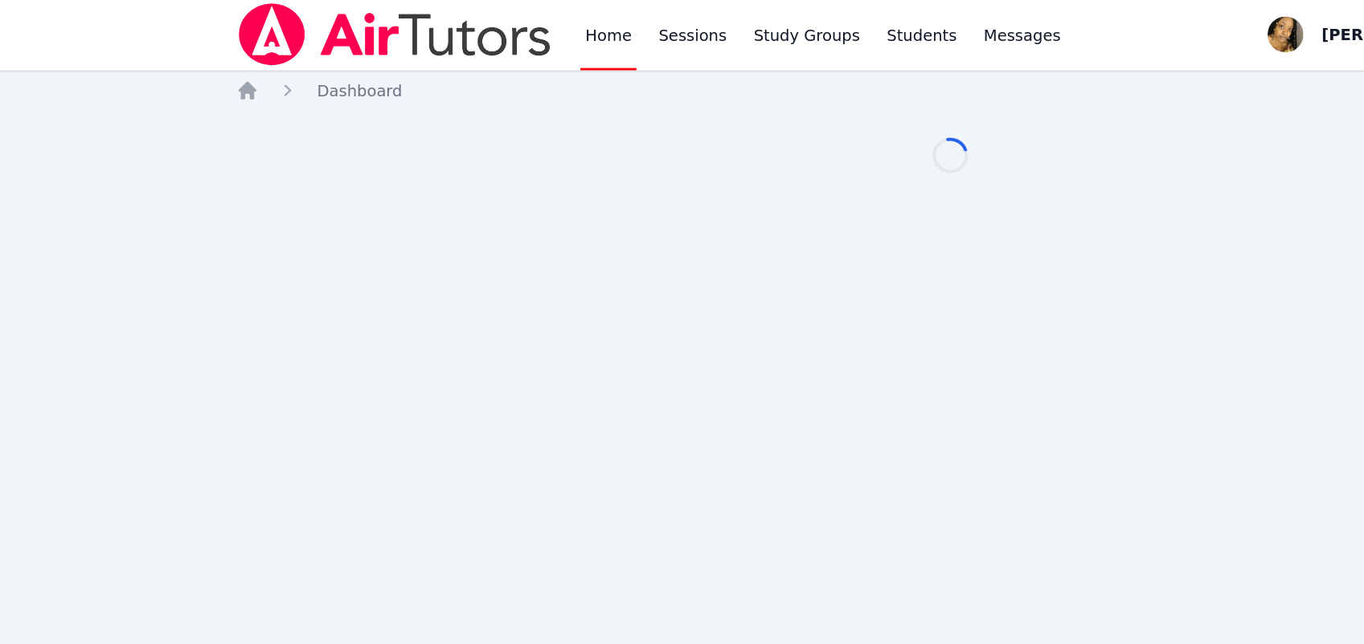
click at [499, 251] on div "Home Sessions Study Groups Students Messages Open user menu Lee'Tayna Hostick O…" at bounding box center [682, 322] width 1364 height 644
click at [499, 255] on div "Home Sessions Study Groups Students Messages Open user menu Lee'Tayna Hostick O…" at bounding box center [682, 322] width 1364 height 644
click at [499, 253] on div "Home Sessions Study Groups Students Messages Open user menu Lee'Tayna Hostick O…" at bounding box center [682, 322] width 1364 height 644
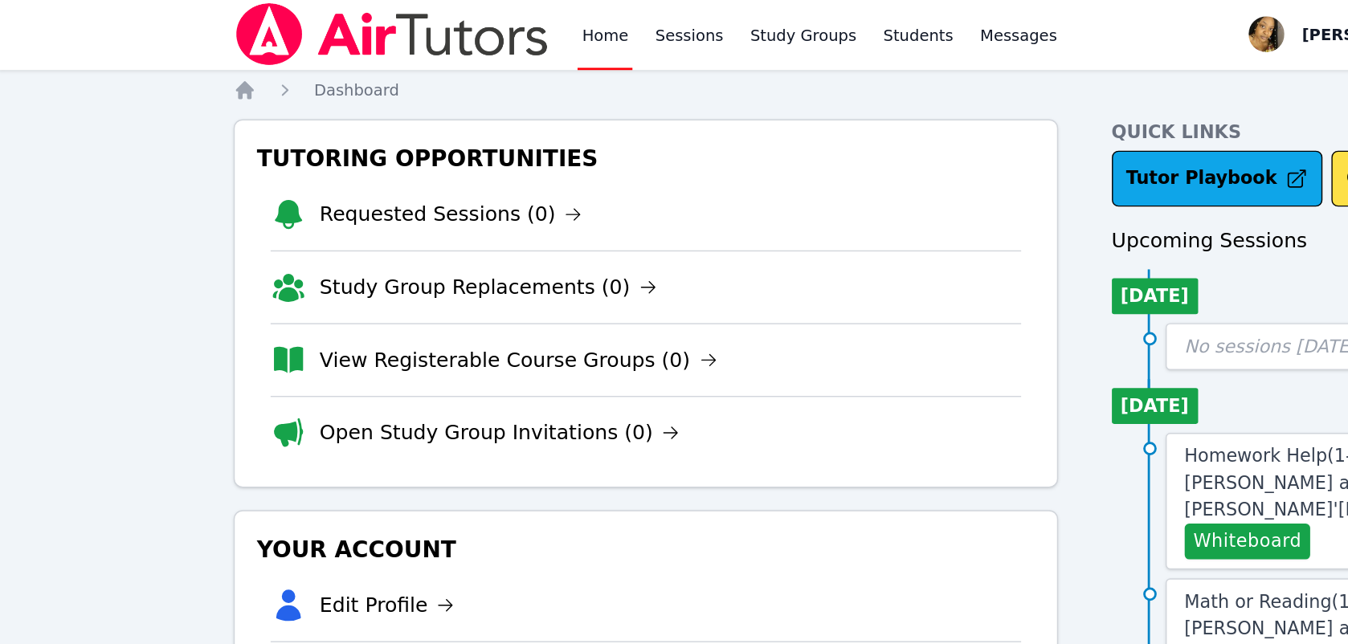
click at [498, 252] on li "View Registerable Course Groups (0)" at bounding box center [464, 259] width 538 height 52
click at [500, 252] on li "View Registerable Course Groups (0)" at bounding box center [464, 259] width 538 height 52
click at [500, 251] on li "View Registerable Course Groups (0)" at bounding box center [464, 259] width 538 height 52
click at [499, 259] on li "View Registerable Course Groups (0)" at bounding box center [464, 259] width 538 height 52
click at [499, 264] on li "View Registerable Course Groups (0)" at bounding box center [464, 259] width 538 height 52
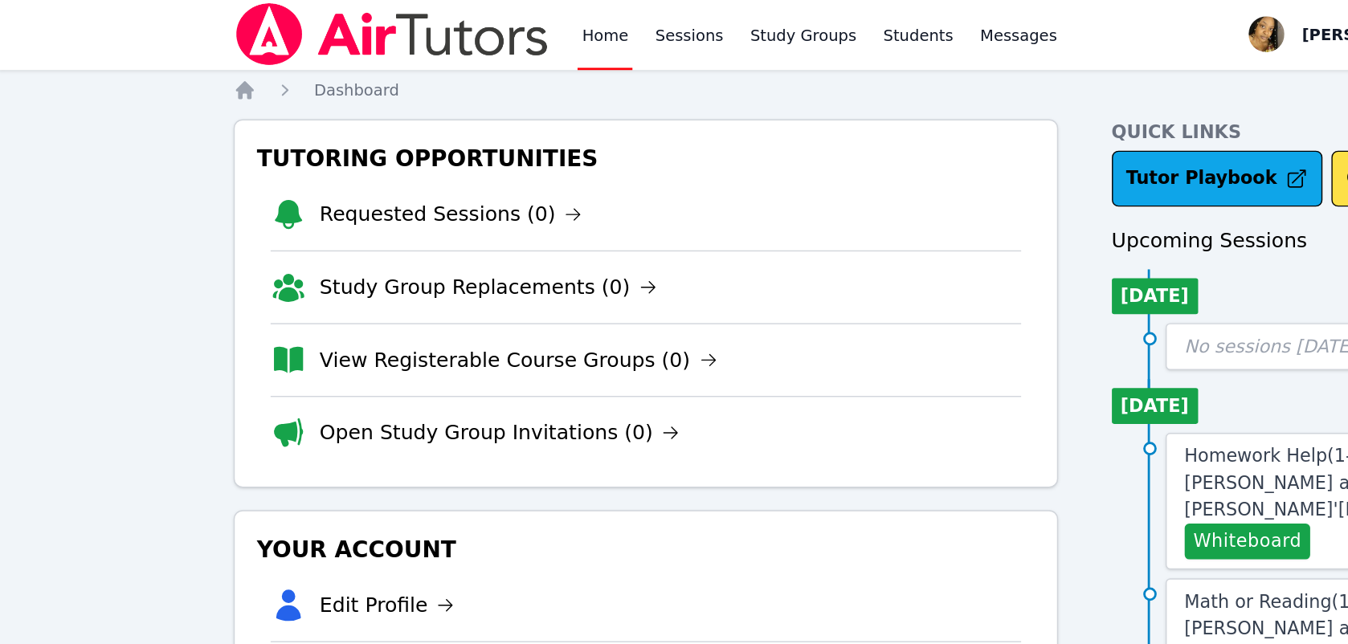
click at [499, 264] on li "View Registerable Course Groups (0)" at bounding box center [464, 259] width 538 height 52
click at [499, 267] on li "View Registerable Course Groups (0)" at bounding box center [464, 259] width 538 height 52
click at [499, 264] on li "View Registerable Course Groups (0)" at bounding box center [464, 259] width 538 height 52
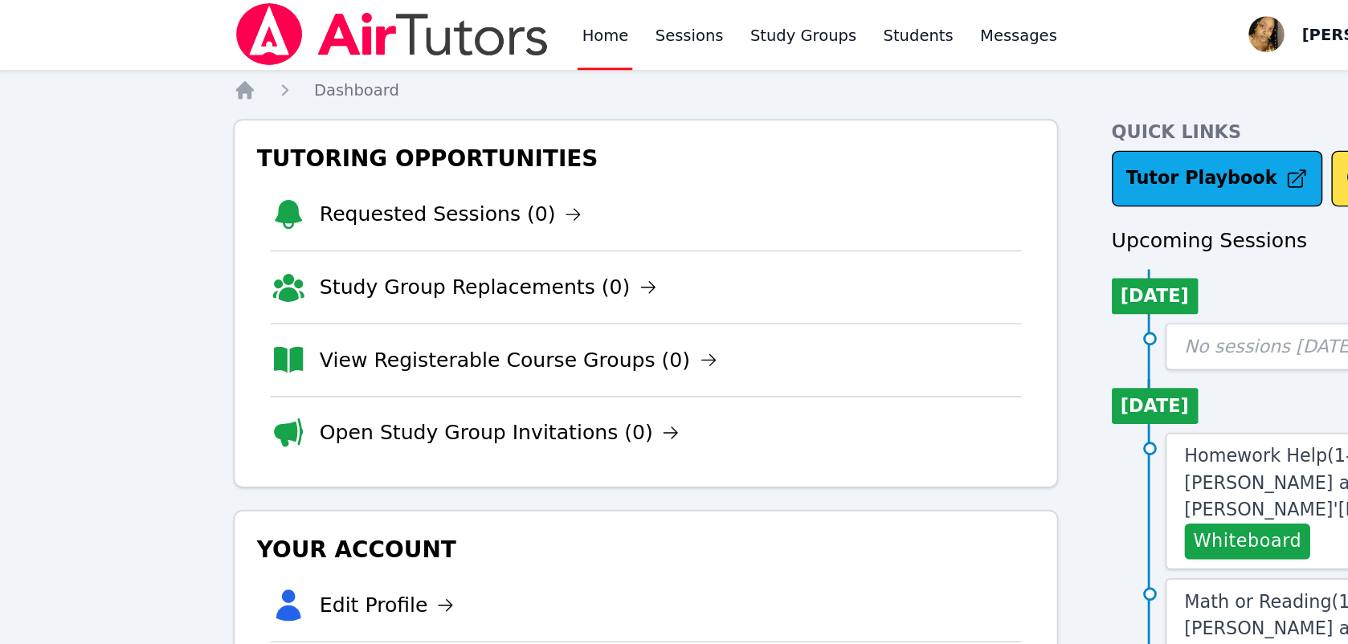
click at [499, 252] on li "View Registerable Course Groups (0)" at bounding box center [464, 259] width 538 height 52
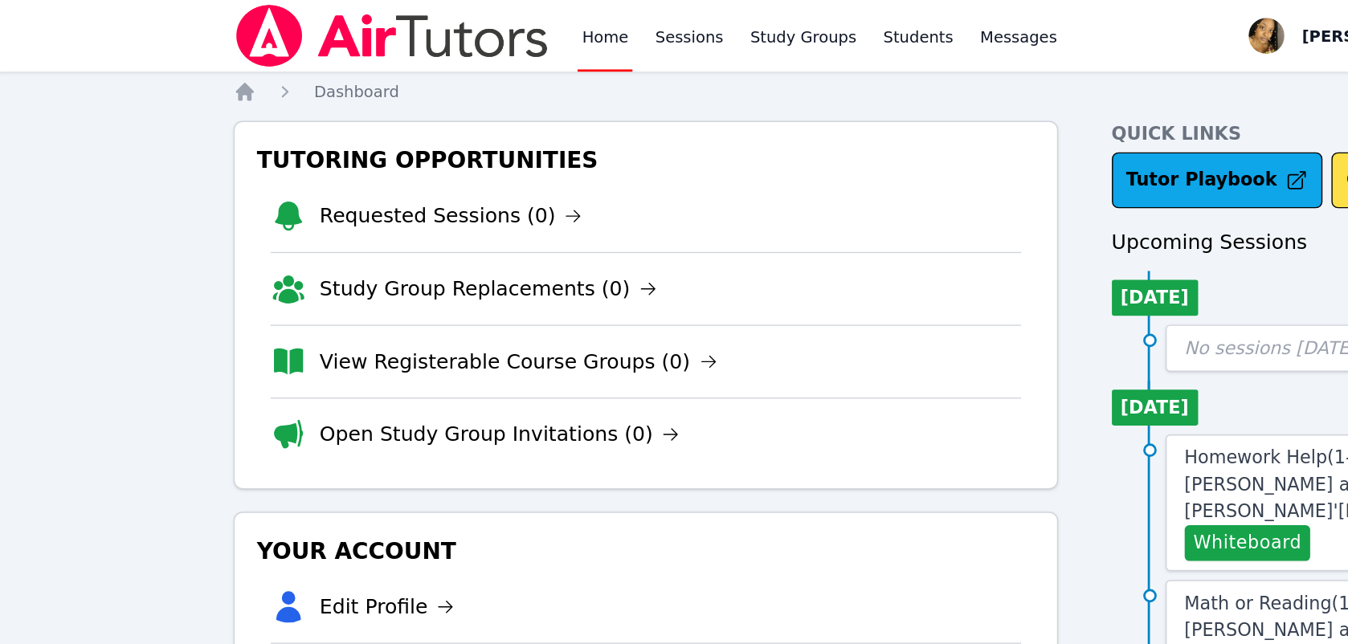
click at [499, 251] on li "View Registerable Course Groups (0)" at bounding box center [464, 259] width 538 height 52
click at [499, 252] on li "View Registerable Course Groups (0)" at bounding box center [464, 259] width 538 height 52
click at [500, 262] on li "View Registerable Course Groups (0)" at bounding box center [464, 259] width 538 height 52
click at [499, 253] on li "View Registerable Course Groups (0)" at bounding box center [464, 259] width 538 height 52
click at [499, 252] on li "View Registerable Course Groups (0)" at bounding box center [464, 259] width 538 height 52
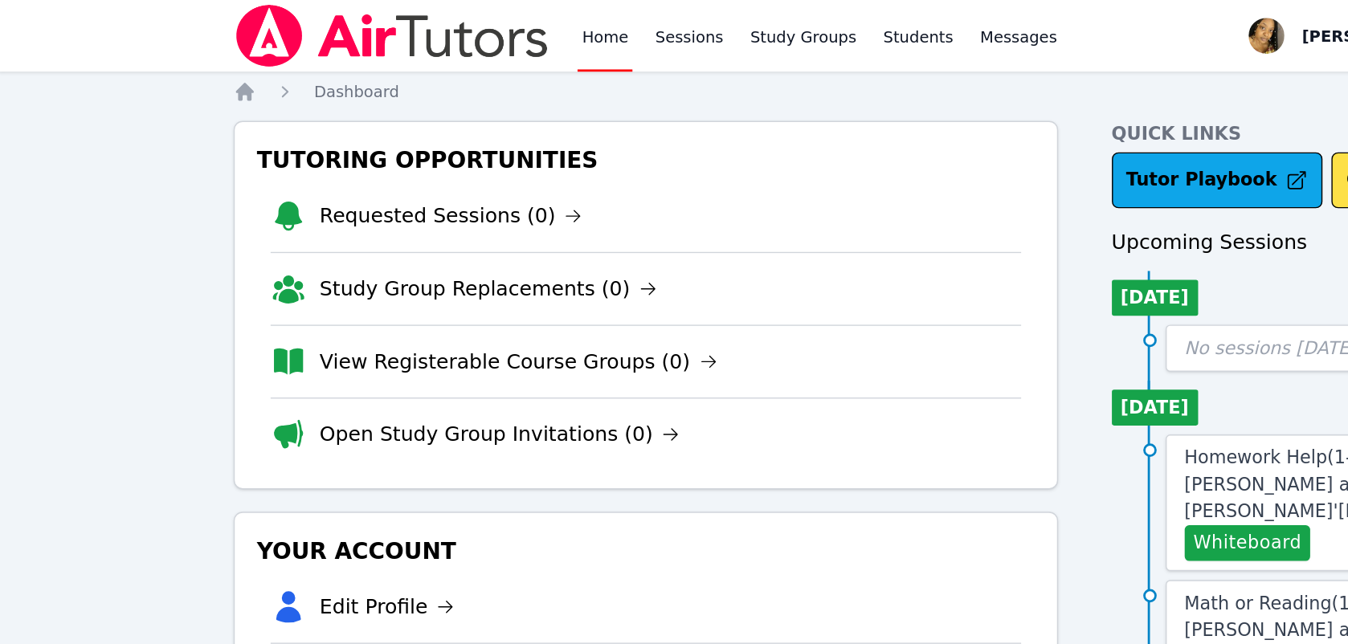
click at [499, 263] on li "View Registerable Course Groups (0)" at bounding box center [464, 259] width 538 height 52
click at [517, 285] on li "Open Study Group Invitations (0)" at bounding box center [464, 311] width 538 height 52
click at [12, 35] on nav "Home Sessions Study Groups Students Messages Open user menu Lee'Tayna Hostick O…" at bounding box center [674, 25] width 1348 height 51
click at [509, 395] on h3 "Your Account" at bounding box center [464, 395] width 564 height 29
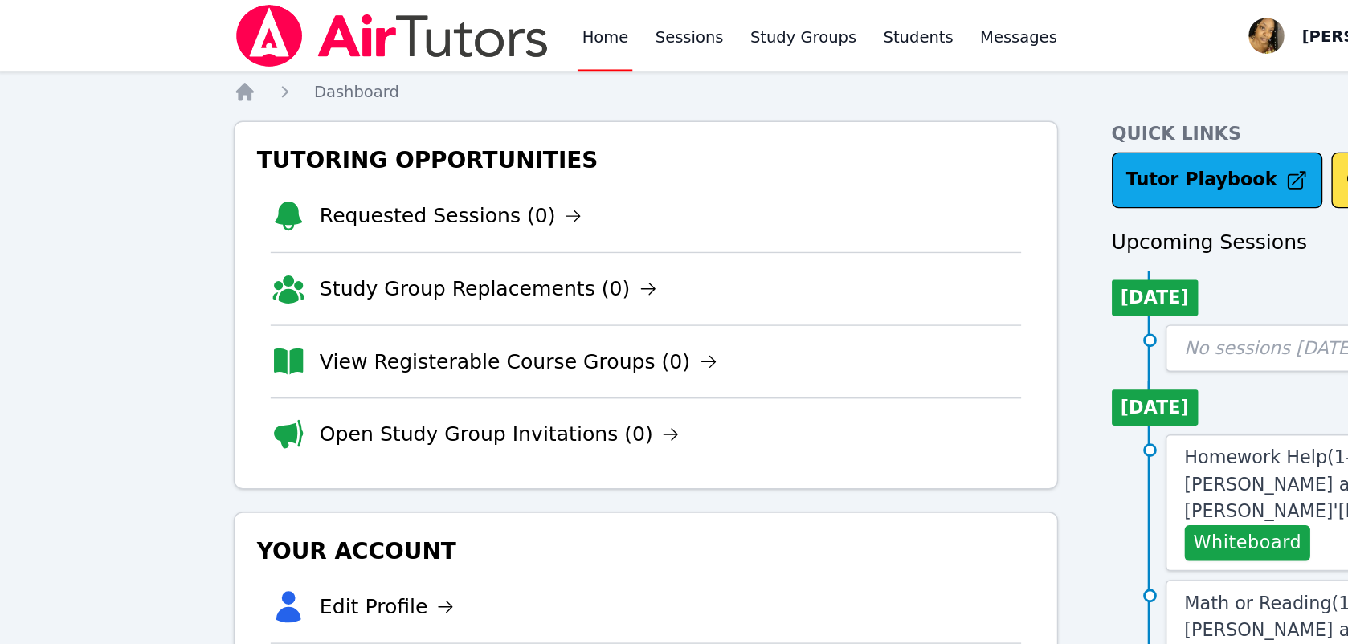
click at [12, 35] on nav "Home Sessions Study Groups Students Messages Open user menu Lee'Tayna Hostick O…" at bounding box center [674, 25] width 1348 height 51
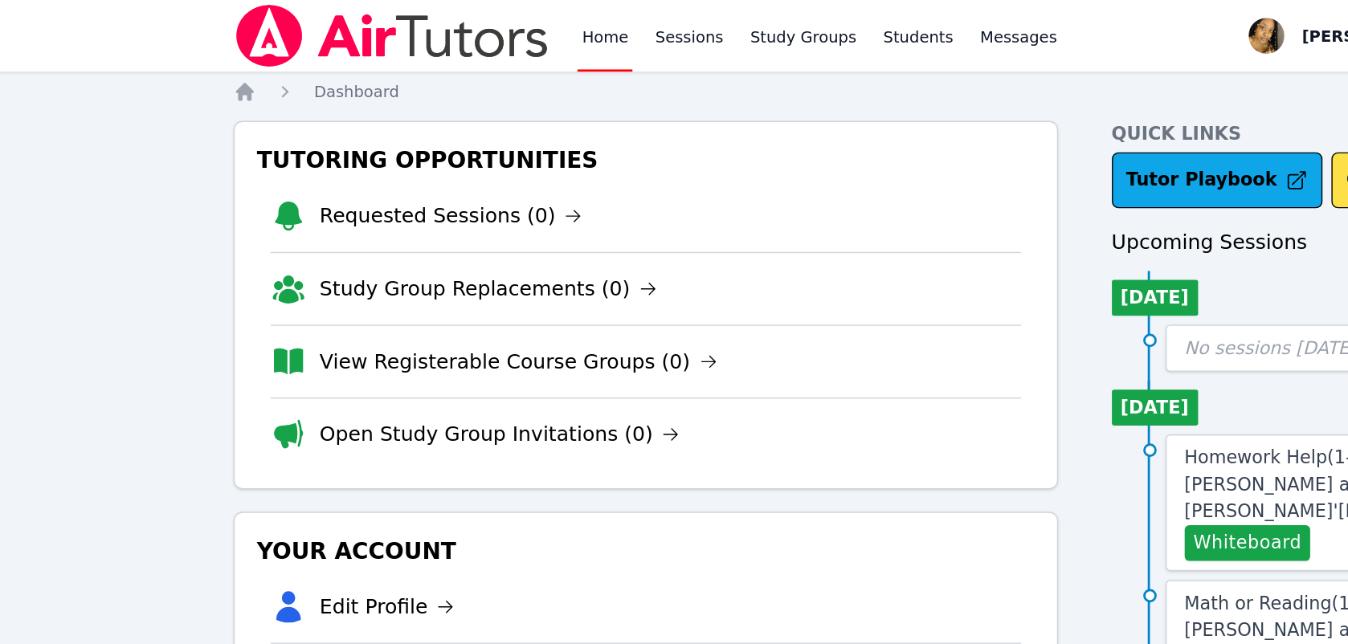
click at [499, 305] on li "Open Study Group Invitations (0)" at bounding box center [464, 311] width 538 height 52
click at [511, 28] on link "Sessions" at bounding box center [495, 25] width 55 height 51
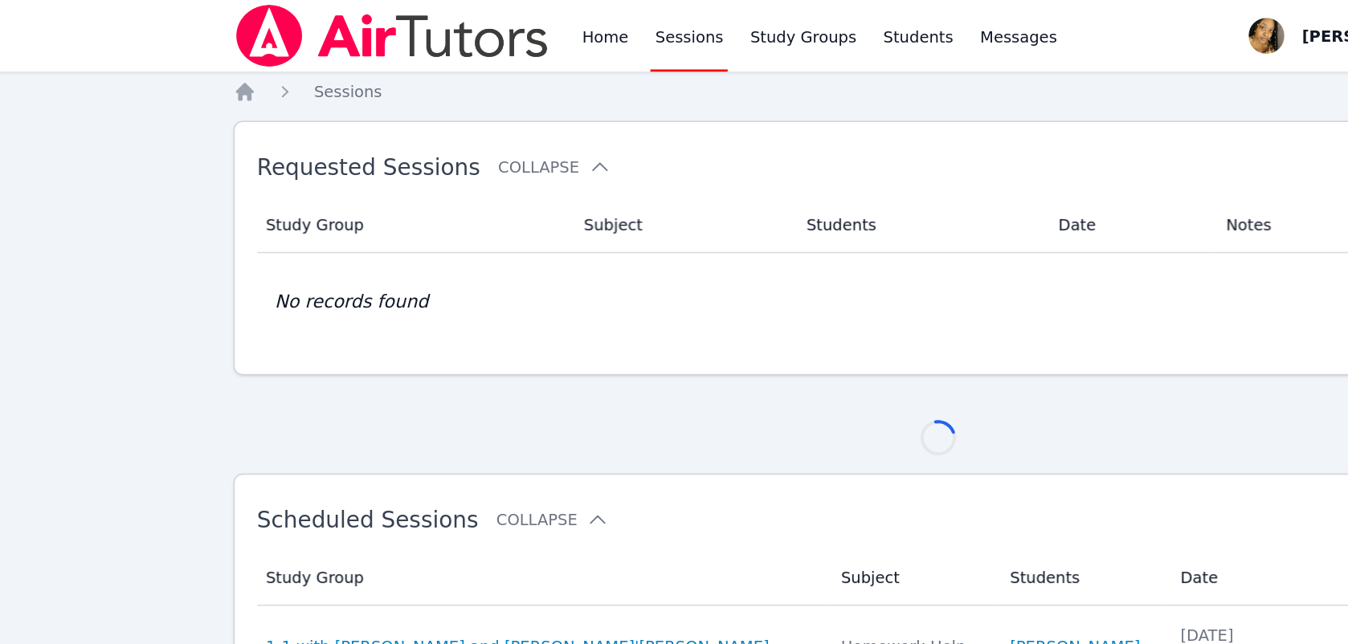
click at [12, 35] on nav "Home Sessions Study Groups Students Messages Open user menu Lee'Tayna Hostick O…" at bounding box center [674, 25] width 1348 height 51
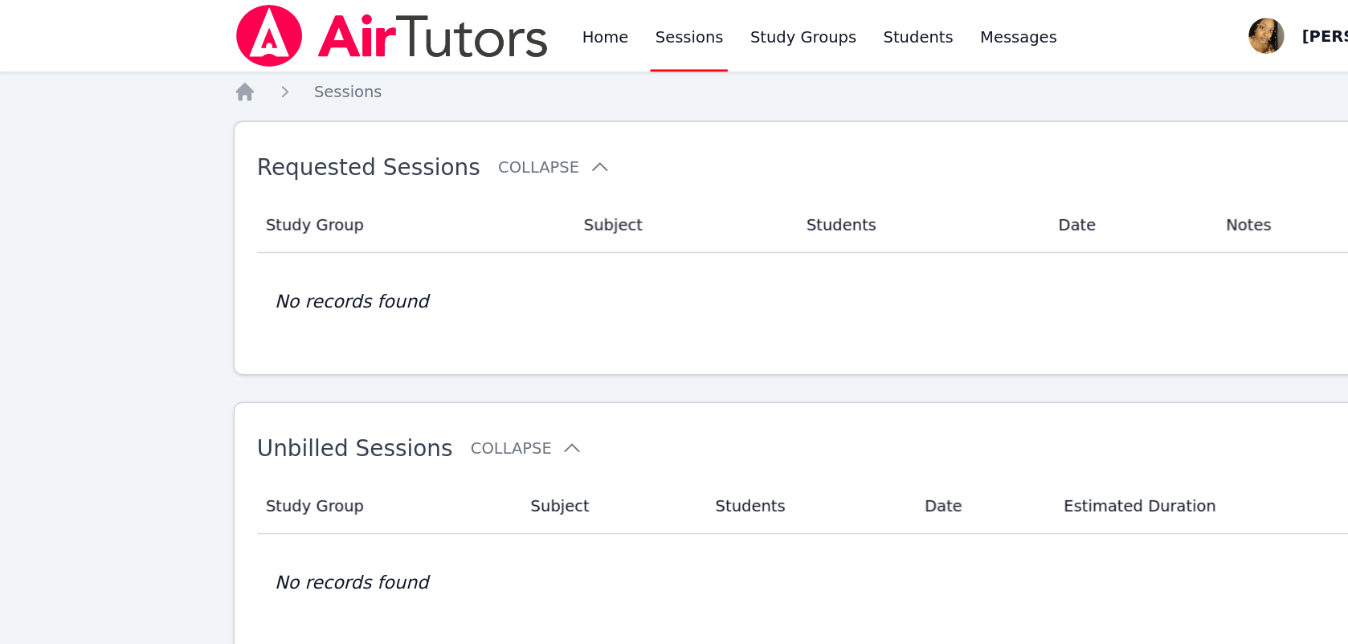
click at [499, 322] on h2 "Unbilled Sessions Collapse" at bounding box center [649, 321] width 926 height 19
click at [499, 318] on h2 "Unbilled Sessions Collapse" at bounding box center [649, 321] width 926 height 19
click at [499, 326] on h2 "Unbilled Sessions Collapse" at bounding box center [649, 321] width 926 height 19
click at [499, 325] on h2 "Unbilled Sessions Collapse" at bounding box center [649, 321] width 926 height 19
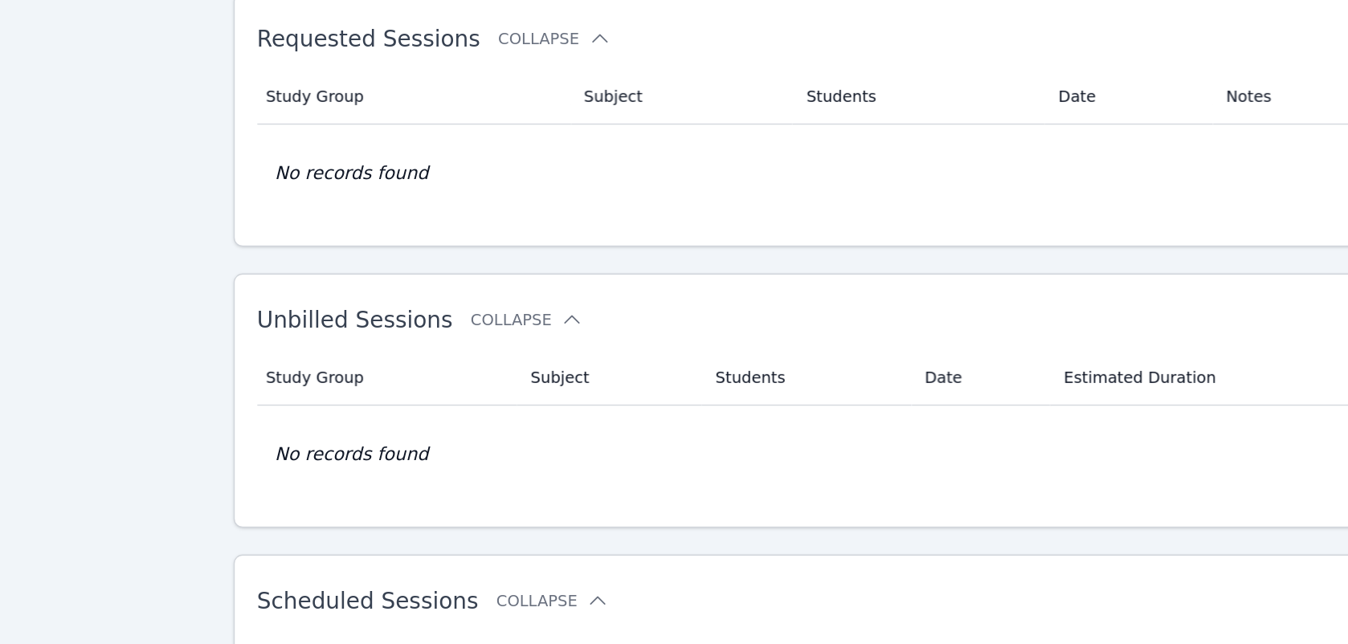
click at [500, 431] on td "No records found" at bounding box center [675, 418] width 978 height 71
click at [500, 428] on td "No records found" at bounding box center [675, 418] width 978 height 71
click at [499, 408] on td "No records found" at bounding box center [675, 418] width 978 height 71
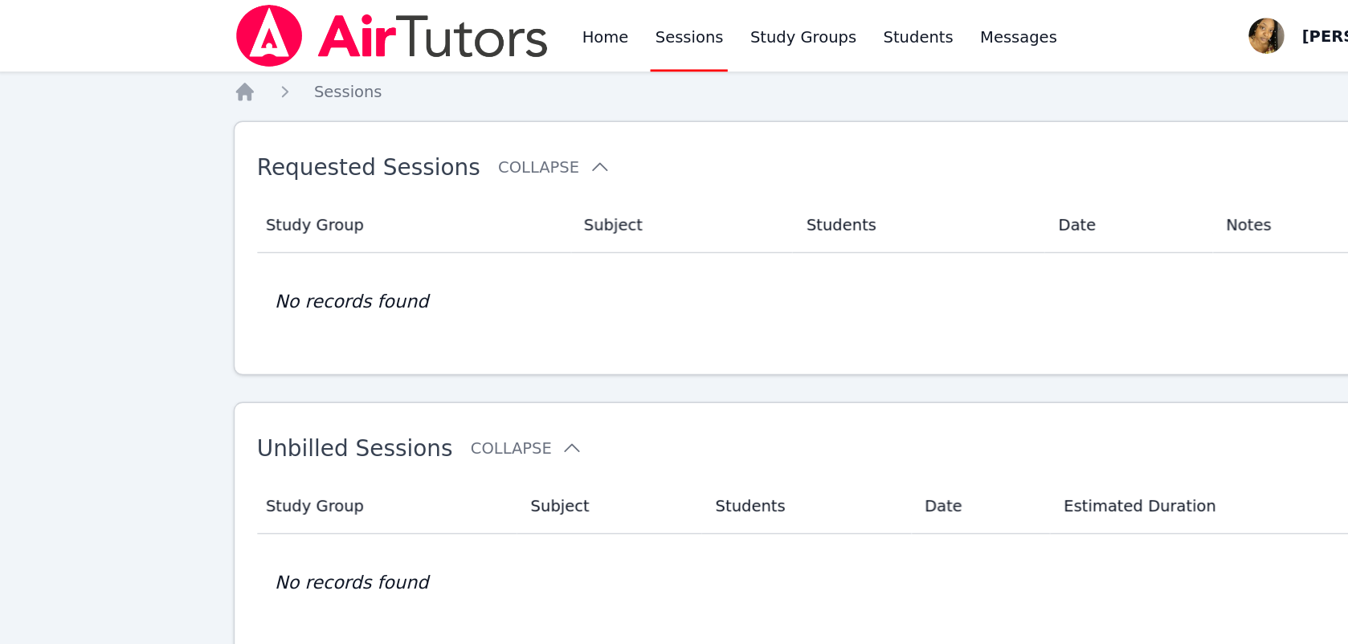
click at [499, 324] on h2 "Unbilled Sessions Collapse" at bounding box center [649, 321] width 926 height 19
click at [514, 254] on div "Study Group Subject Students Date Notes Actions No records found" at bounding box center [675, 197] width 978 height 123
click at [499, 319] on h2 "Unbilled Sessions Collapse" at bounding box center [649, 321] width 926 height 19
click at [14, 6] on nav "Home Sessions Study Groups Students Messages Open user menu Lee'Tayna Hostick O…" at bounding box center [674, 25] width 1348 height 51
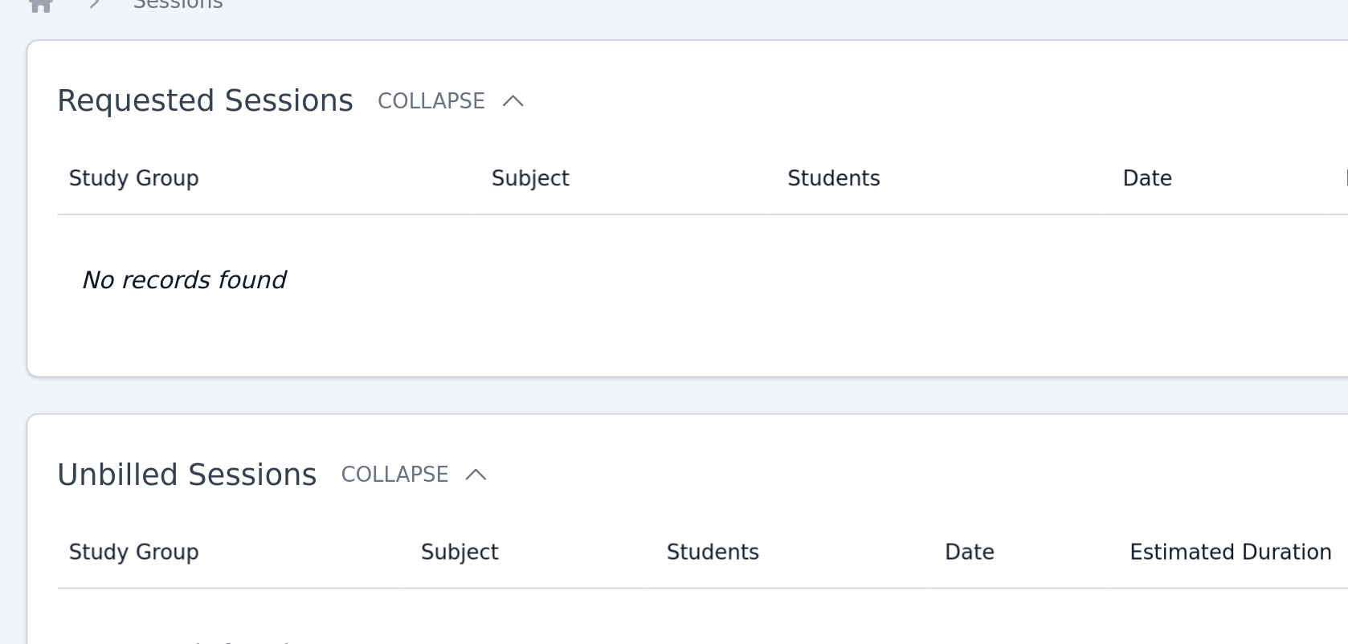
click at [530, 306] on div "Unbilled Sessions Collapse" at bounding box center [649, 321] width 926 height 45
click at [539, 351] on th "Students" at bounding box center [580, 363] width 150 height 39
click at [169, 73] on icon "Breadcrumb" at bounding box center [177, 66] width 16 height 16
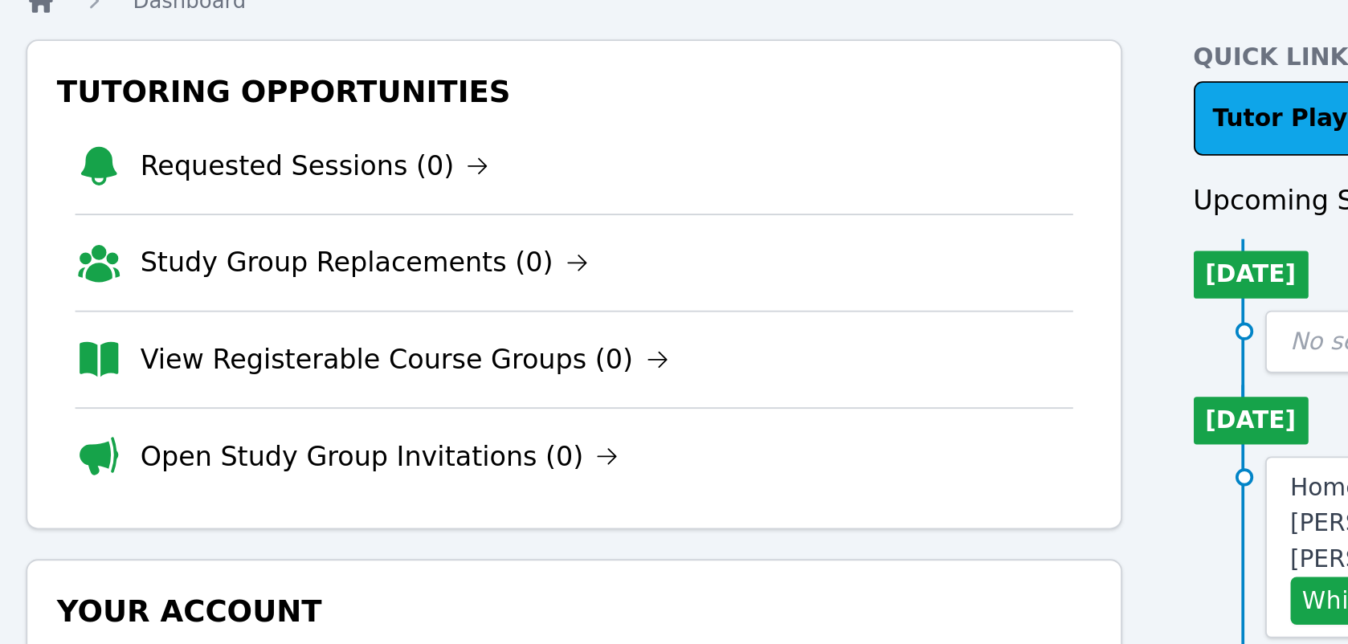
click at [537, 324] on li "Open Study Group Invitations (0)" at bounding box center [464, 311] width 538 height 52
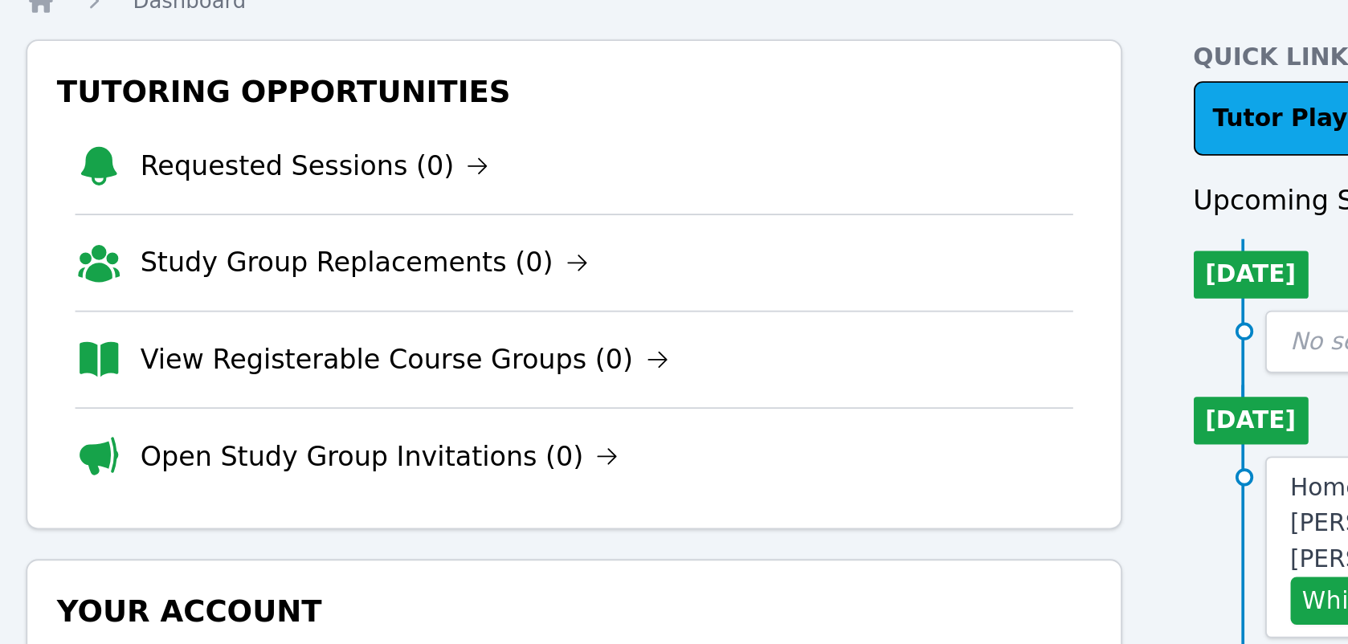
click at [540, 108] on h3 "Tutoring Opportunities" at bounding box center [464, 114] width 564 height 29
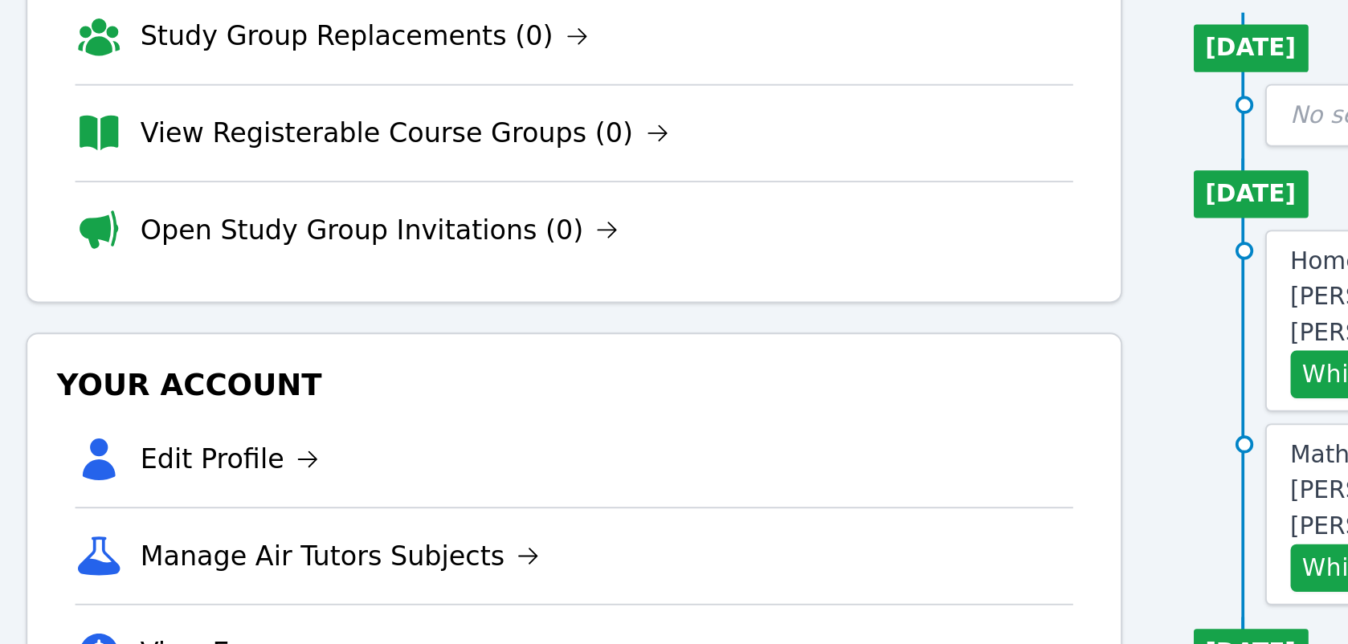
click at [546, 500] on li "Manage Air Tutors Subjects" at bounding box center [464, 487] width 538 height 52
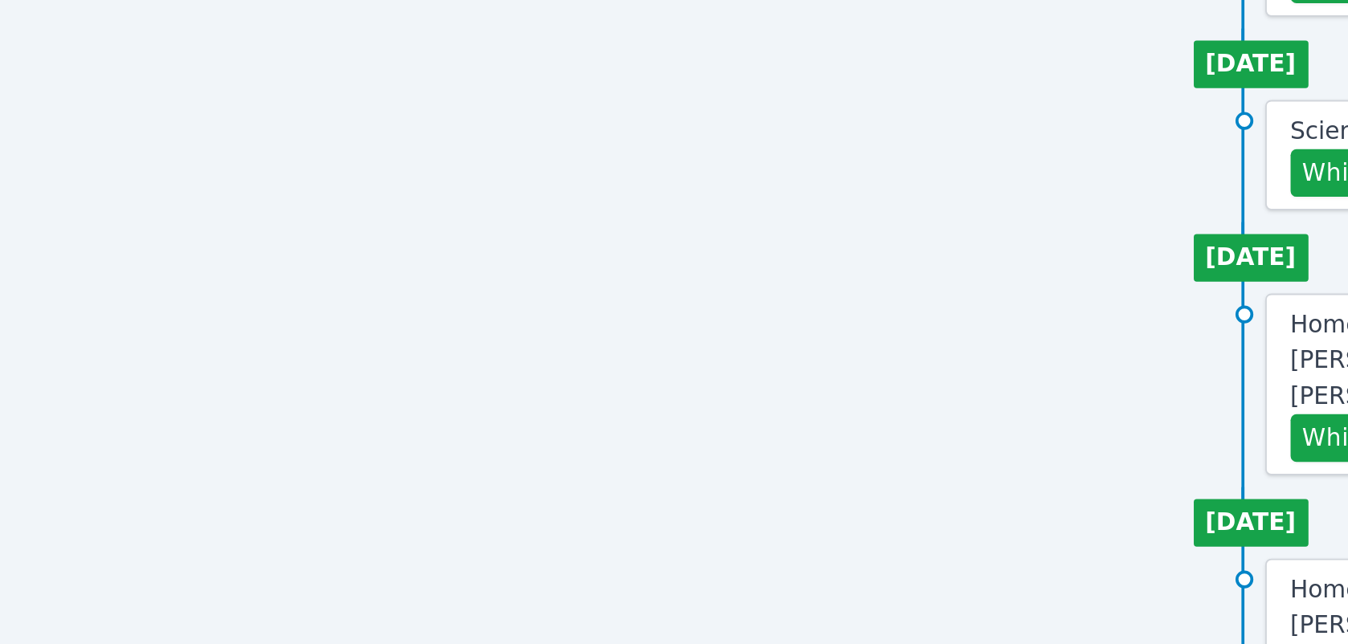
scroll to position [558, 0]
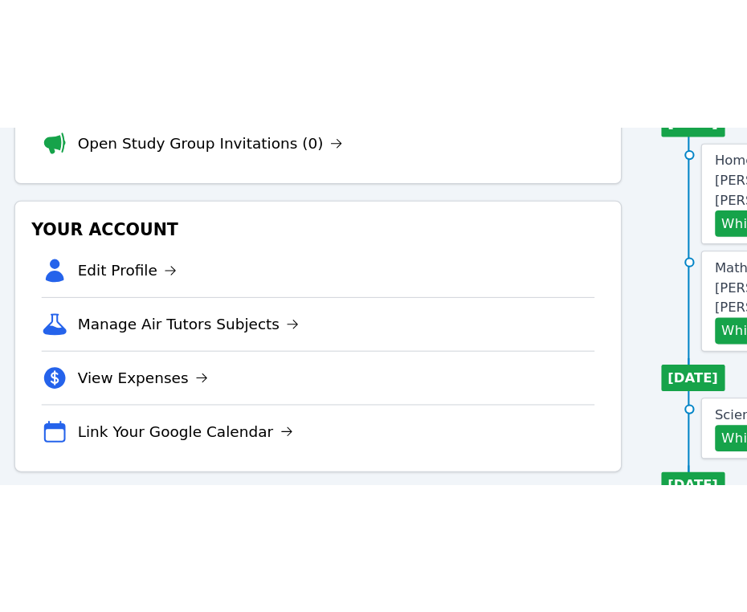
scroll to position [6, 0]
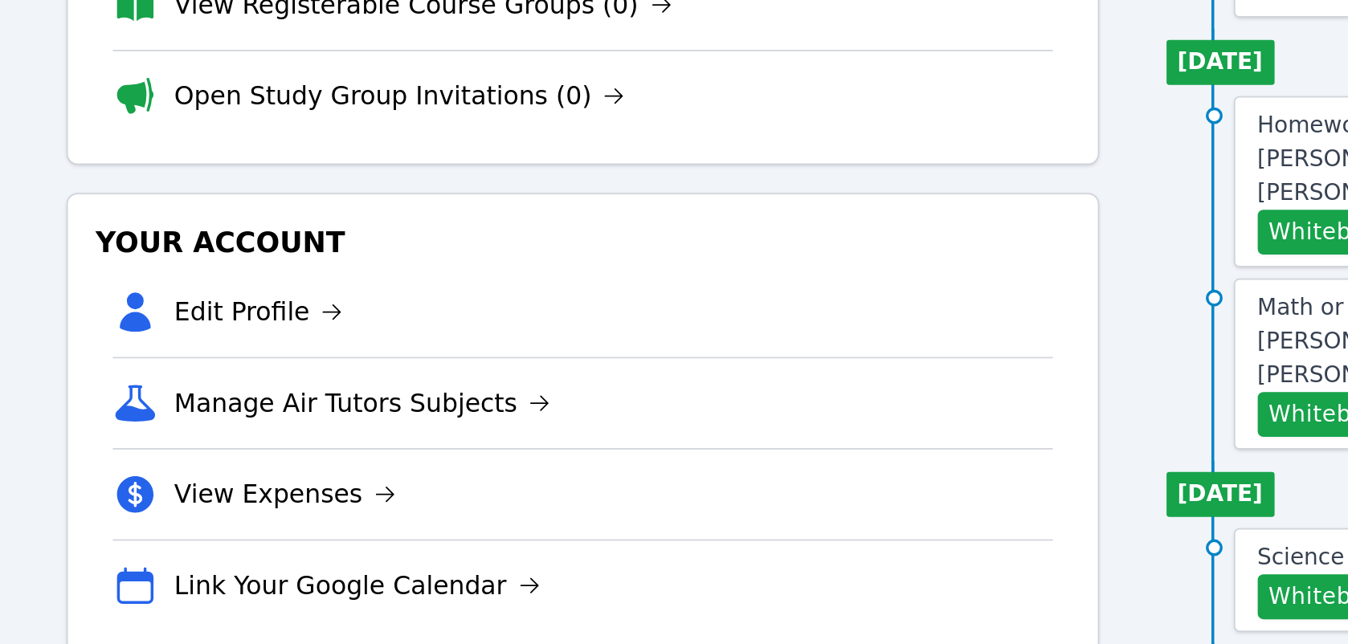
click at [529, 451] on li "Edit Profile" at bounding box center [464, 428] width 538 height 51
click at [541, 253] on li "View Registerable Course Groups (0)" at bounding box center [464, 253] width 538 height 52
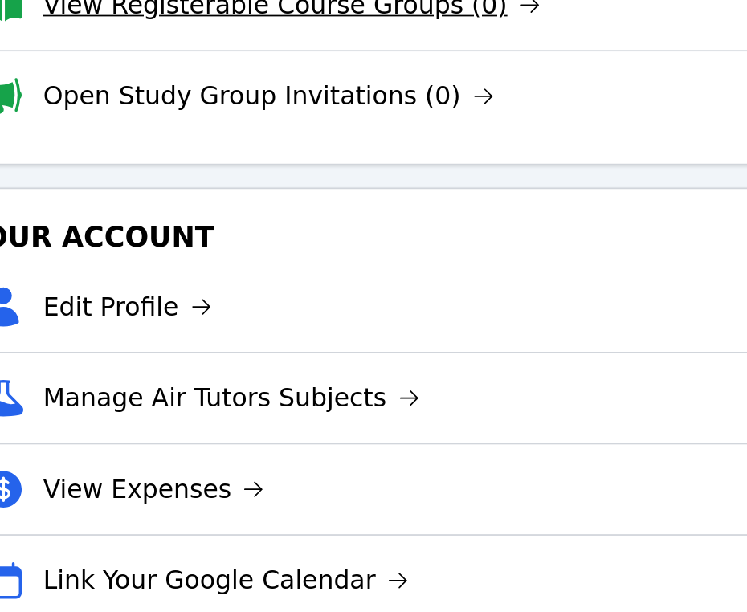
click at [359, 251] on link "View Registerable Course Groups (0)" at bounding box center [297, 253] width 285 height 22
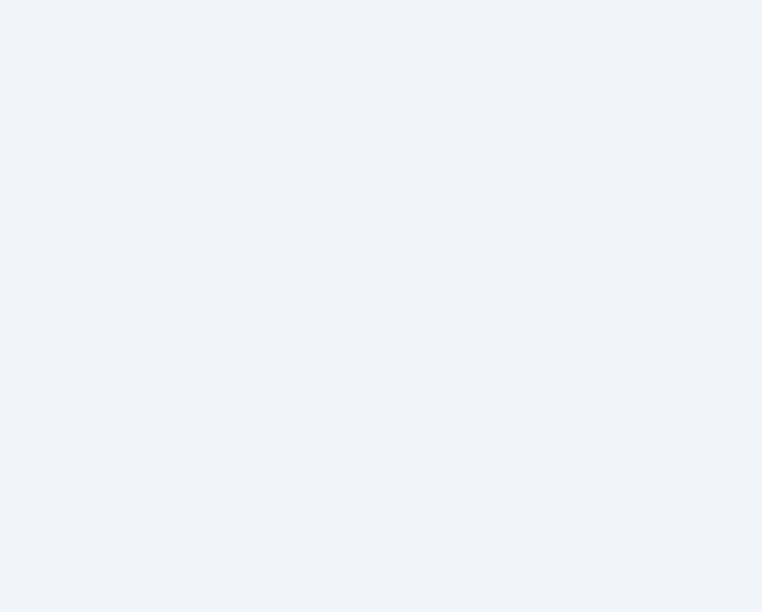
click at [359, 268] on div "Home Sessions Study Groups Students Messages Open user menu [PERSON_NAME]'[PERS…" at bounding box center [381, 306] width 762 height 612
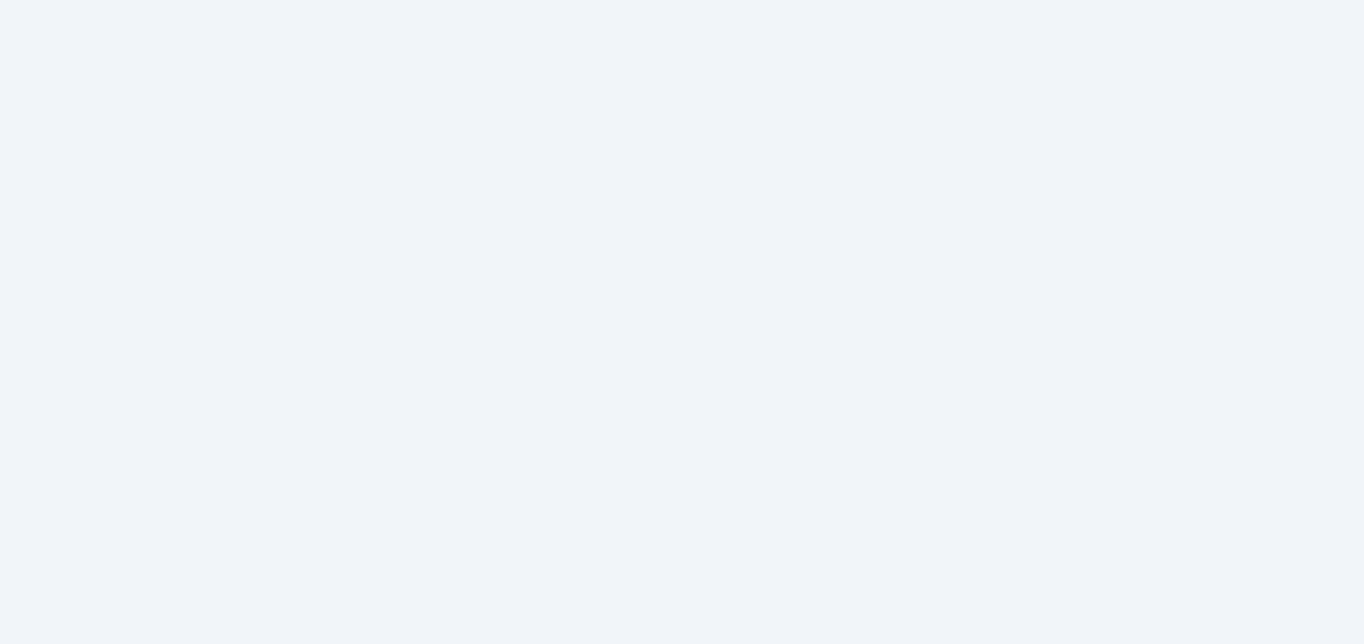
click at [411, 250] on div "Home Sessions Study Groups Students Messages Open user menu [PERSON_NAME]'[PERS…" at bounding box center [682, 322] width 1364 height 644
click at [407, 556] on div "Home Sessions Study Groups Students Messages Open user menu [PERSON_NAME]'[PERS…" at bounding box center [682, 322] width 1364 height 644
click at [408, 500] on div "Home Sessions Study Groups Students Messages Open user menu [PERSON_NAME]'[PERS…" at bounding box center [682, 322] width 1364 height 644
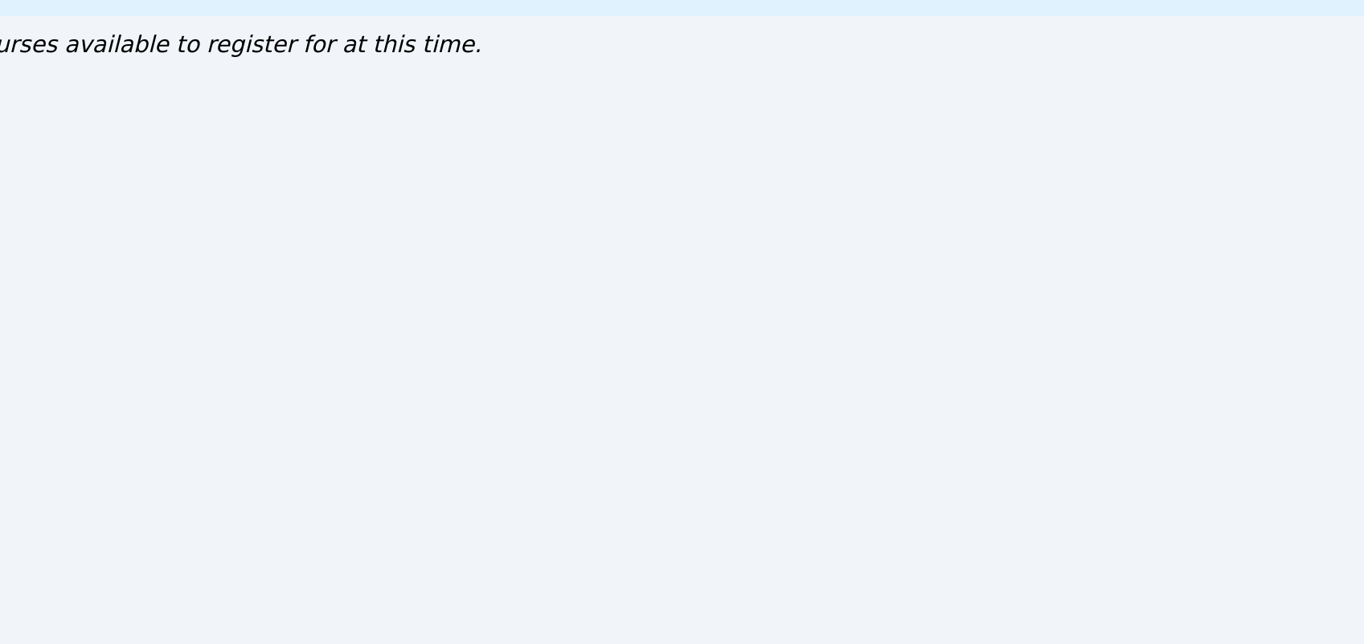
click at [221, 145] on span "No courses available to register for at this time." at bounding box center [343, 145] width 346 height 17
click at [220, 145] on span "No courses available to register for at this time." at bounding box center [343, 145] width 346 height 17
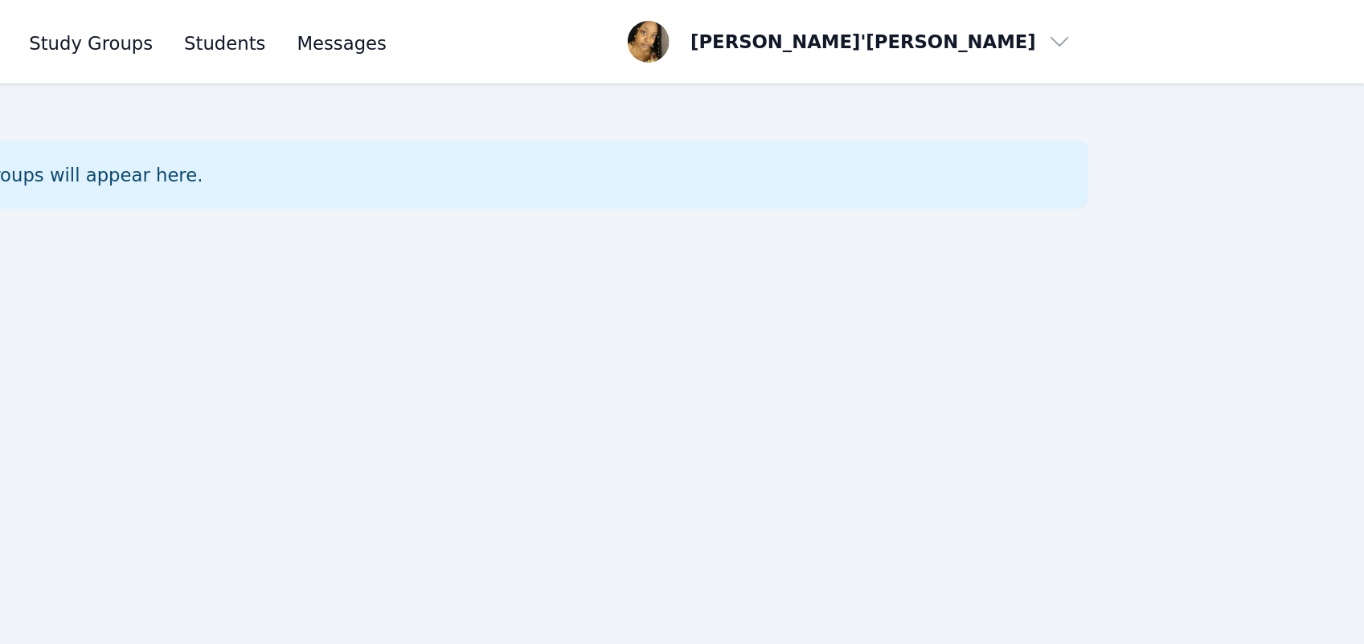
click at [538, 49] on link "Study Groups" at bounding box center [579, 25] width 83 height 51
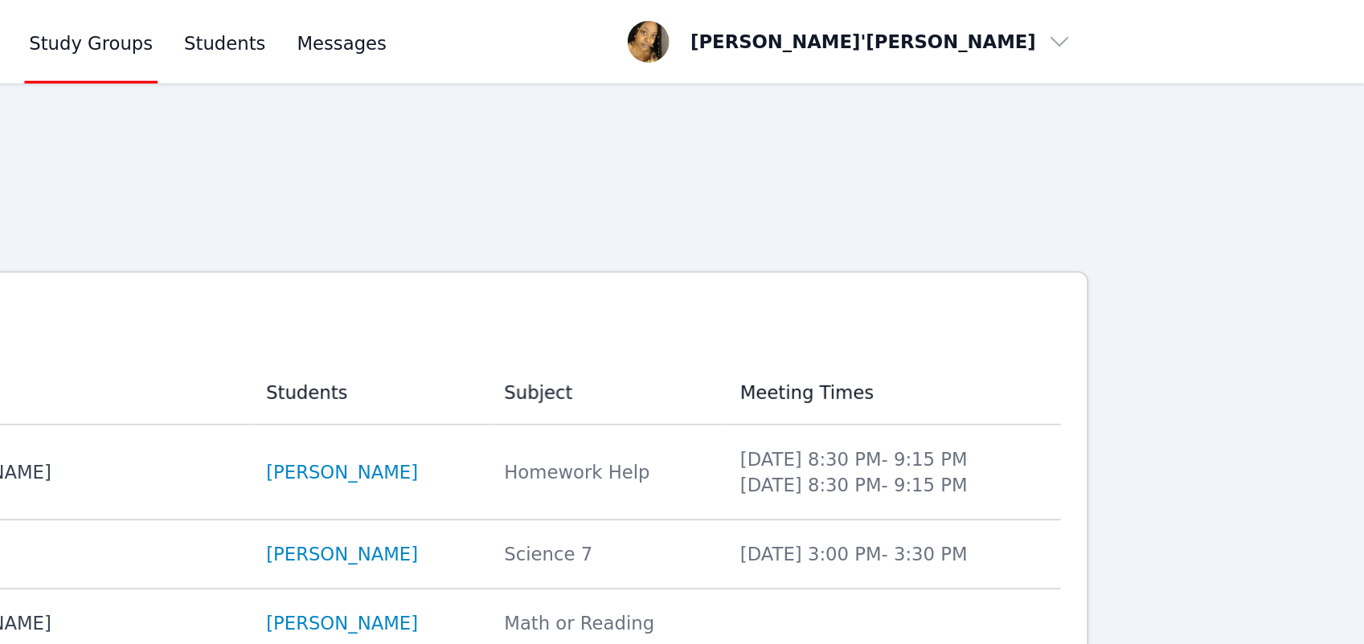
click at [538, 26] on link "Study Groups" at bounding box center [579, 25] width 83 height 51
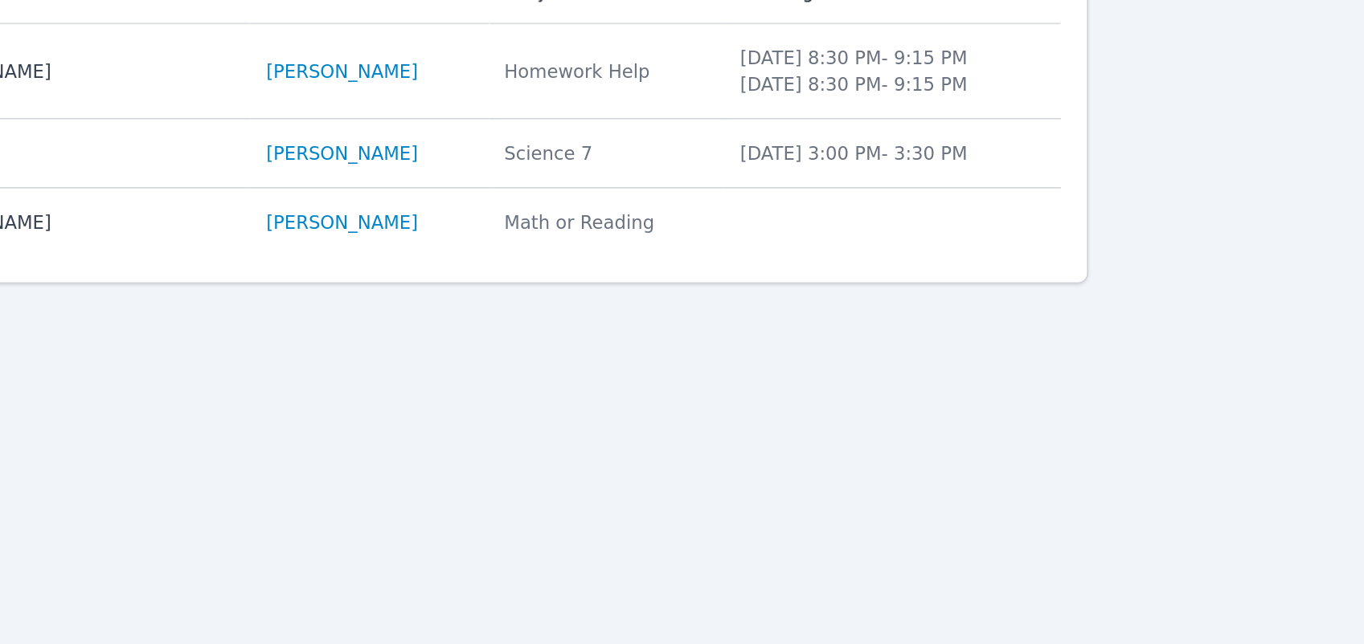
click at [533, 292] on div "1-1 with [PERSON_NAME] and [PERSON_NAME]'[PERSON_NAME]" at bounding box center [431, 291] width 474 height 16
click at [997, 305] on div "Home Sessions Study Groups Students Messages Open user menu Lee'Tayna Hostick O…" at bounding box center [682, 322] width 1364 height 644
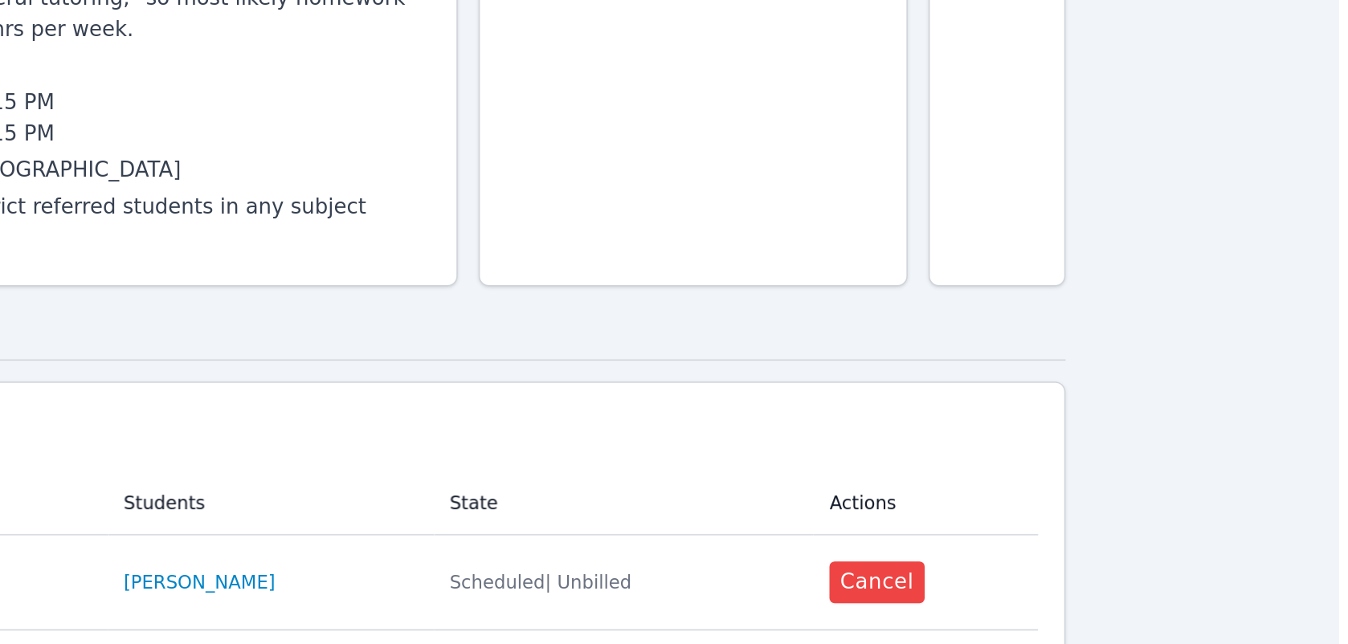
click at [735, 387] on div "Pacific" at bounding box center [592, 396] width 399 height 19
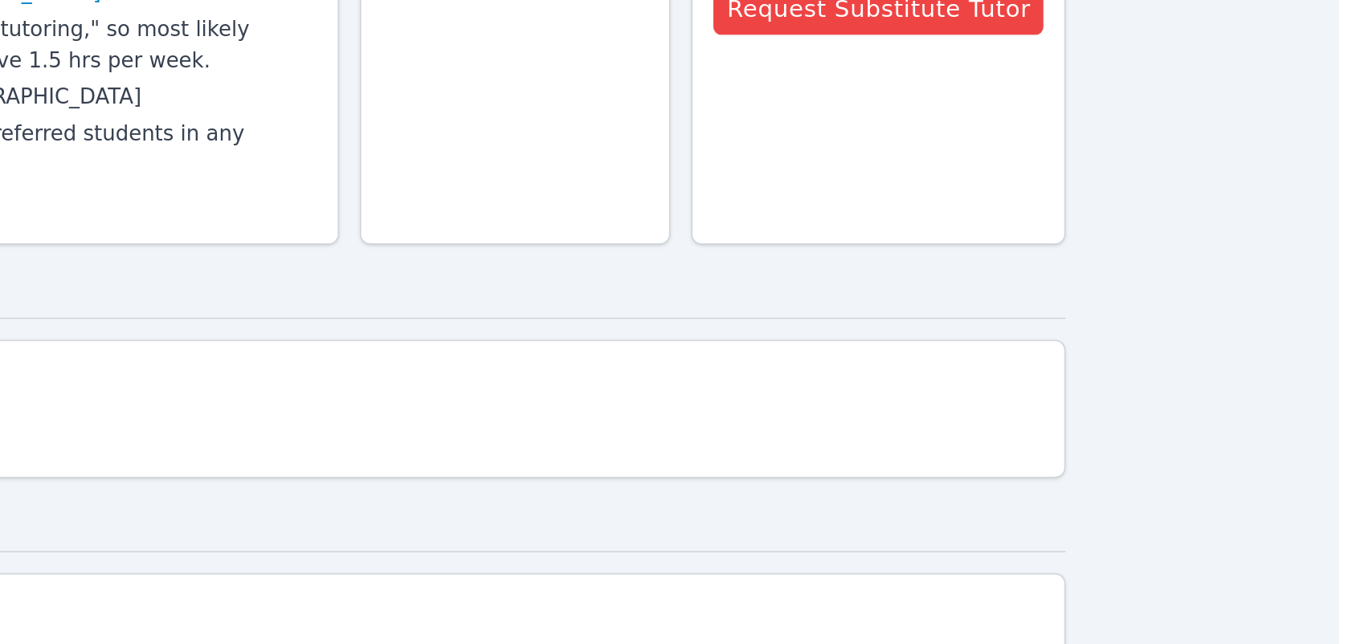
click at [533, 256] on div "student needs "general tutoring," so most likely homework help. Can have 1.5 hr…" at bounding box center [543, 275] width 350 height 39
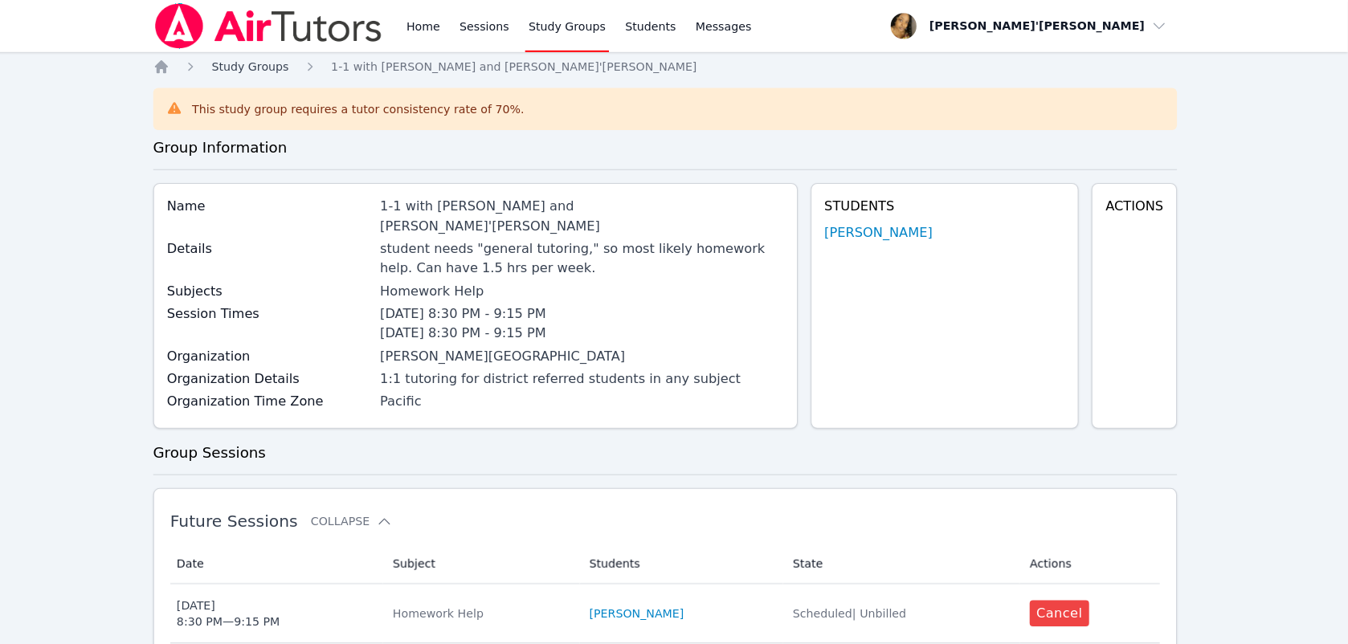
click at [253, 67] on span "Study Groups" at bounding box center [265, 65] width 76 height 13
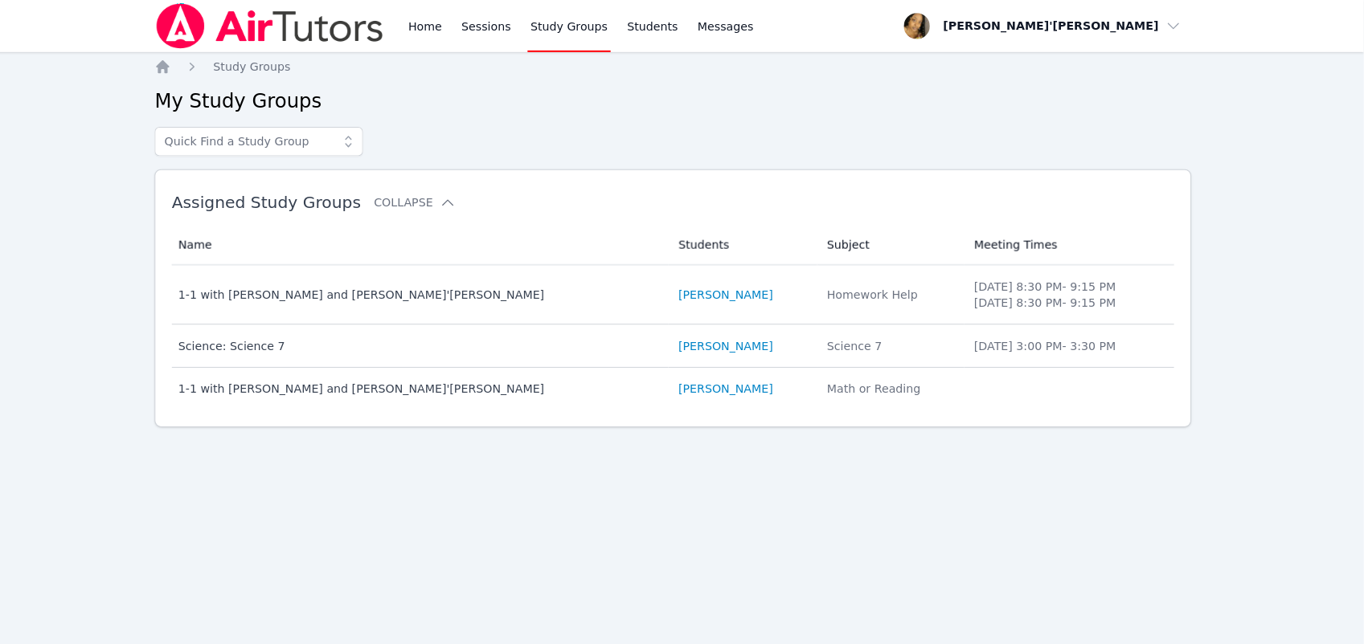
click at [250, 16] on img at bounding box center [283, 25] width 227 height 45
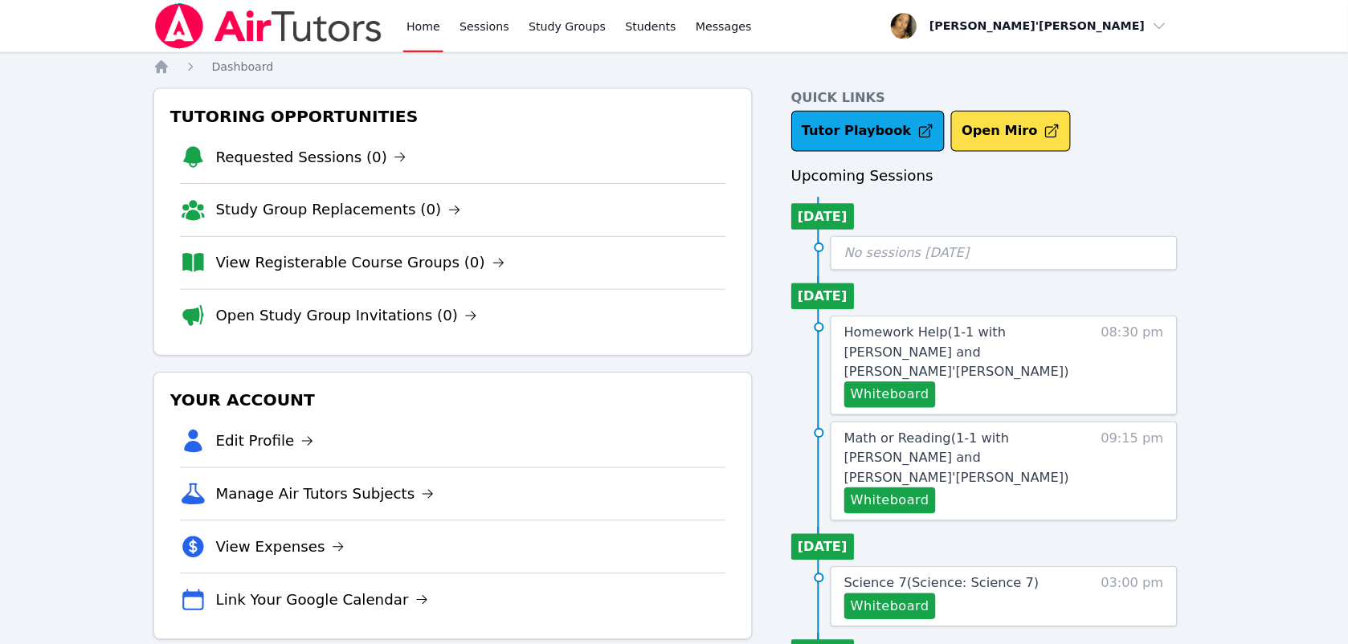
click at [701, 346] on div "Tutoring Opportunities Requested Sessions (0) Study Group Replacements (0) View…" at bounding box center [464, 219] width 591 height 264
click at [703, 347] on div "Tutoring Opportunities Requested Sessions (0) Study Group Replacements (0) View…" at bounding box center [464, 219] width 591 height 264
click at [703, 348] on div "Tutoring Opportunities Requested Sessions (0) Study Group Replacements (0) View…" at bounding box center [464, 219] width 591 height 264
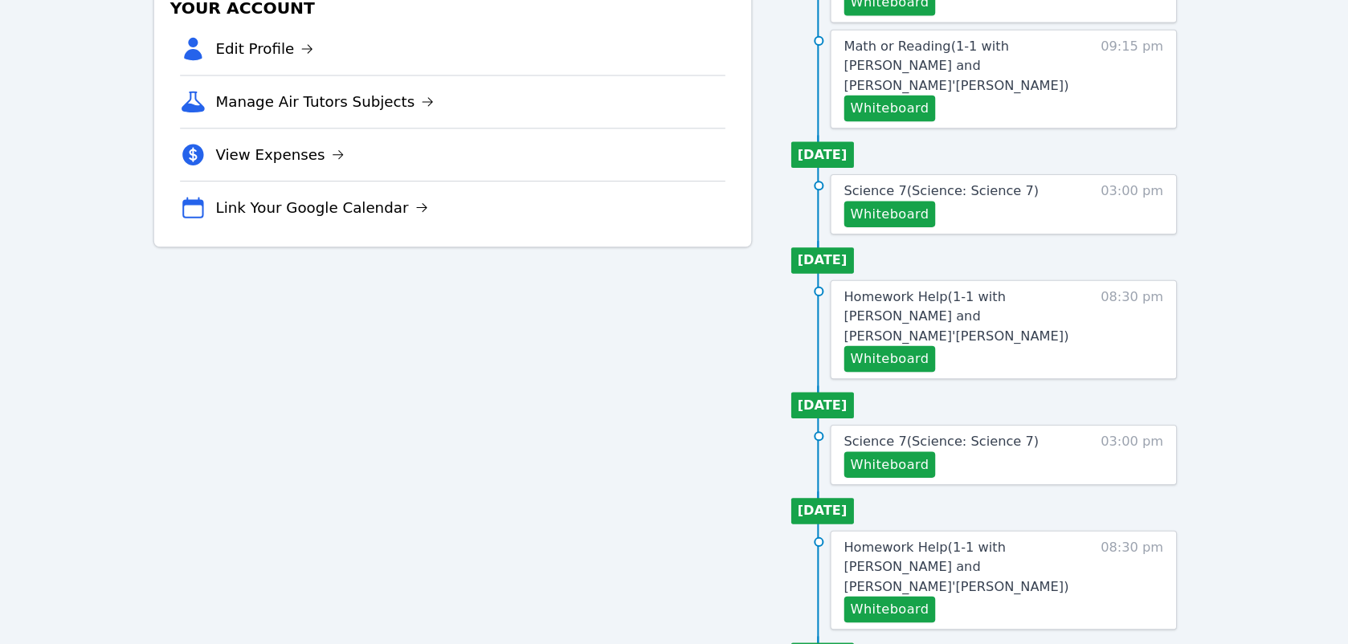
scroll to position [407, 0]
